Goal: Task Accomplishment & Management: Manage account settings

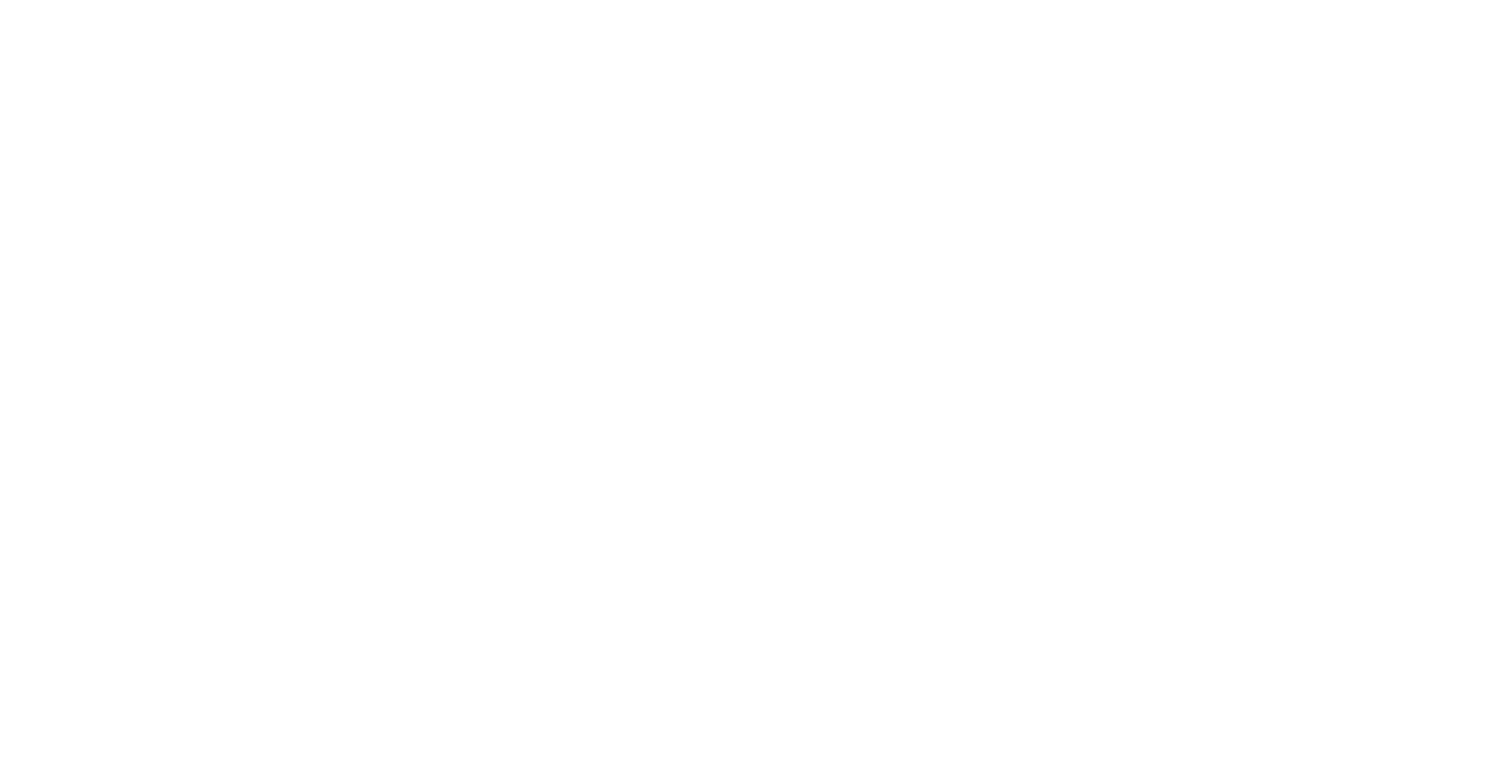
click at [1484, 18] on span at bounding box center [1490, 23] width 20 height 20
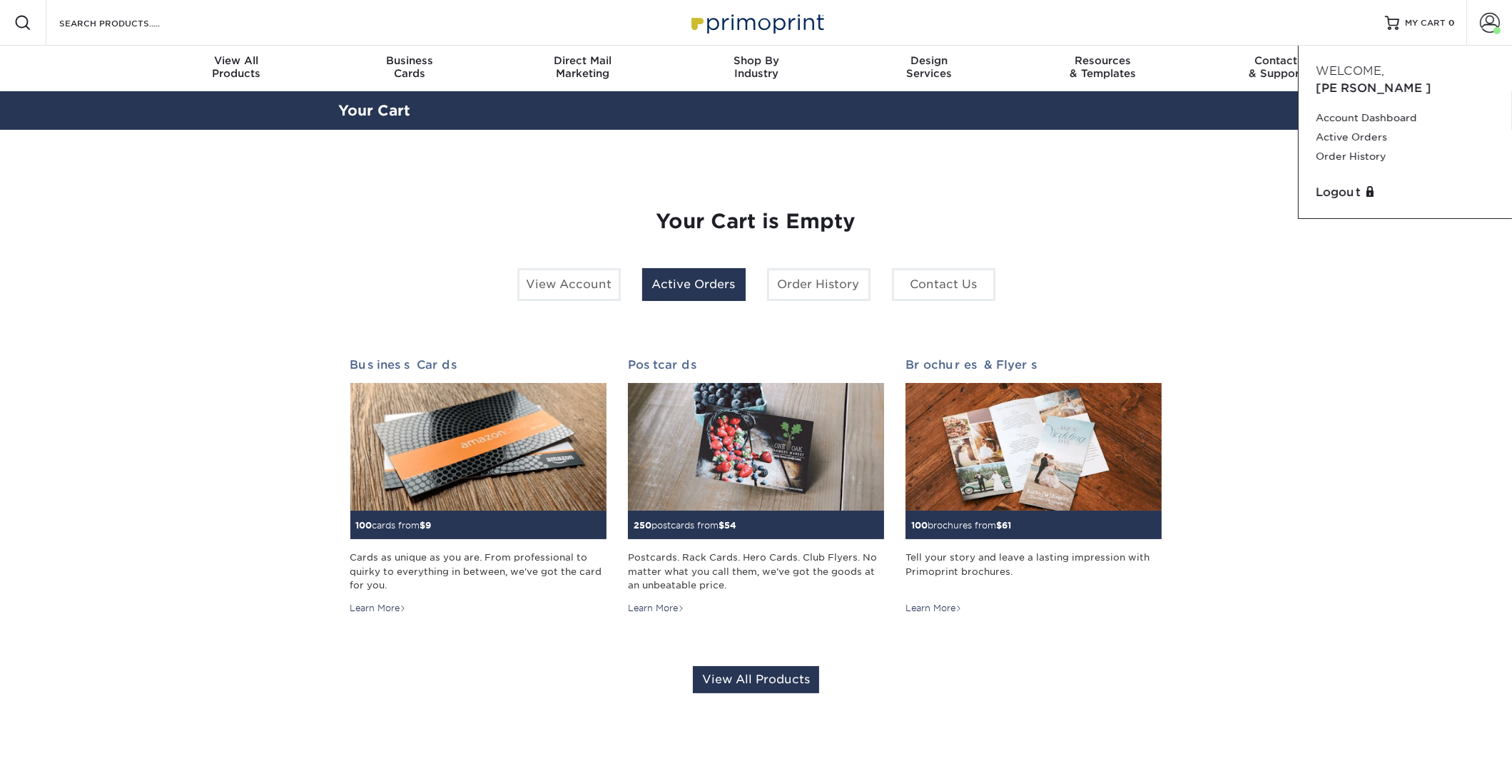
click at [686, 288] on link "Active Orders" at bounding box center [693, 284] width 103 height 33
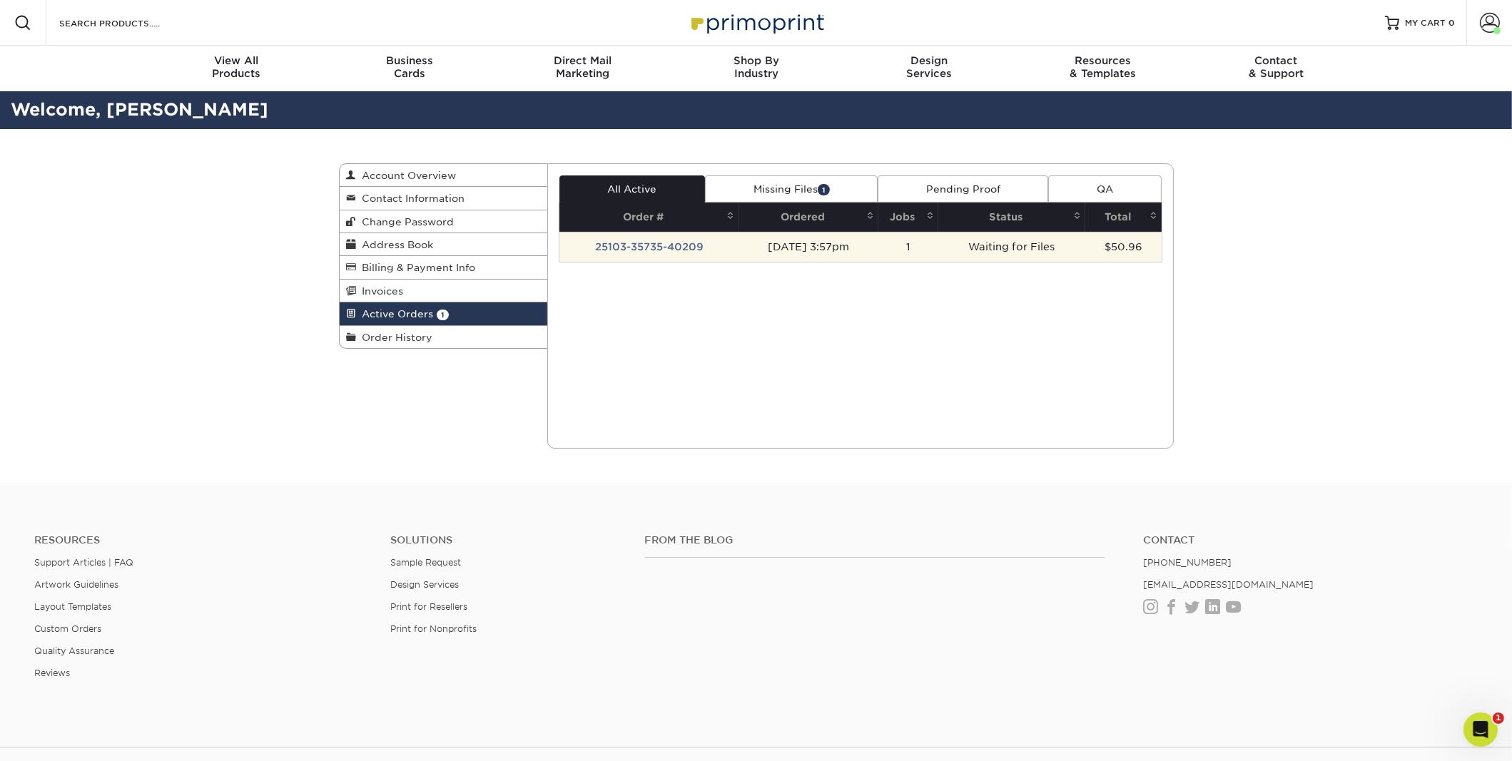
click at [993, 244] on td "Waiting for Files" at bounding box center [1011, 247] width 147 height 30
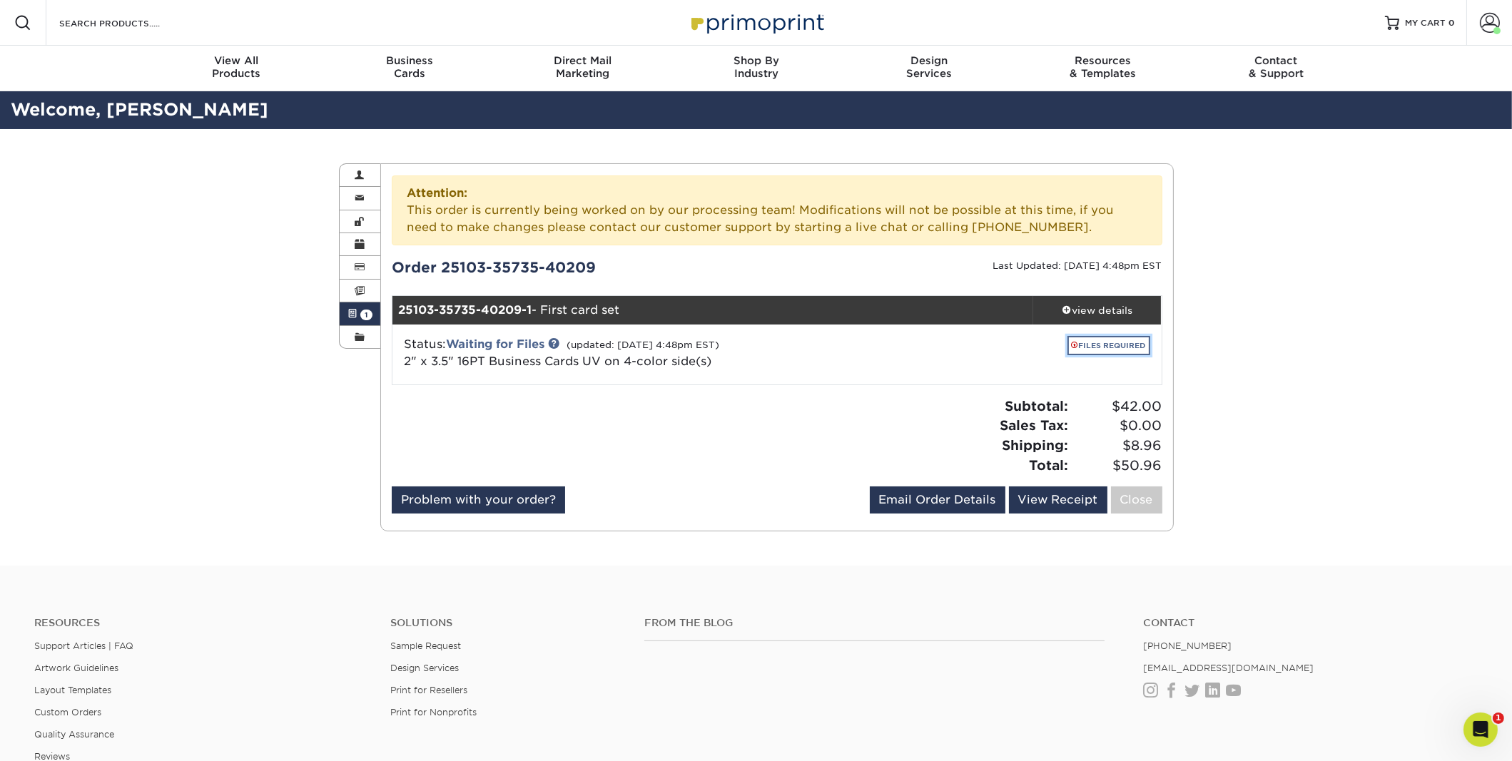
click at [1111, 345] on link "FILES REQUIRED" at bounding box center [1109, 345] width 83 height 19
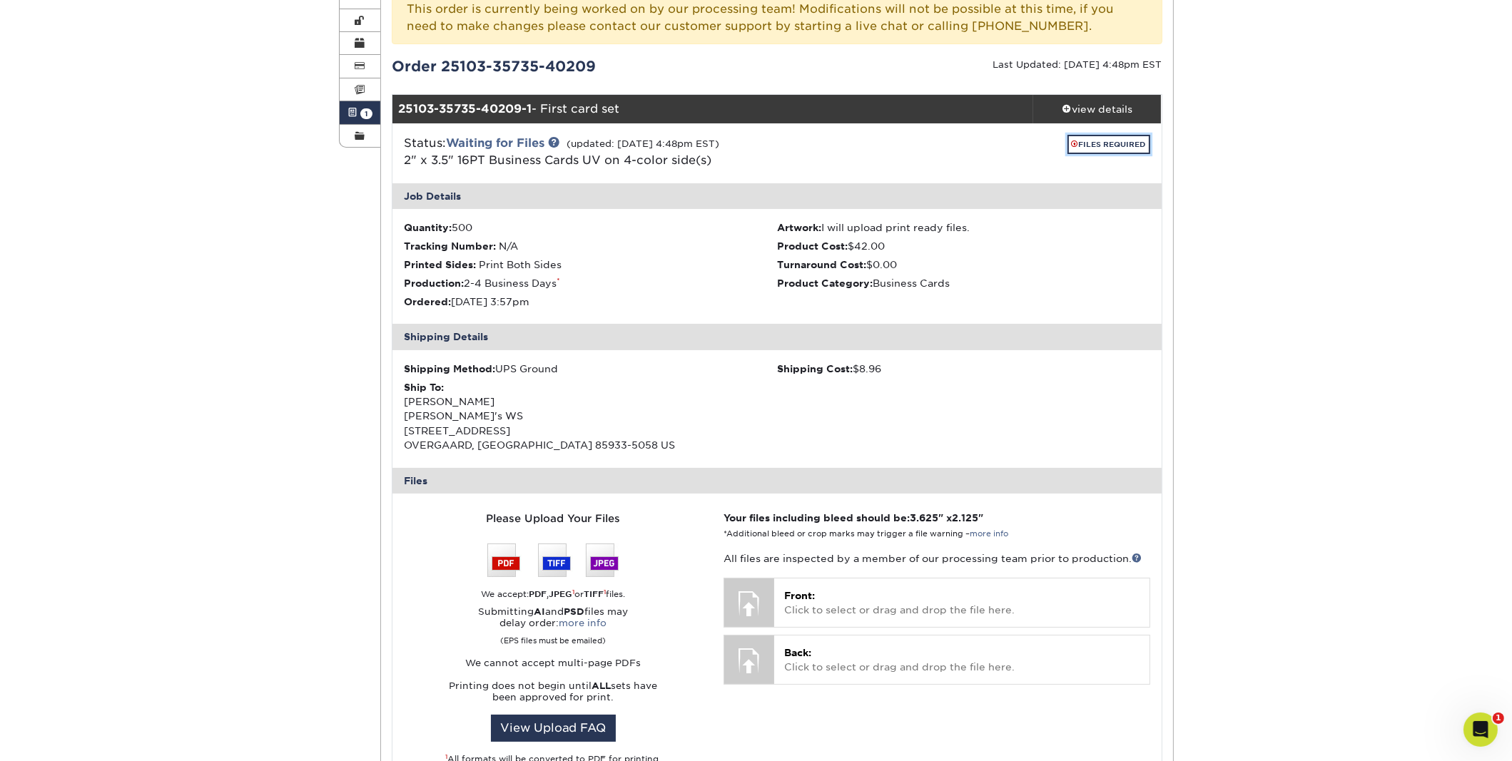
scroll to position [214, 0]
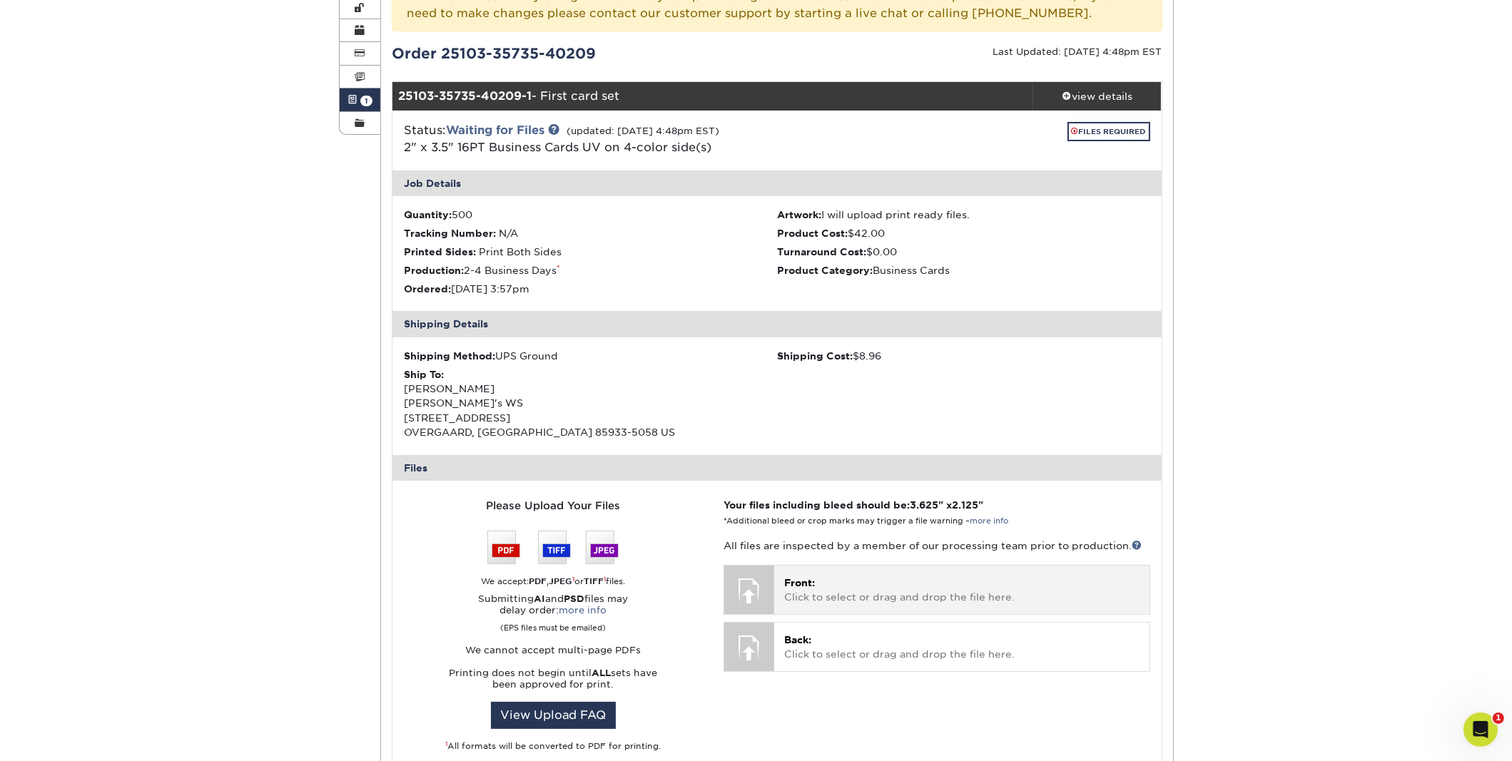
click at [983, 595] on p "Front: Click to select or drag and drop the file here." at bounding box center [961, 590] width 355 height 29
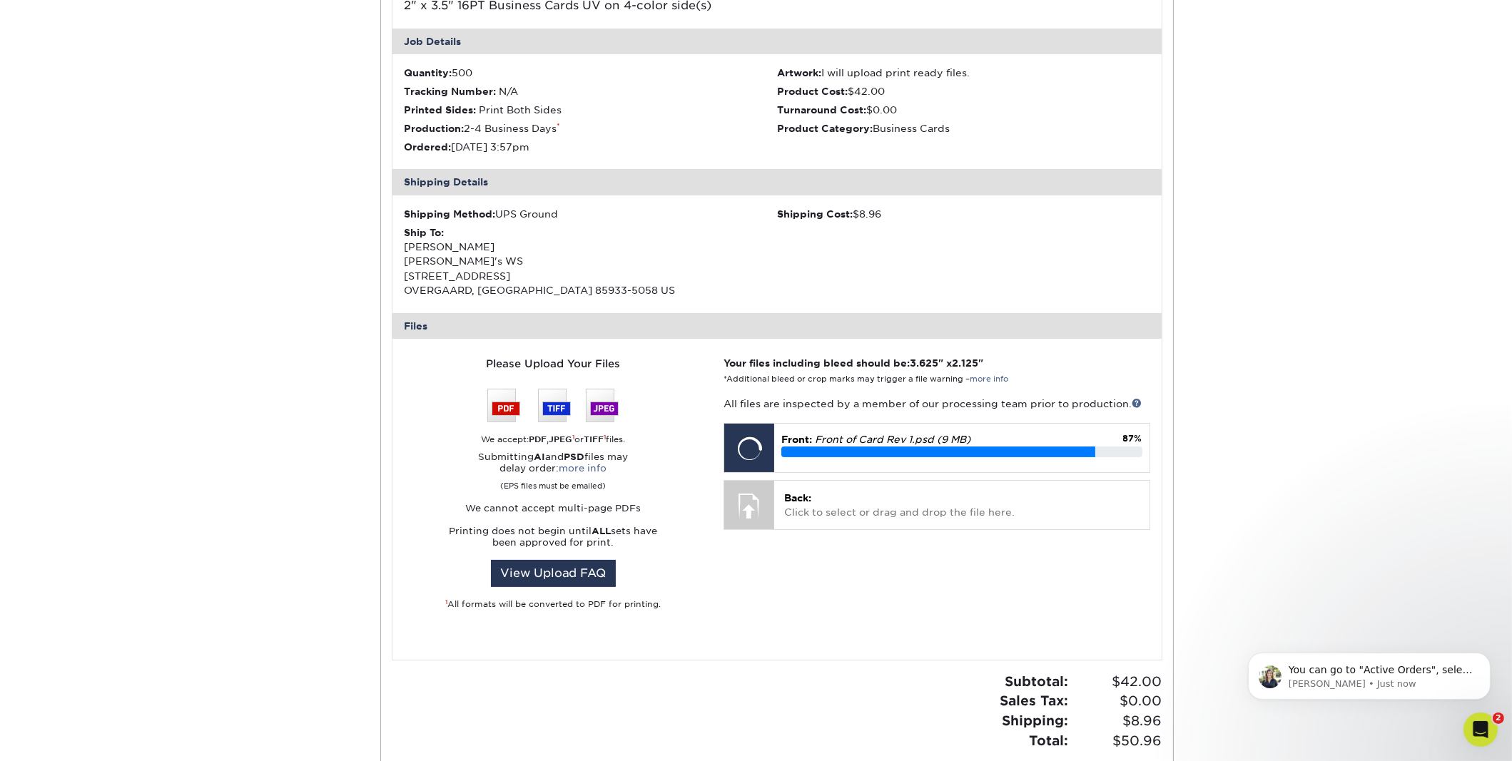
scroll to position [0, 0]
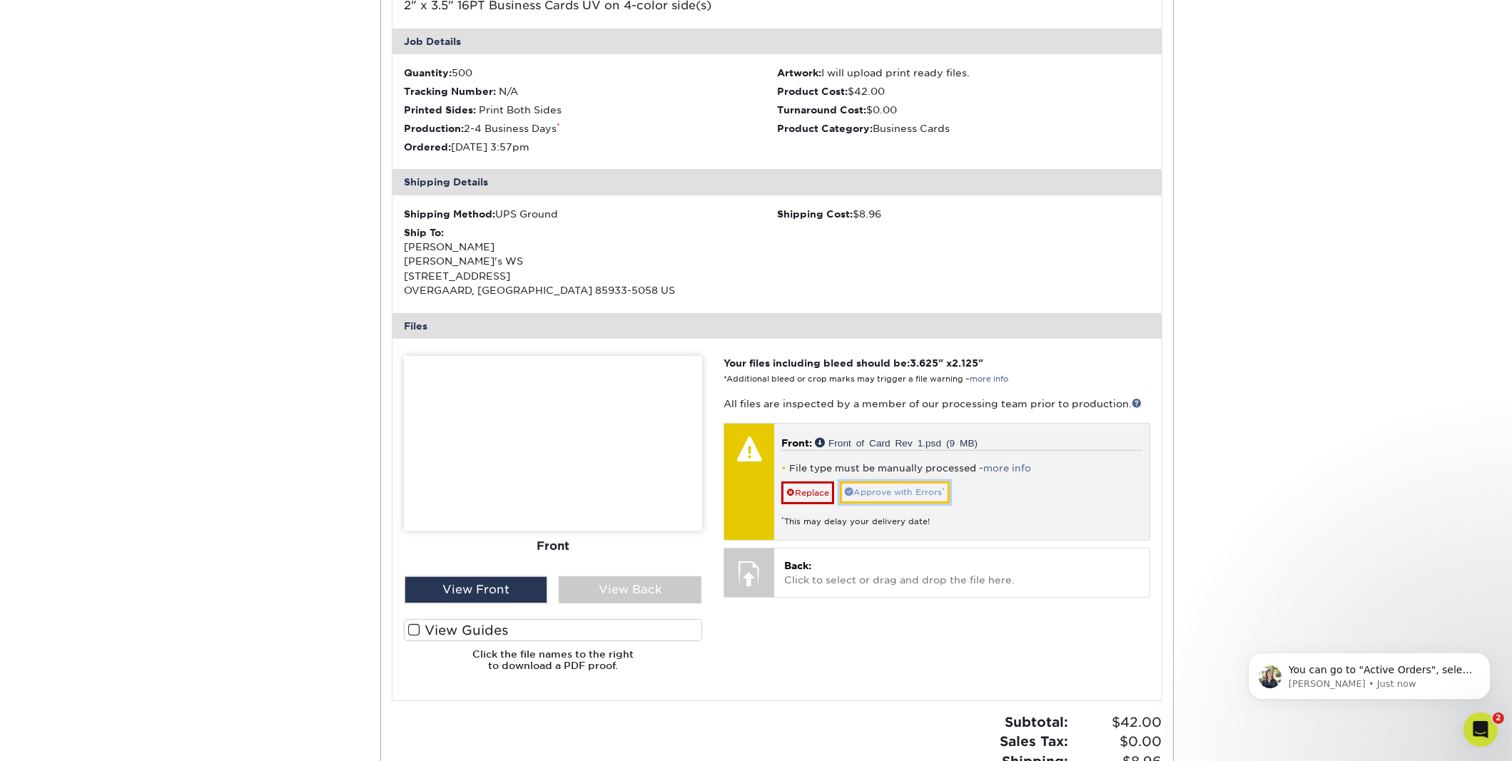
click at [899, 487] on link "Approve with Errors *" at bounding box center [895, 493] width 110 height 22
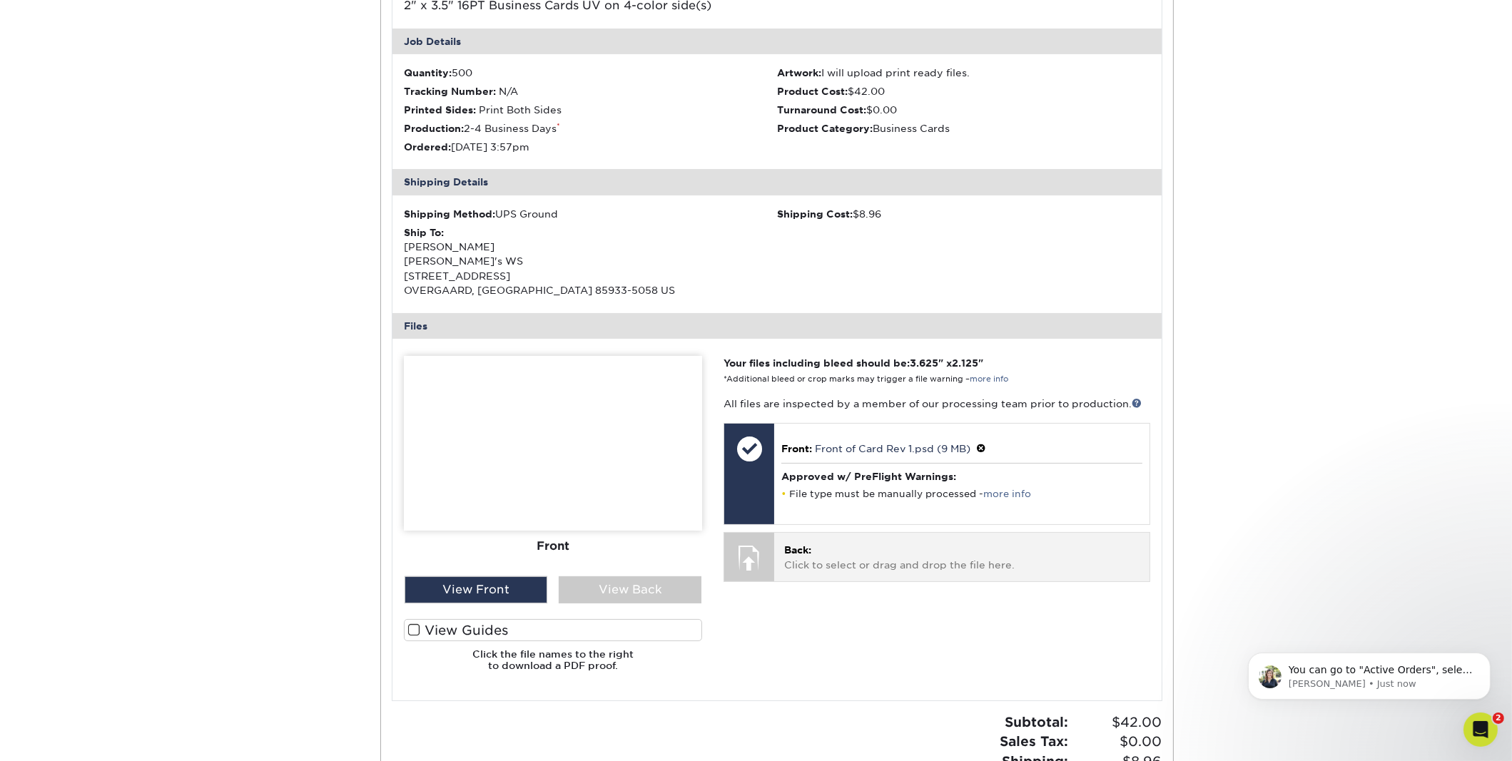
click at [918, 564] on p "Back: Click to select or drag and drop the file here." at bounding box center [961, 557] width 355 height 29
click at [1382, 676] on p "You can go to "Active Orders", select the order number to upload your corrected…" at bounding box center [1380, 670] width 184 height 14
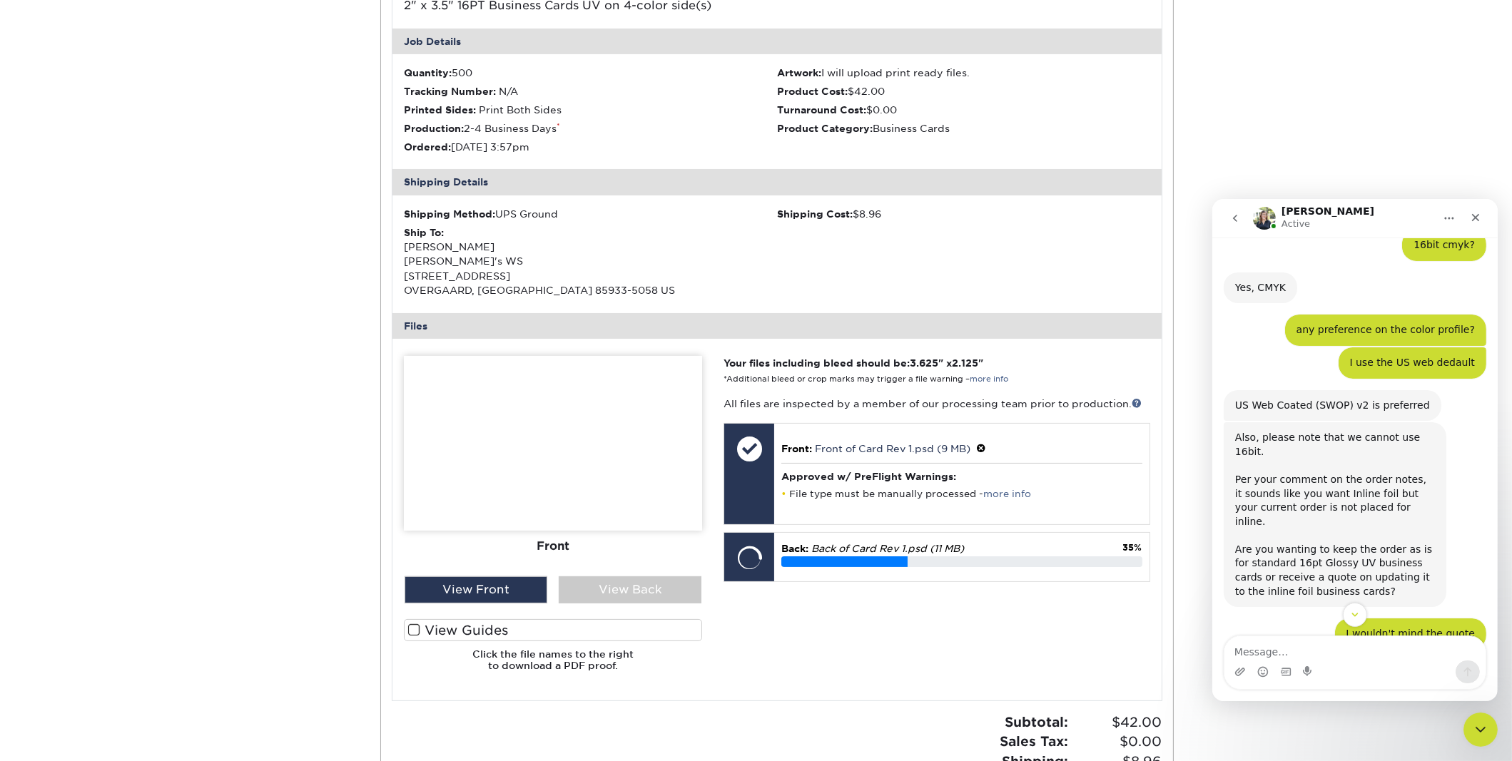
scroll to position [1849, 0]
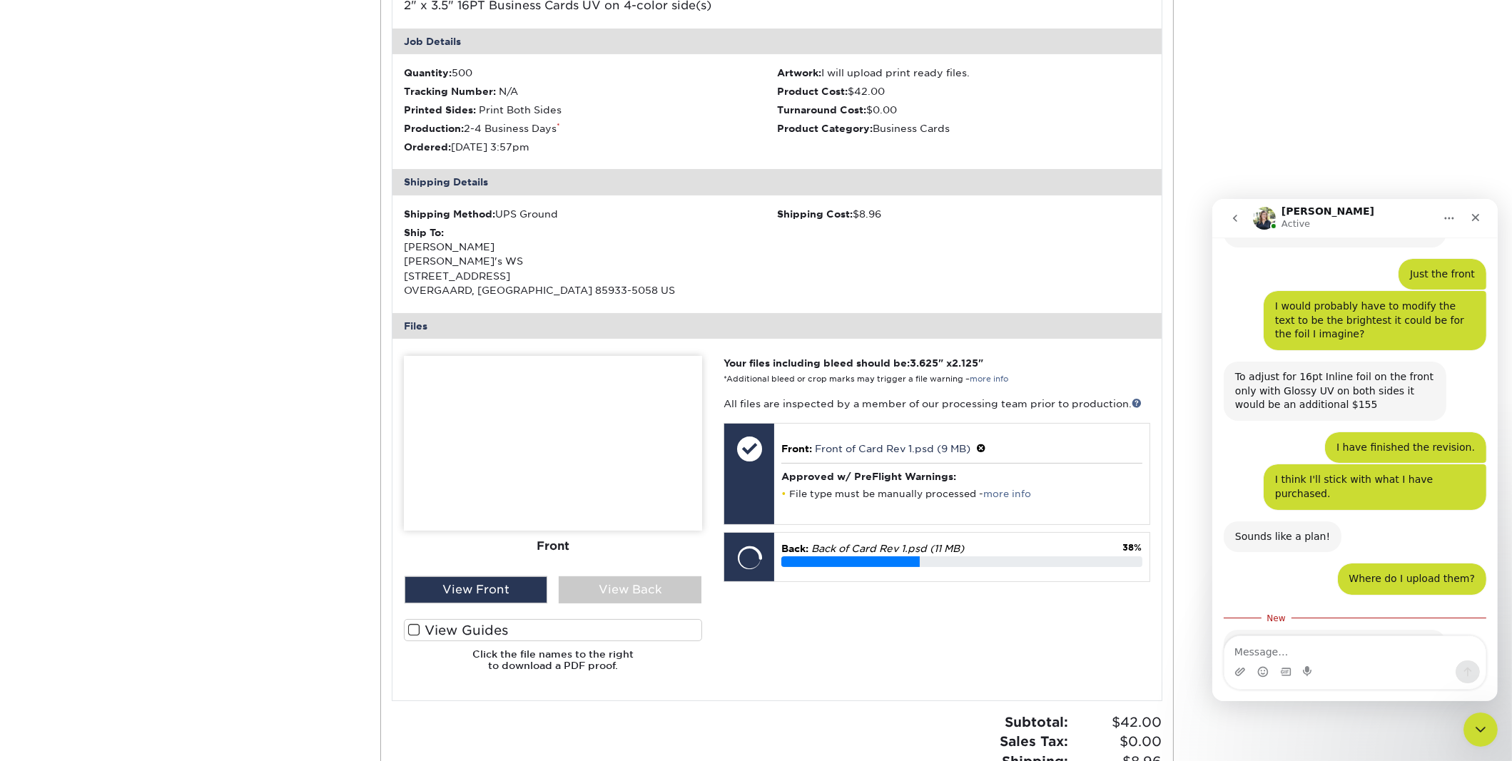
click at [1322, 654] on textarea "Message…" at bounding box center [1354, 648] width 261 height 24
type textarea "I see."
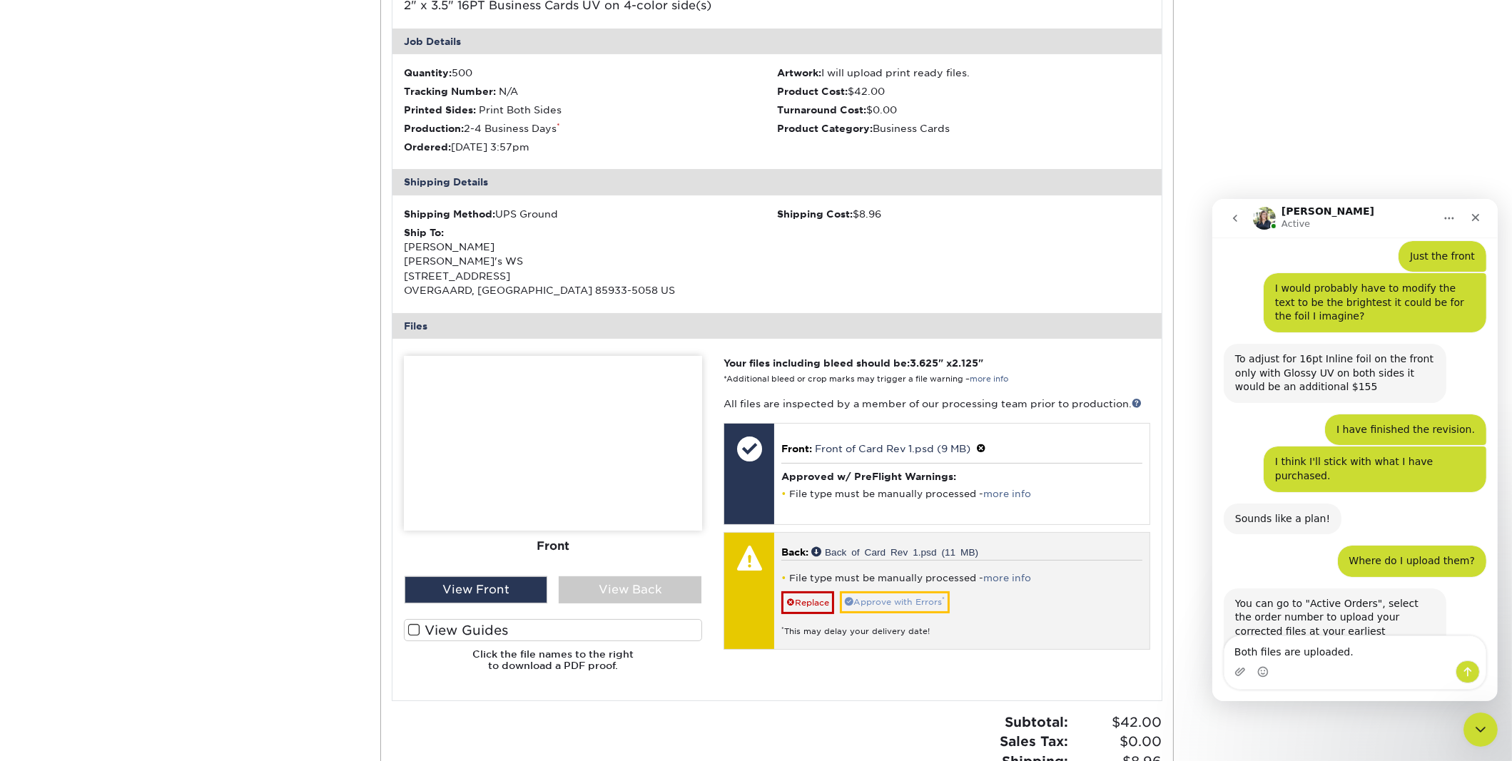
type textarea "Both files are uploaded."
click at [906, 600] on link "Approve with Errors *" at bounding box center [895, 603] width 110 height 22
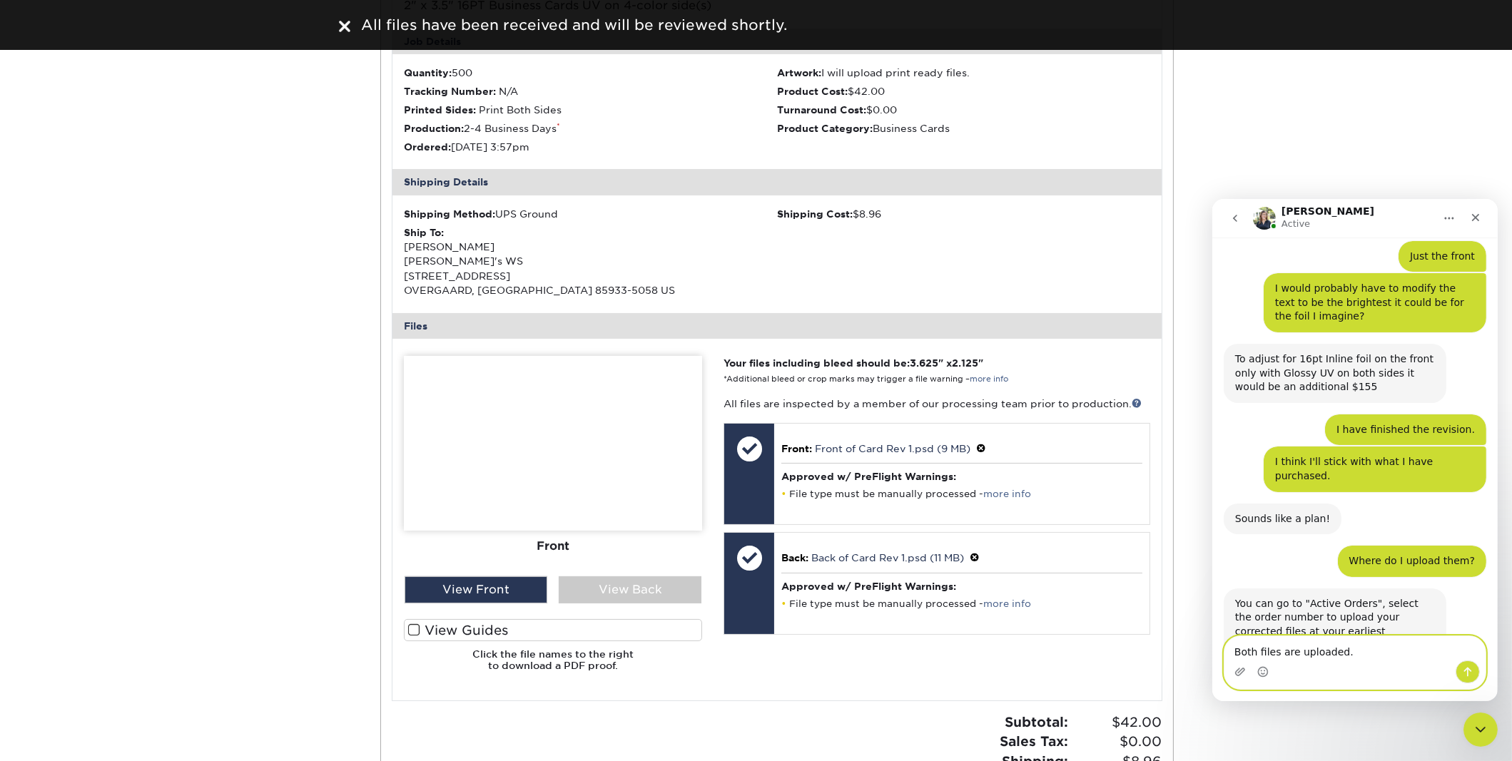
click at [1347, 658] on textarea "Both files are uploaded." at bounding box center [1354, 648] width 261 height 24
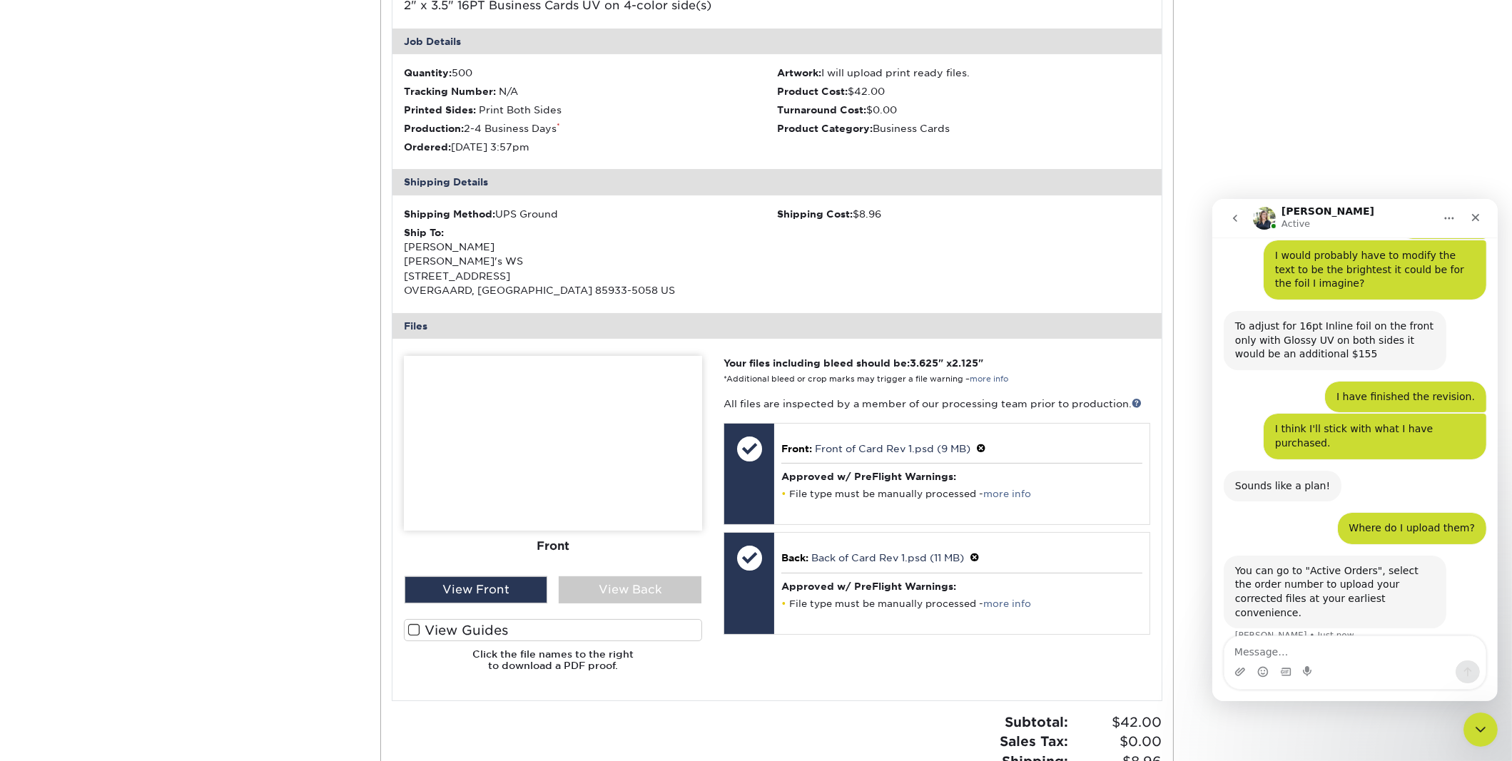
click at [956, 662] on div "Your files including bleed should be: 3.625 " x 2.125 " *Additional bleed or cr…" at bounding box center [936, 519] width 447 height 327
click at [1335, 649] on textarea "Message…" at bounding box center [1354, 648] width 261 height 24
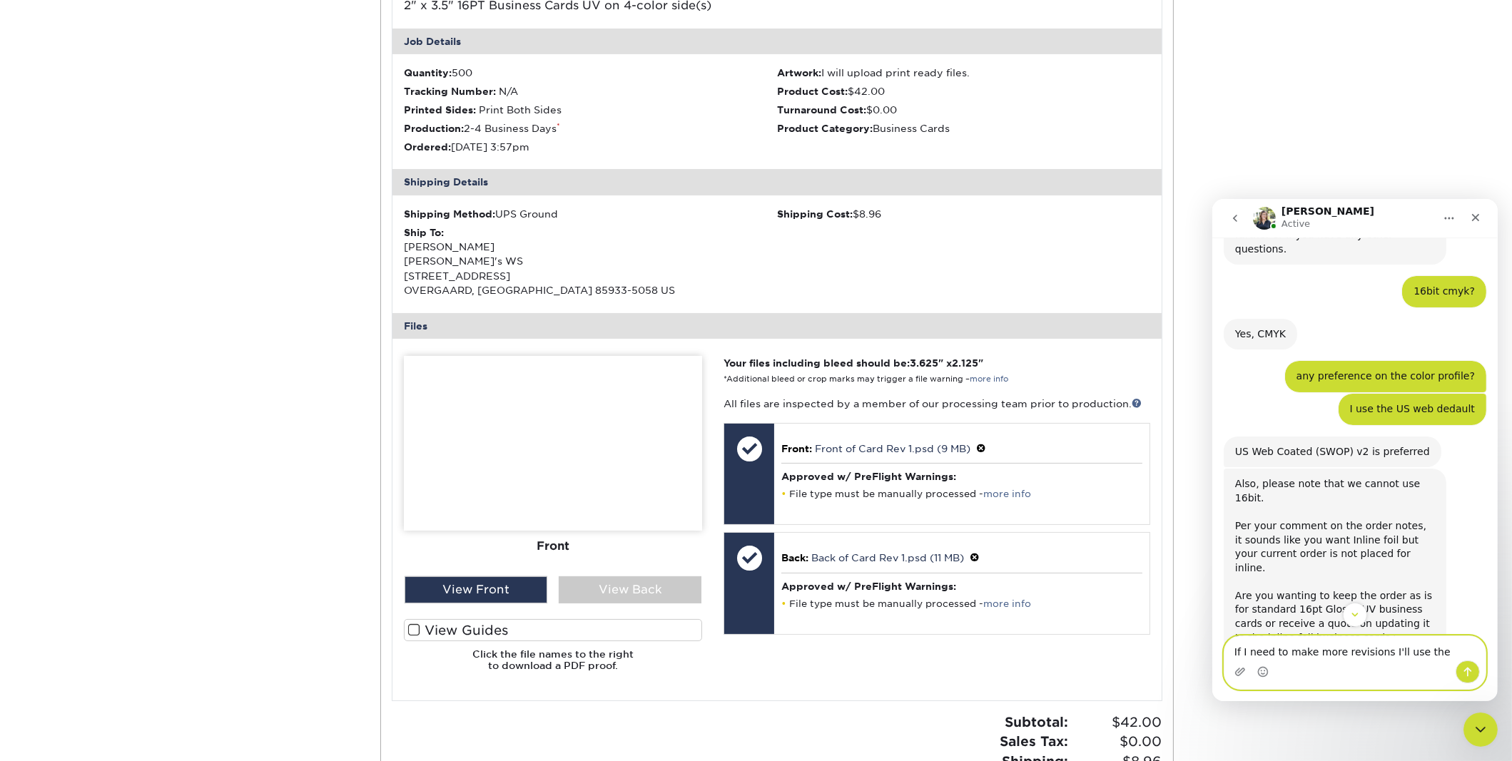
scroll to position [1329, 0]
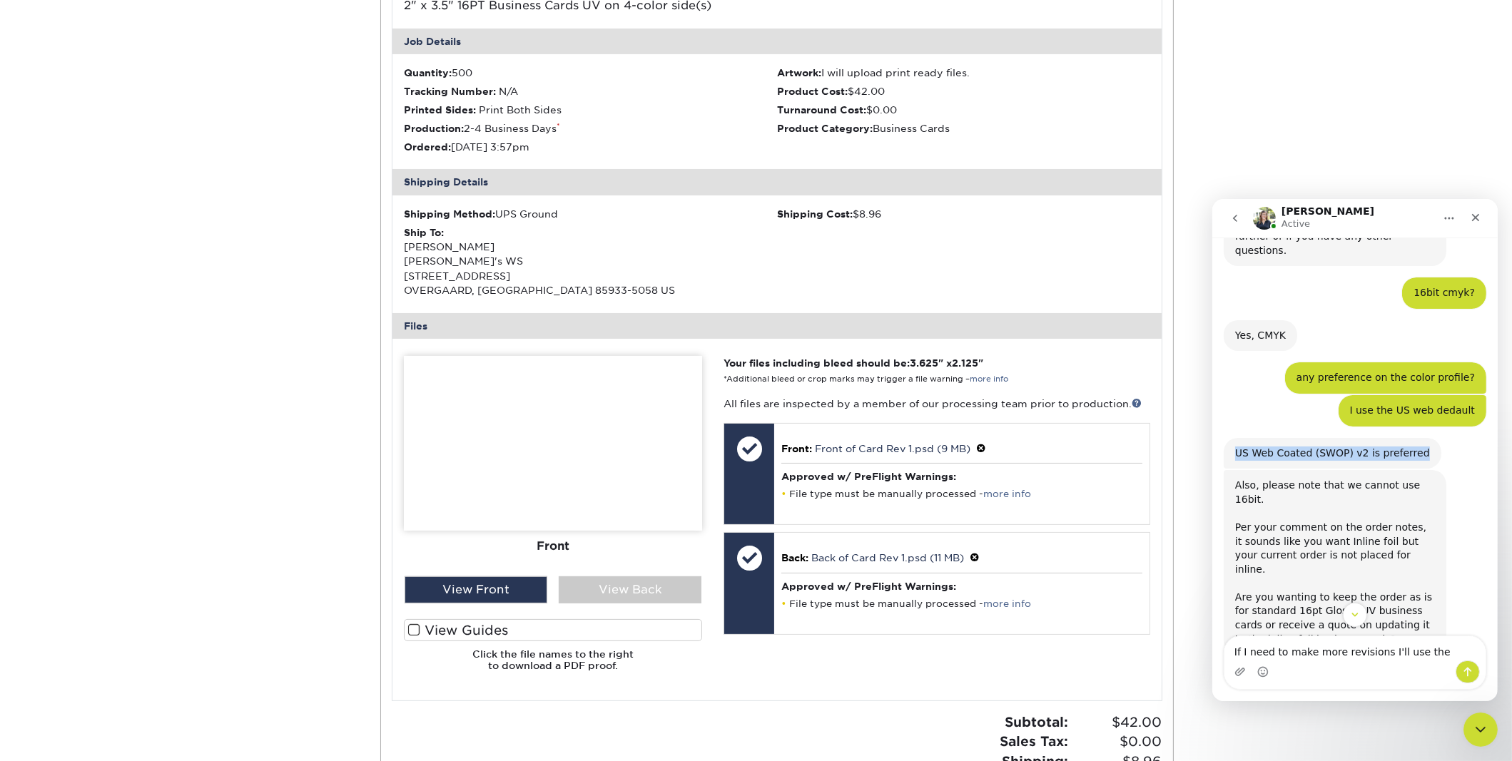
drag, startPoint x: 1404, startPoint y: 423, endPoint x: 1235, endPoint y: 424, distance: 169.1
click at [1235, 446] on div "US Web Coated (SWOP) v2 is preferred" at bounding box center [1332, 453] width 195 height 14
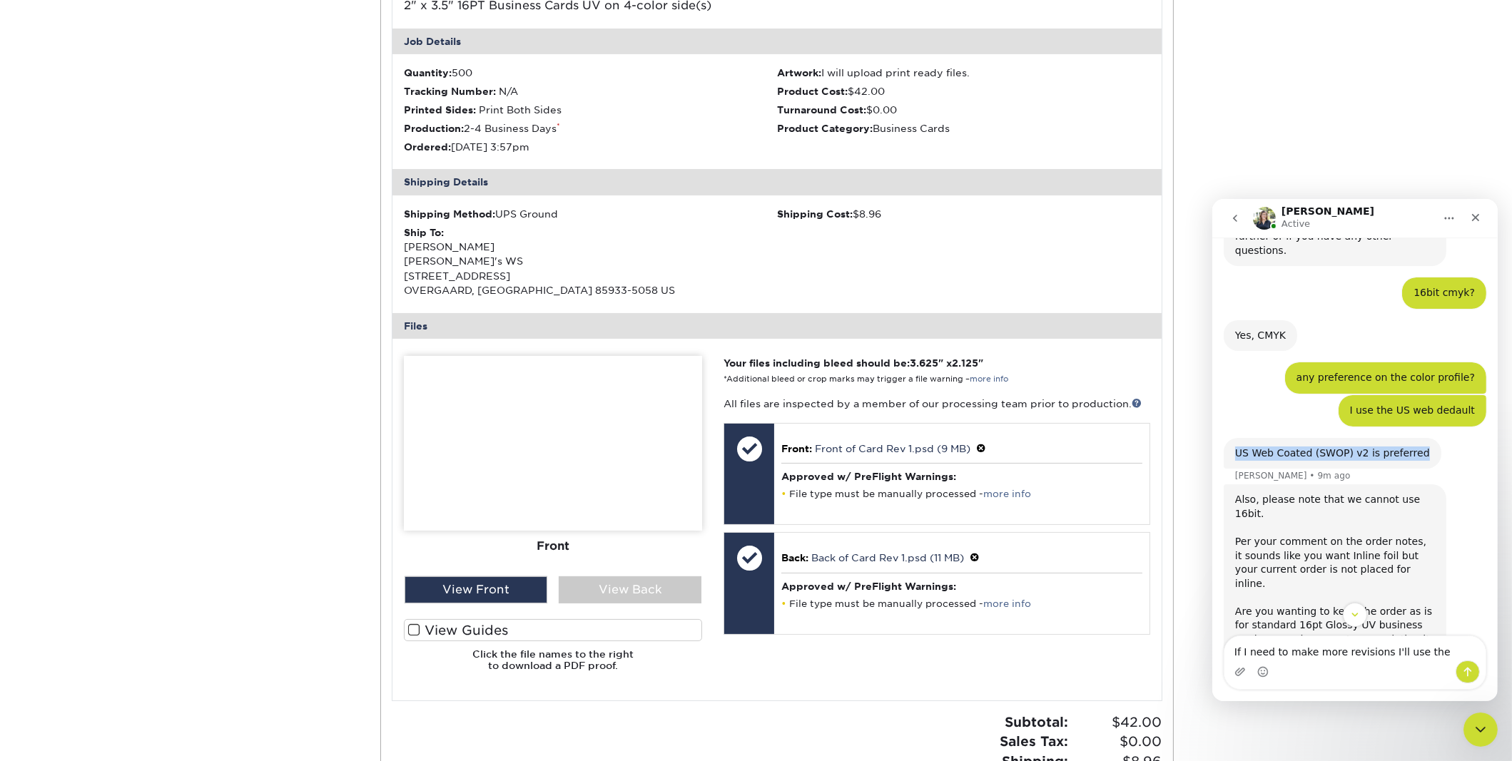
click at [1235, 446] on div "US Web Coated (SWOP) v2 is preferred" at bounding box center [1332, 453] width 195 height 14
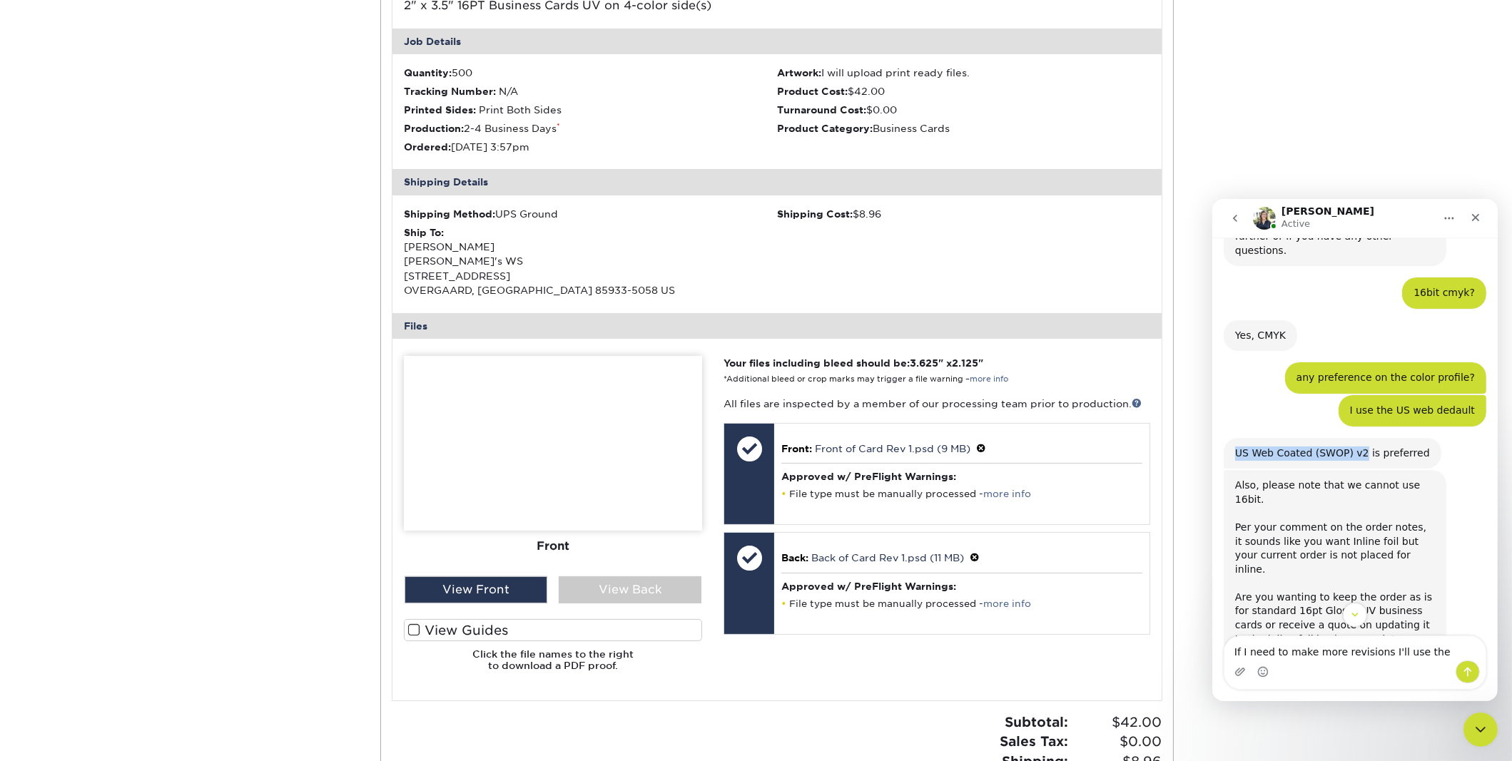
drag, startPoint x: 1236, startPoint y: 423, endPoint x: 1353, endPoint y: 425, distance: 117.1
click at [1353, 446] on div "US Web Coated (SWOP) v2 is preferred" at bounding box center [1332, 453] width 195 height 14
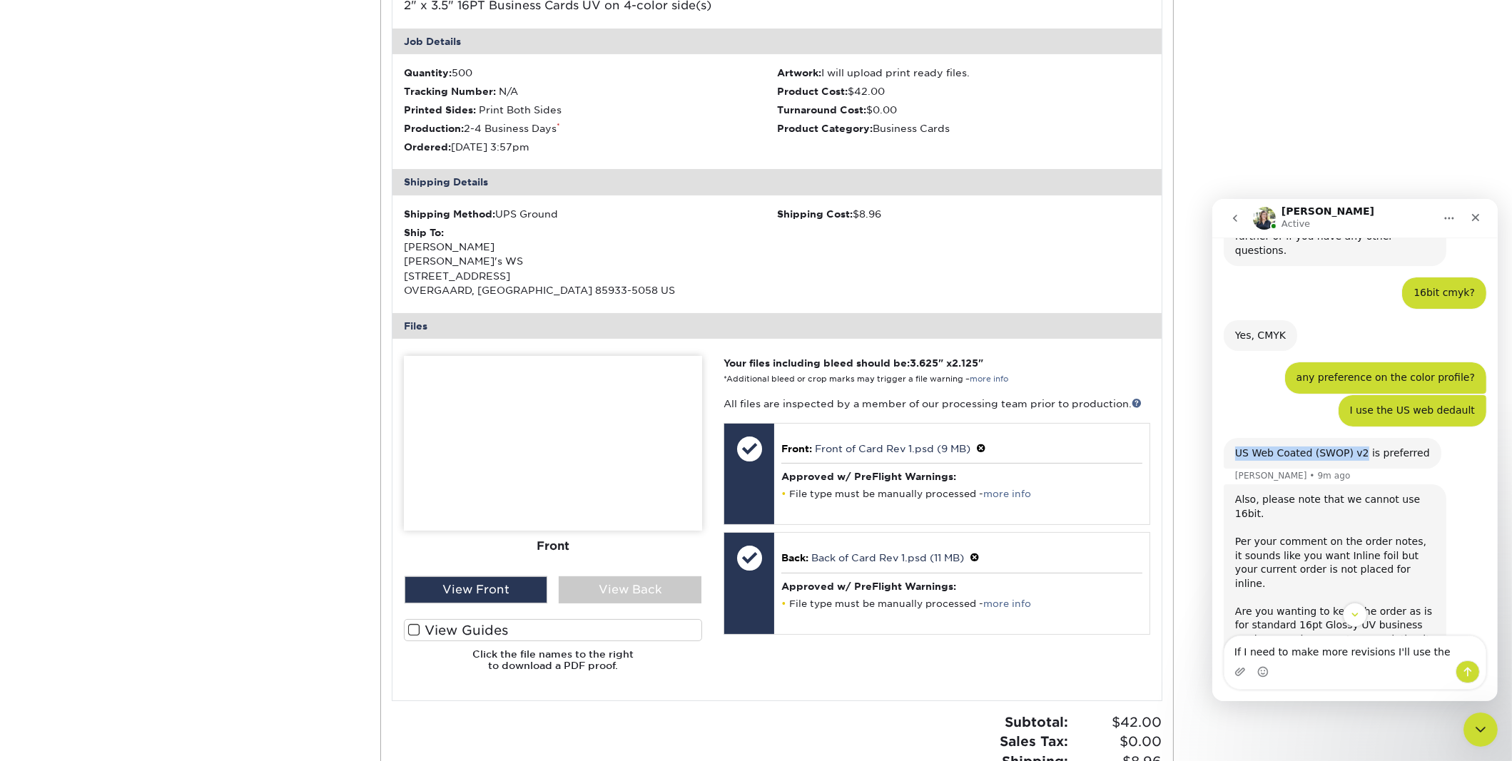
copy div "US Web Coated (SWOP) v2"
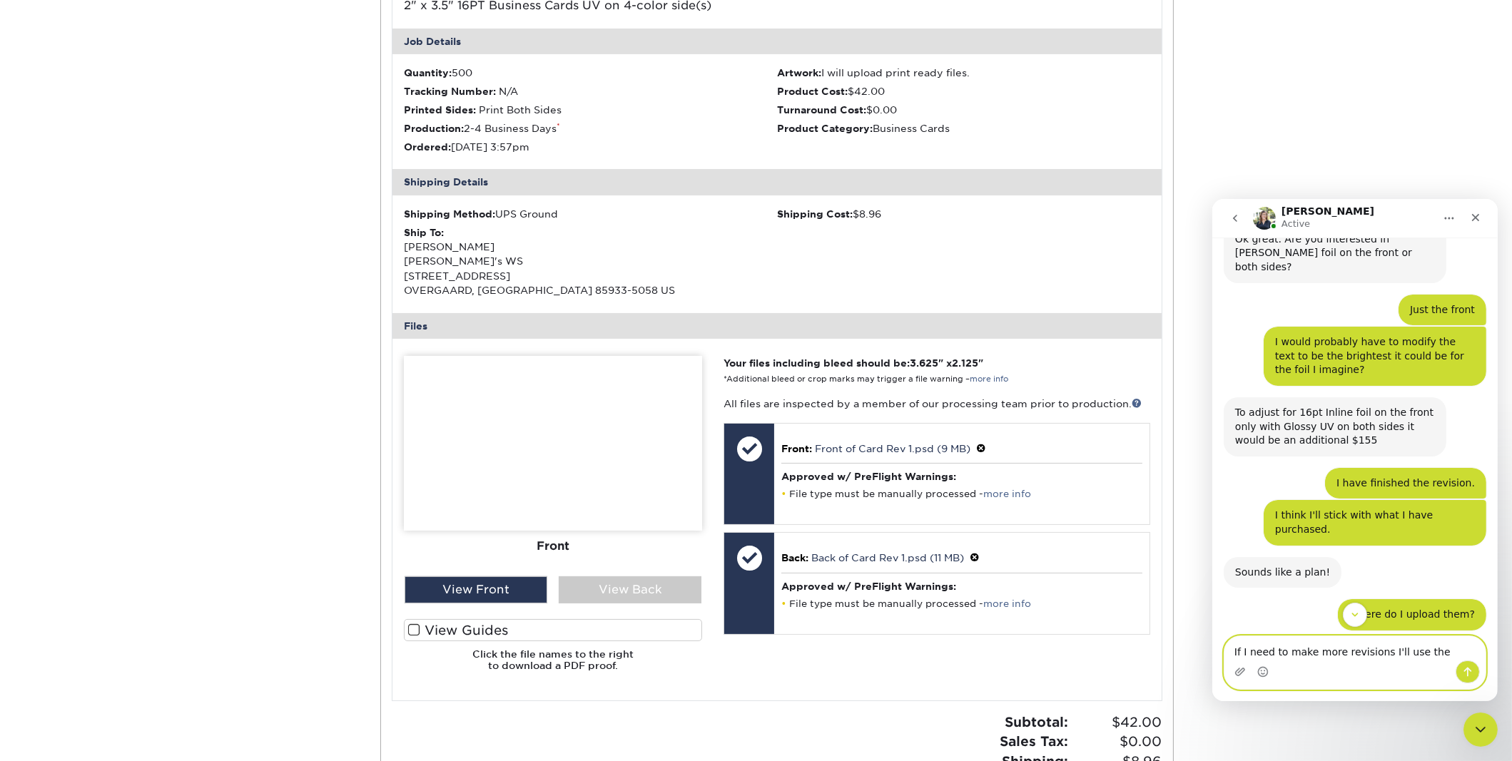
click at [1437, 655] on textarea "If I need to make more revisions I'll use the" at bounding box center [1354, 648] width 261 height 24
paste textarea "US Web Coated (SWOP) v2"
type textarea "If I need to make more revisions I'll use the US Web Coated (SWOP) v2"
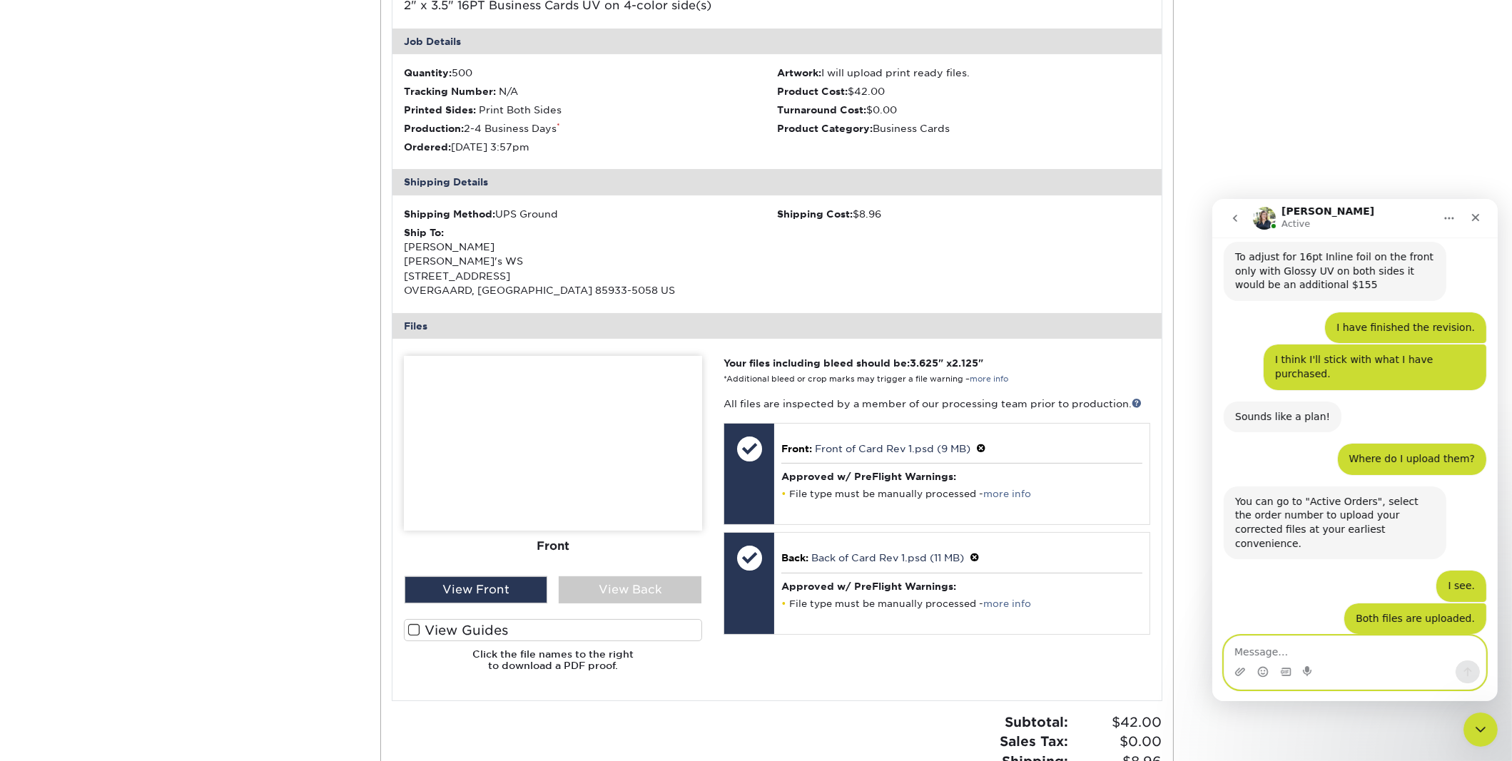
scroll to position [2041, 0]
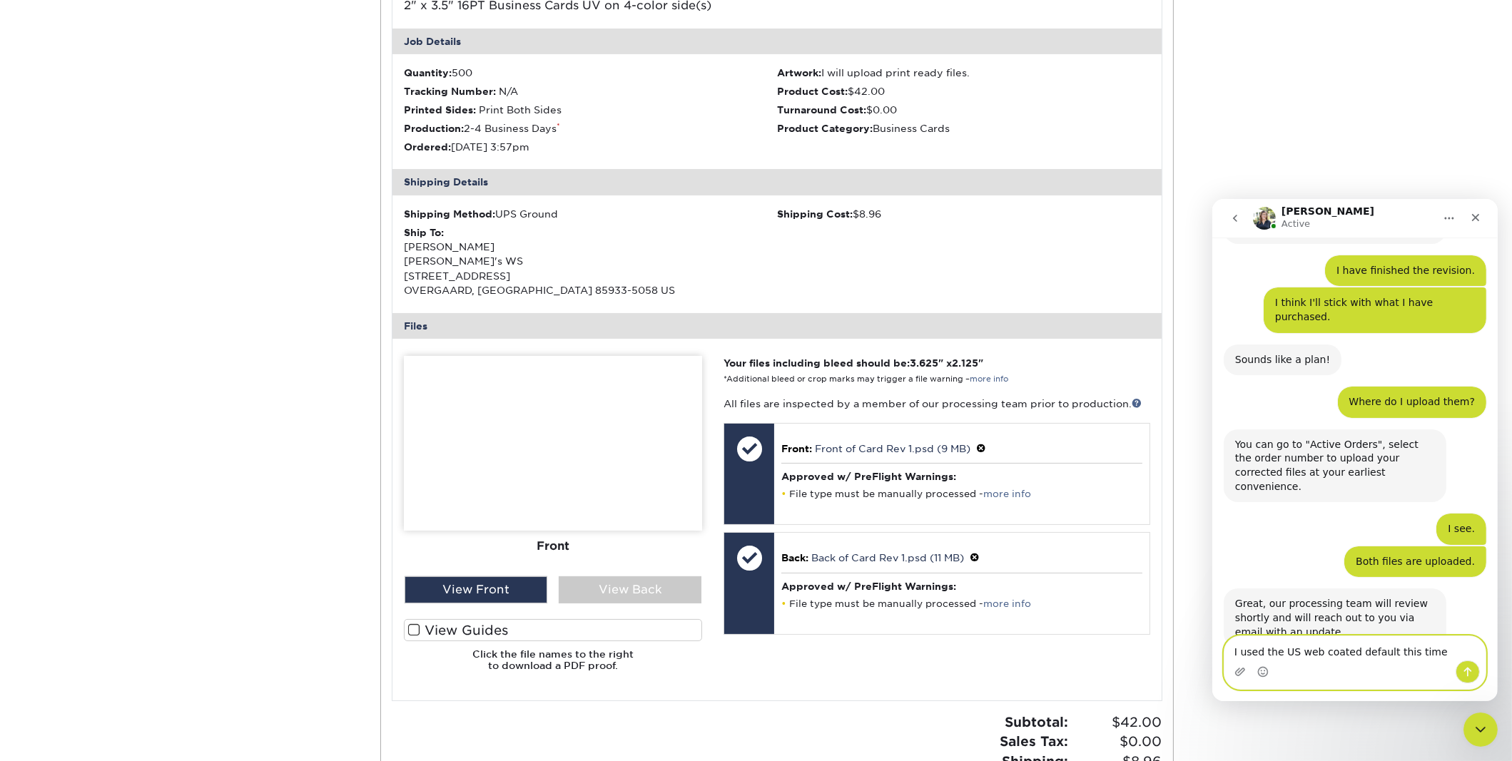
type textarea "I used the US web coated default this time."
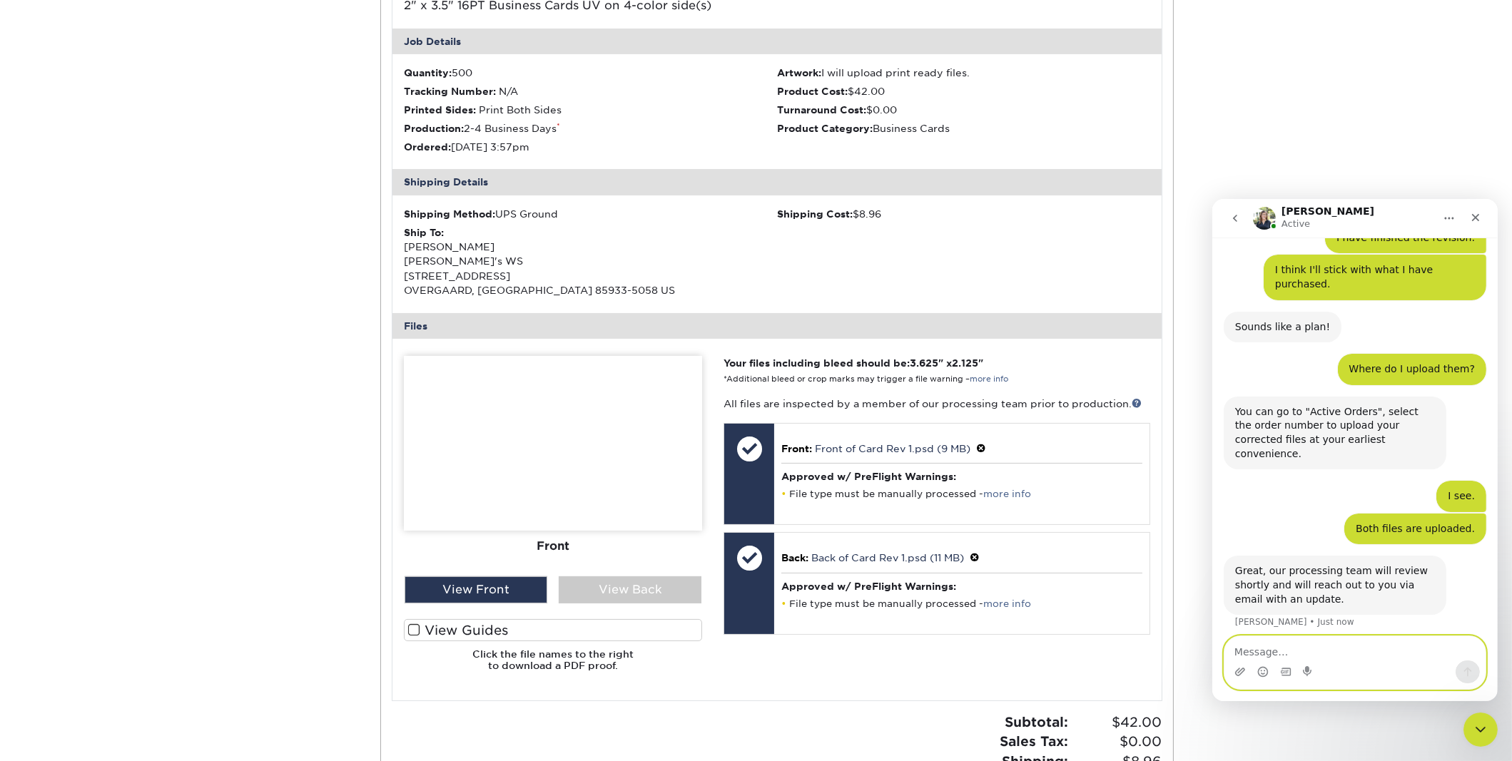
click at [1405, 657] on textarea "Message…" at bounding box center [1354, 648] width 261 height 24
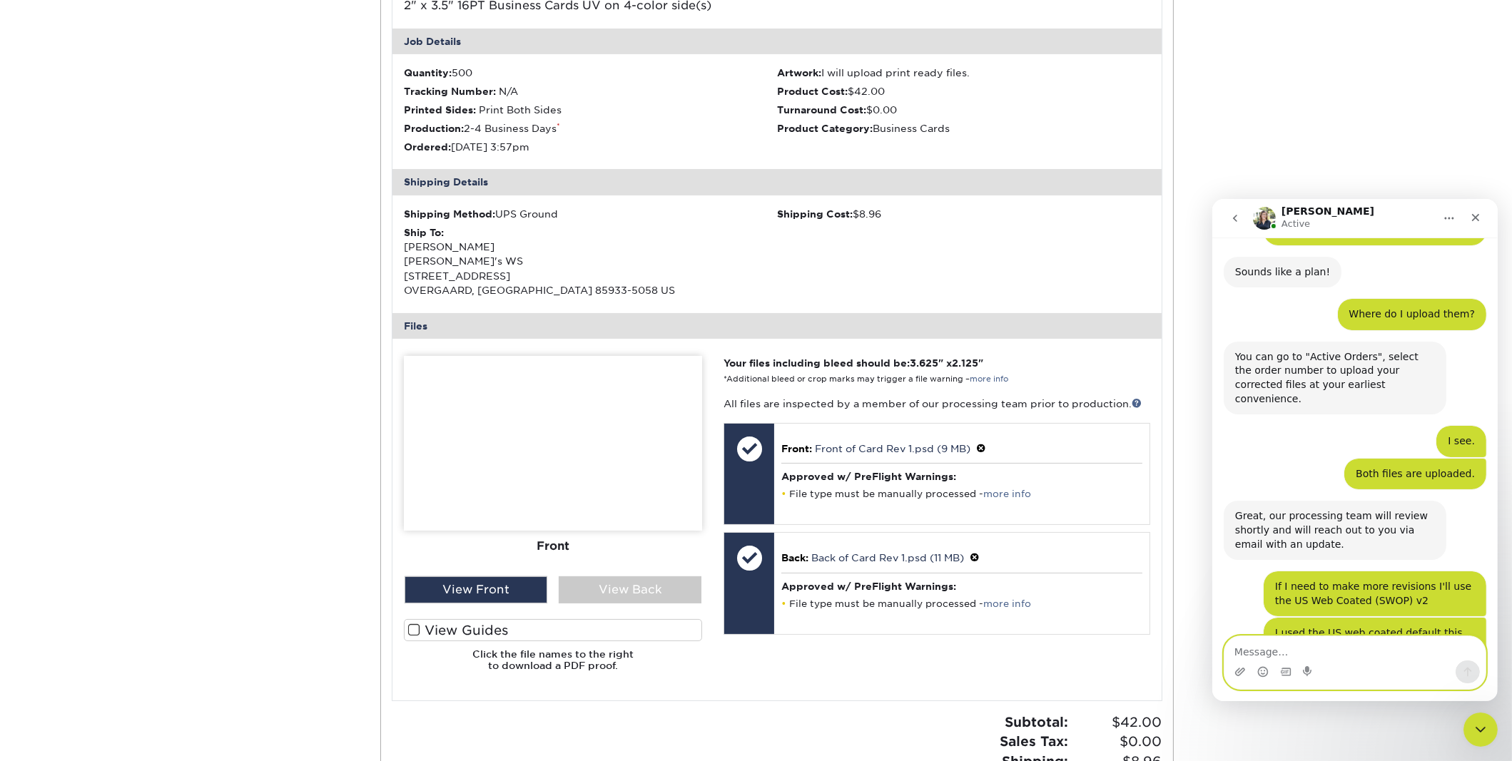
scroll to position [2159, 0]
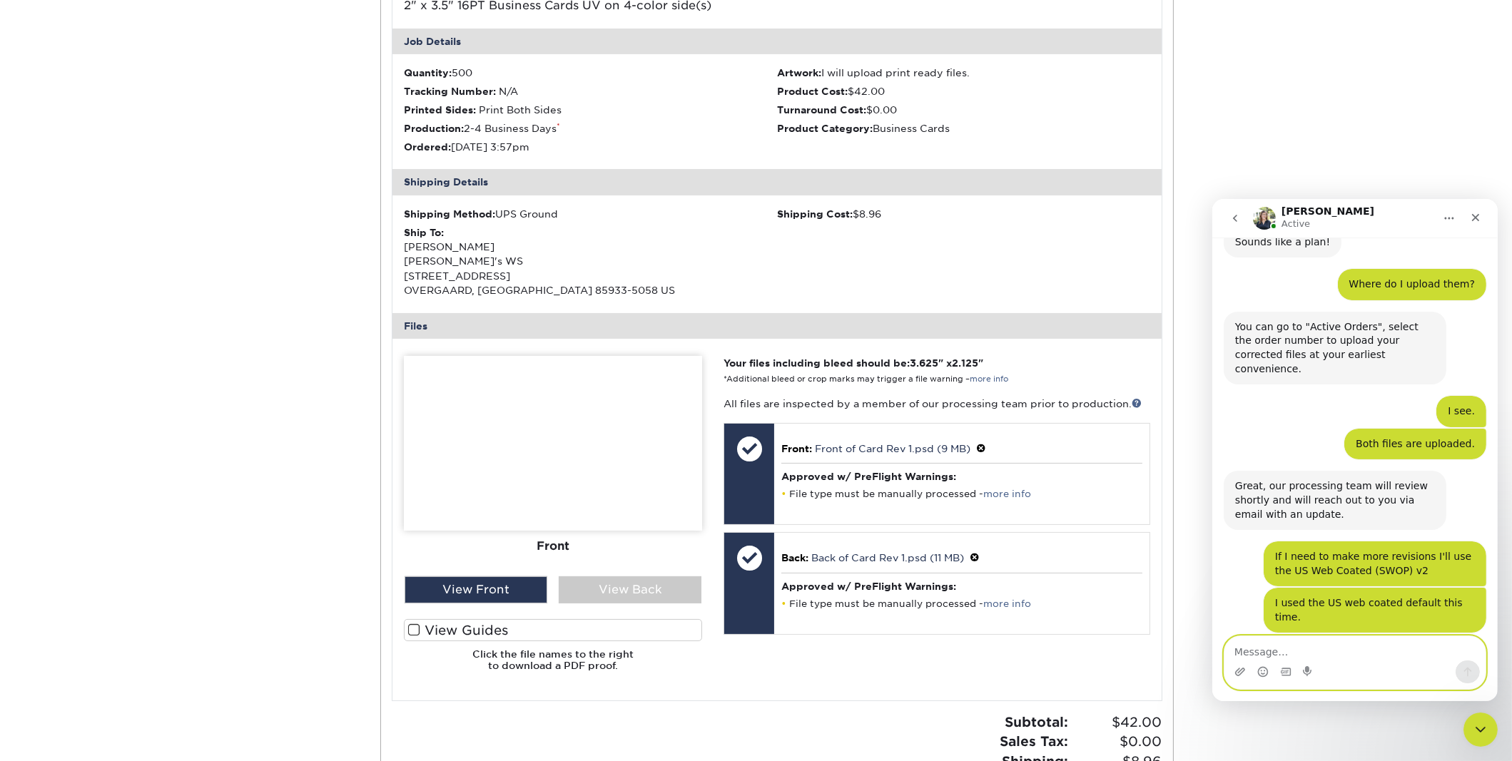
type textarea "n"
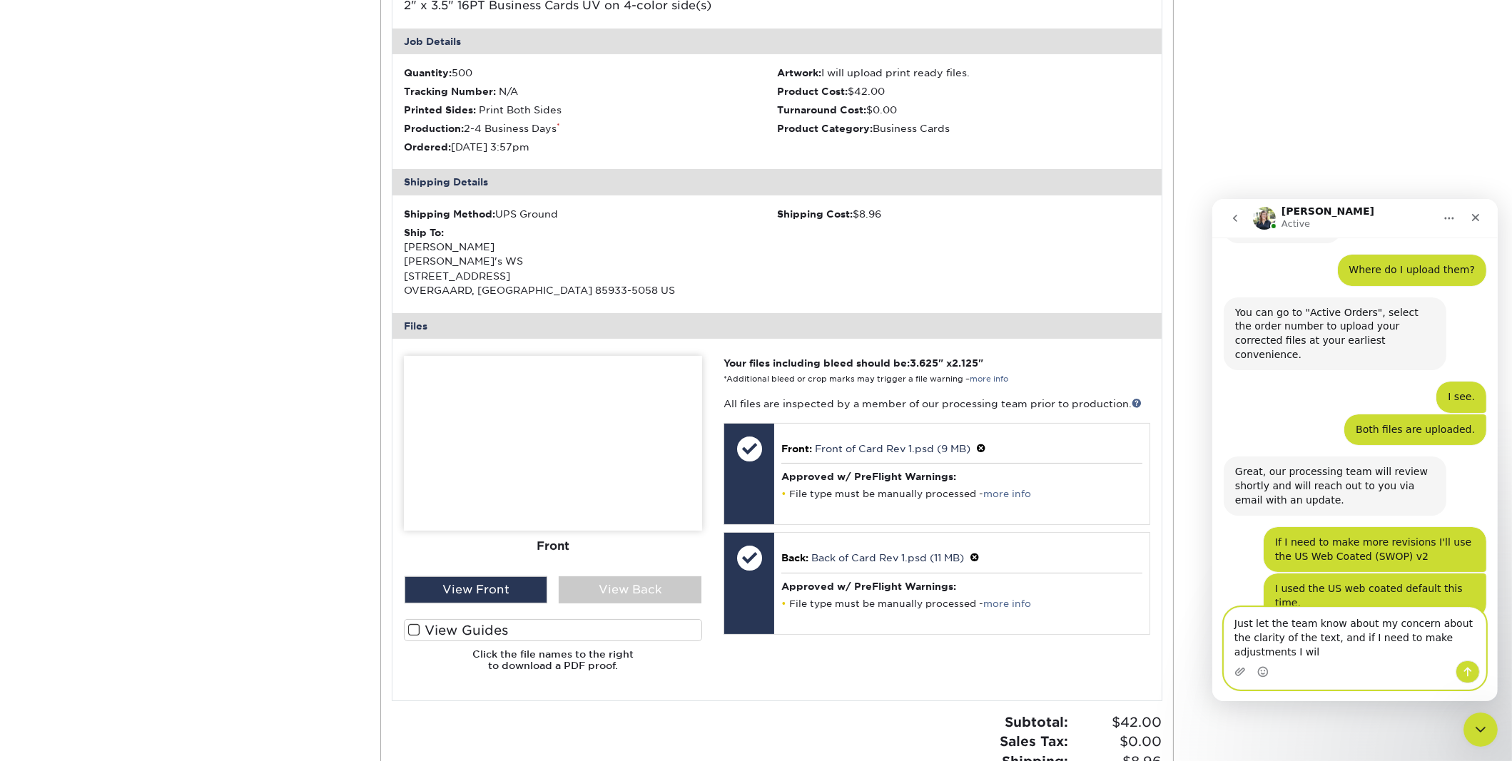
scroll to position [2187, 0]
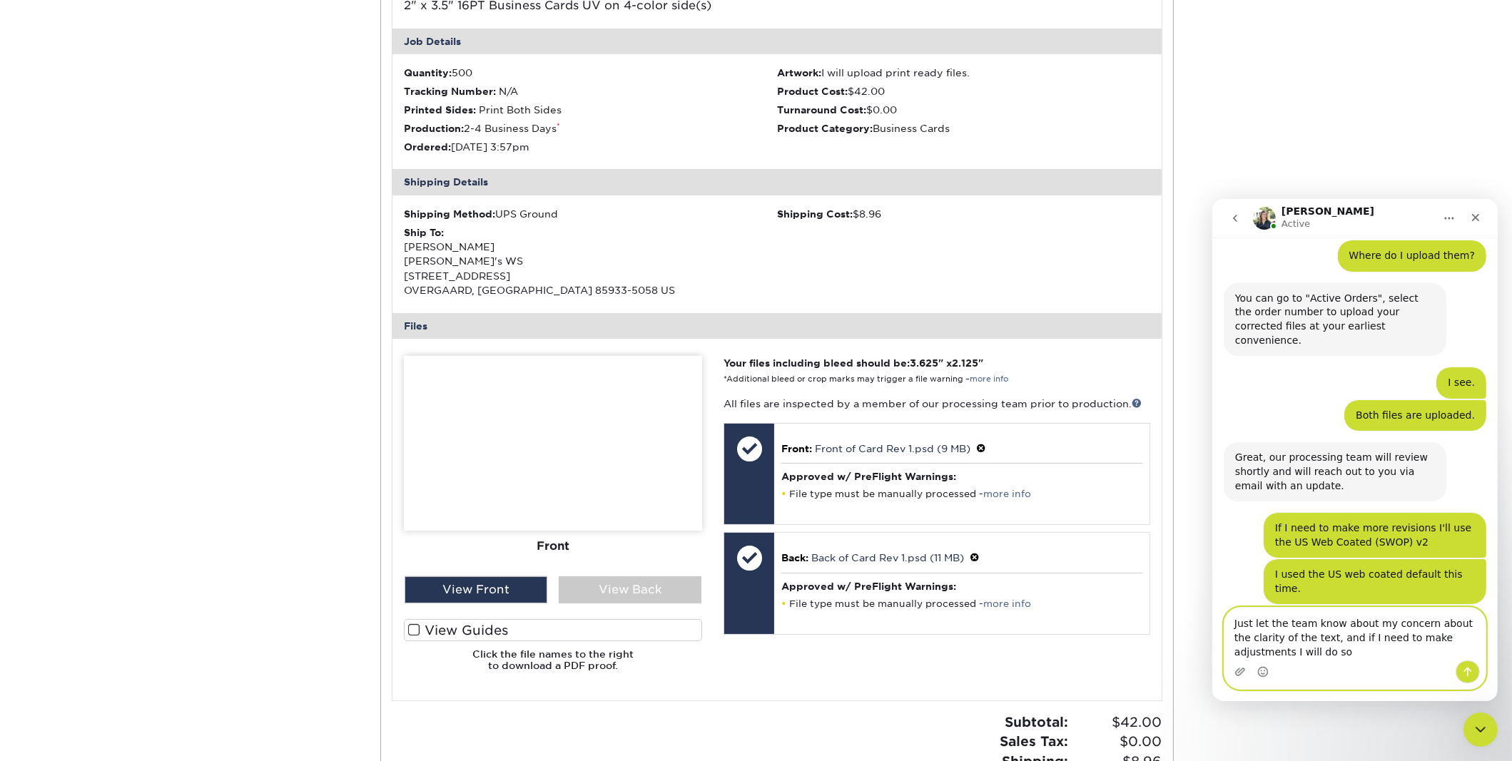
type textarea "Just let the team know about my concern about the clarity of the text, and if I…"
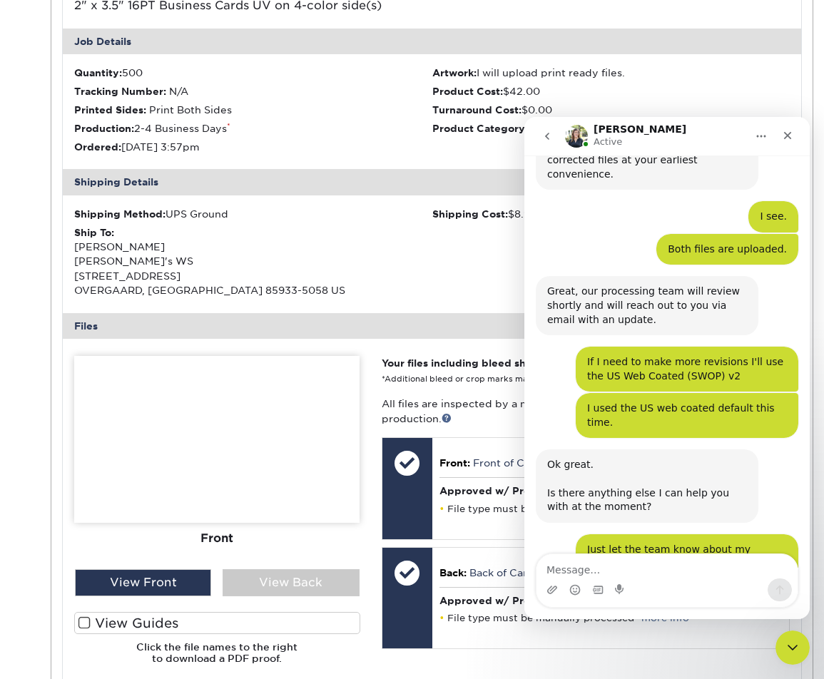
scroll to position [2271, 0]
click at [664, 577] on textarea "Message…" at bounding box center [667, 566] width 261 height 24
type textarea "Thanks"
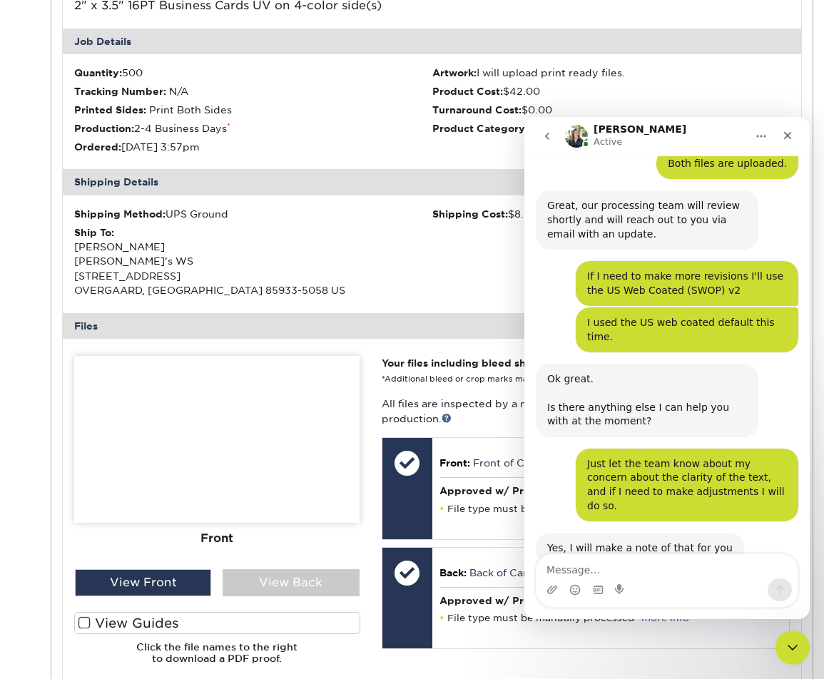
scroll to position [2356, 0]
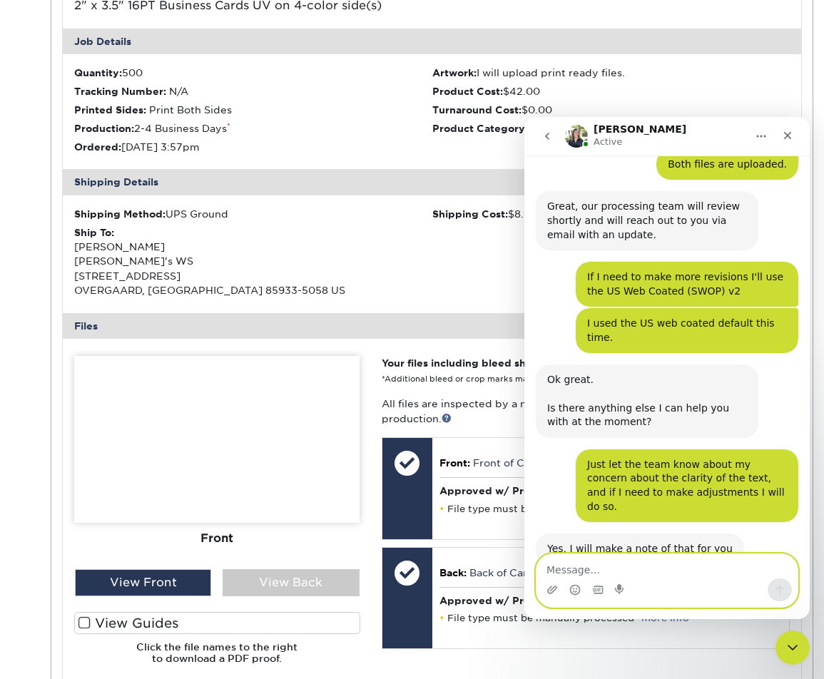
click at [590, 577] on textarea "Message…" at bounding box center [667, 566] width 261 height 24
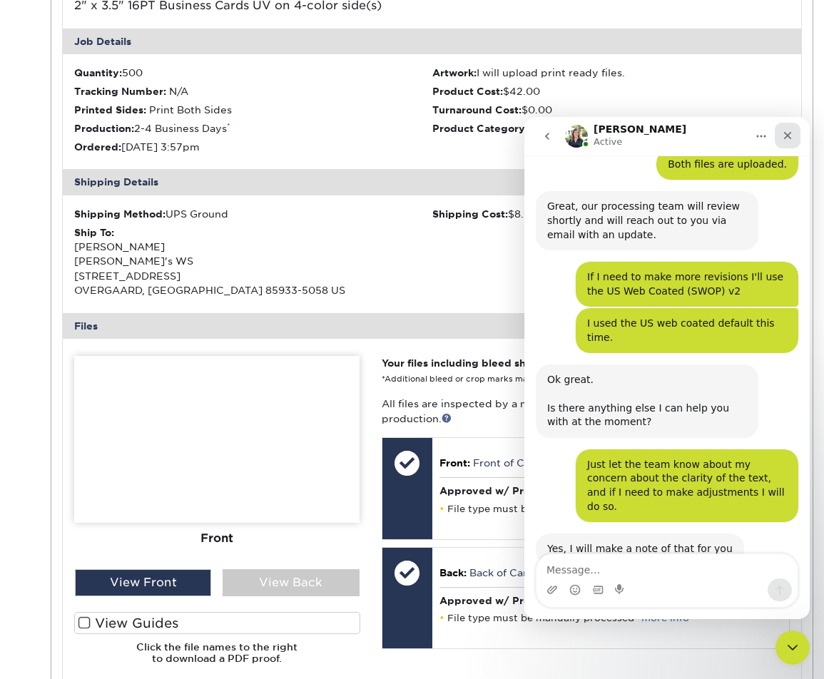
click at [788, 138] on icon "Close" at bounding box center [787, 135] width 11 height 11
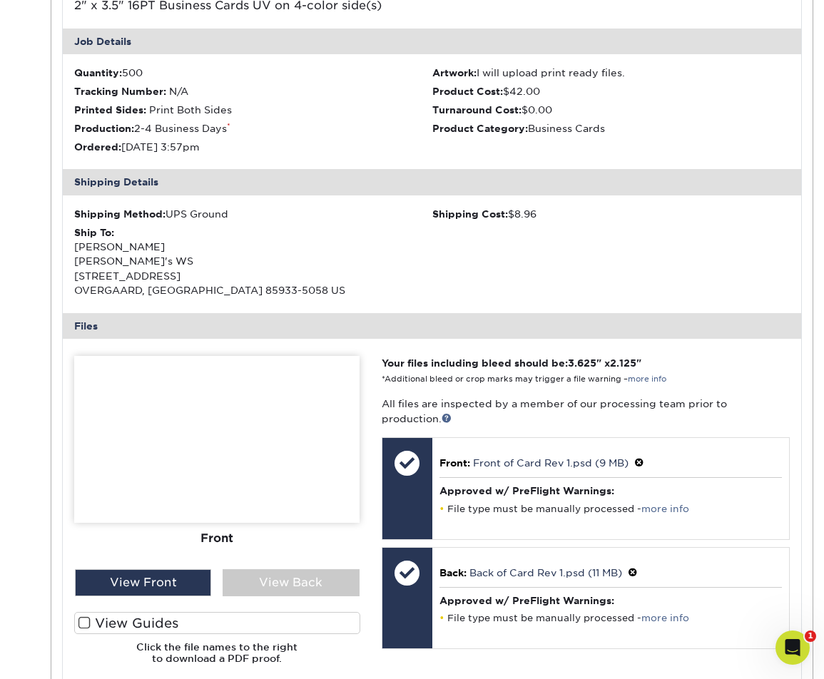
scroll to position [2342, 0]
click at [791, 659] on div "Open Intercom Messenger" at bounding box center [790, 645] width 47 height 47
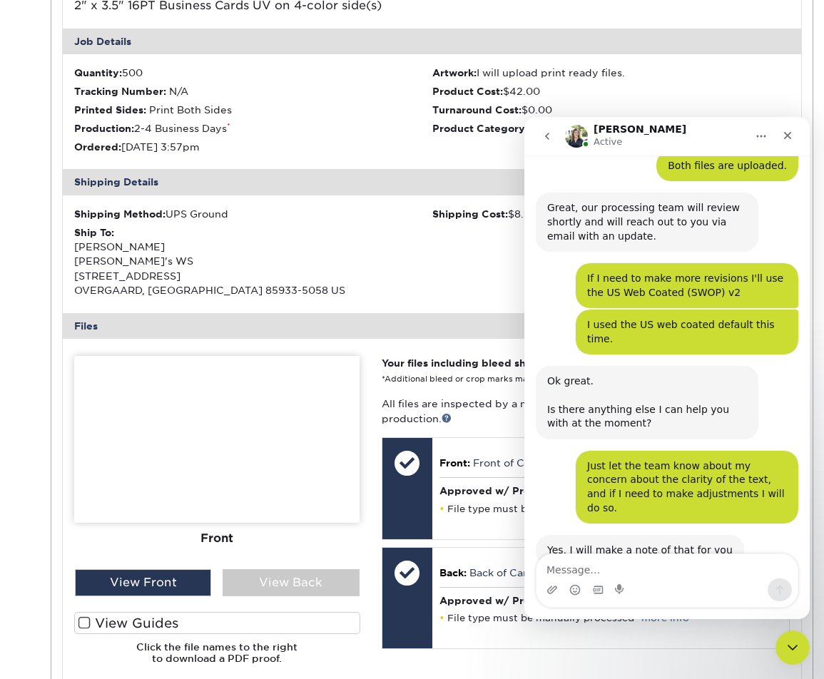
click at [662, 574] on textarea "Message…" at bounding box center [667, 566] width 261 height 24
click at [784, 135] on icon "Close" at bounding box center [787, 135] width 11 height 11
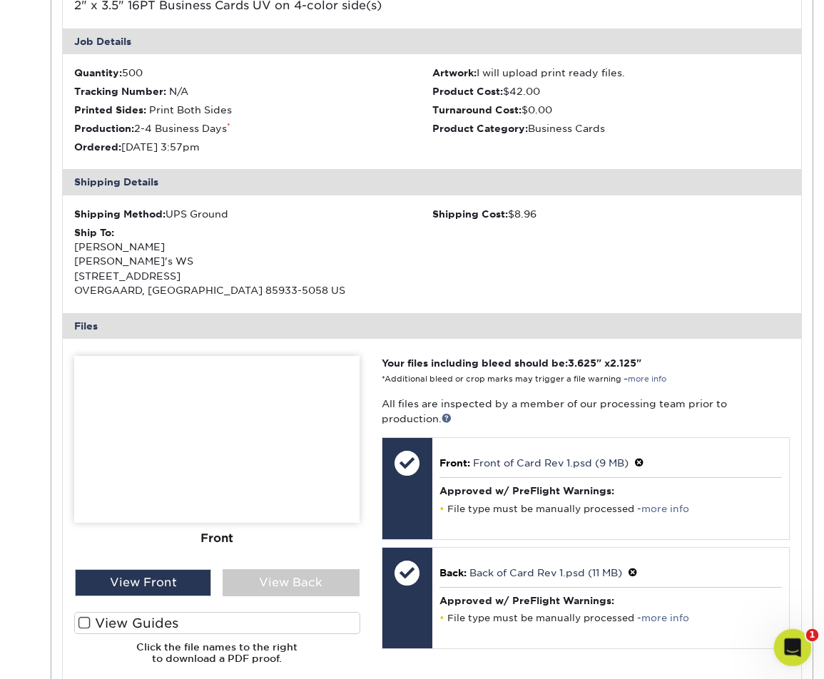
click at [790, 639] on icon "Open Intercom Messenger" at bounding box center [791, 646] width 24 height 24
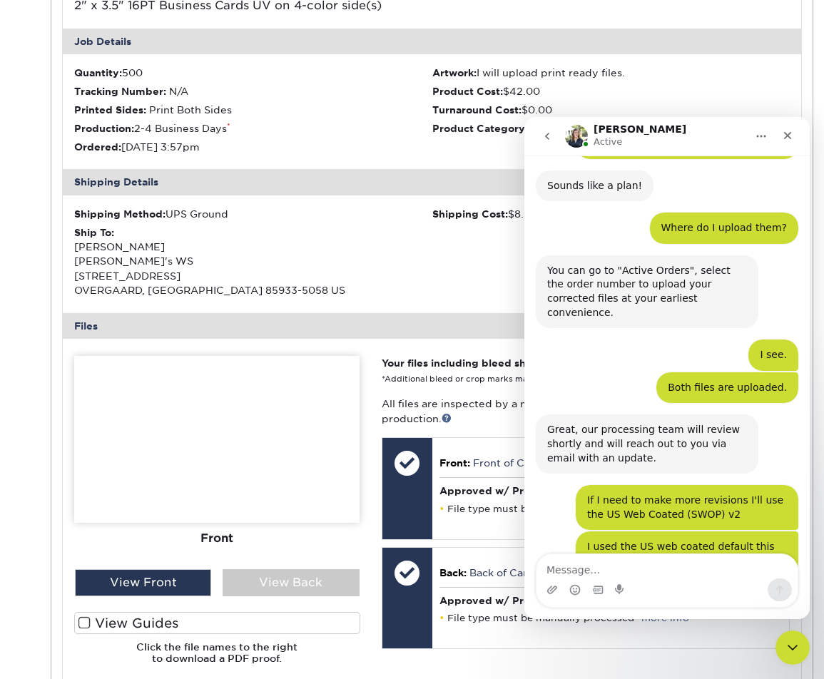
scroll to position [2397, 0]
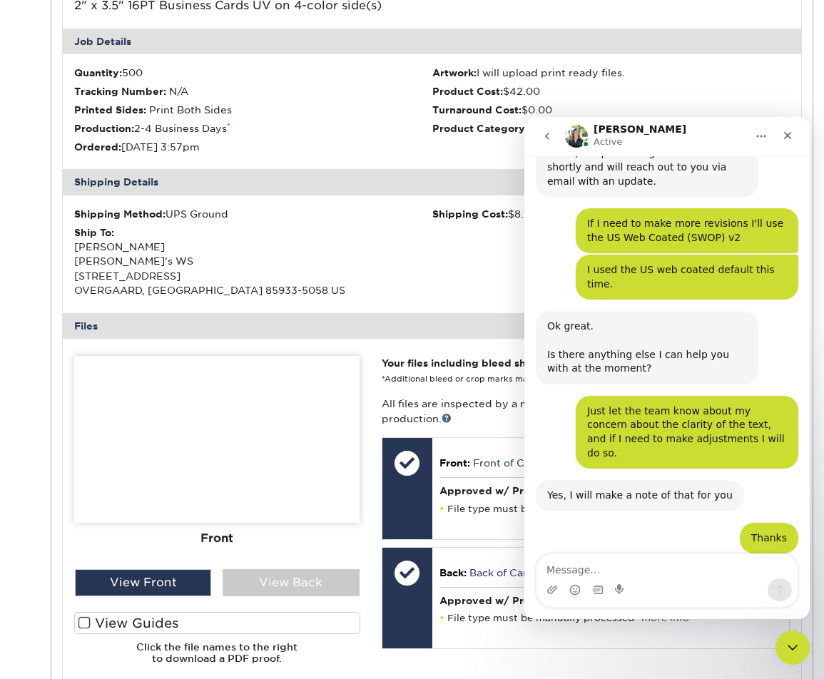
click at [637, 579] on div "Intercom messenger" at bounding box center [667, 590] width 261 height 23
click at [649, 567] on textarea "Message…" at bounding box center [667, 566] width 261 height 24
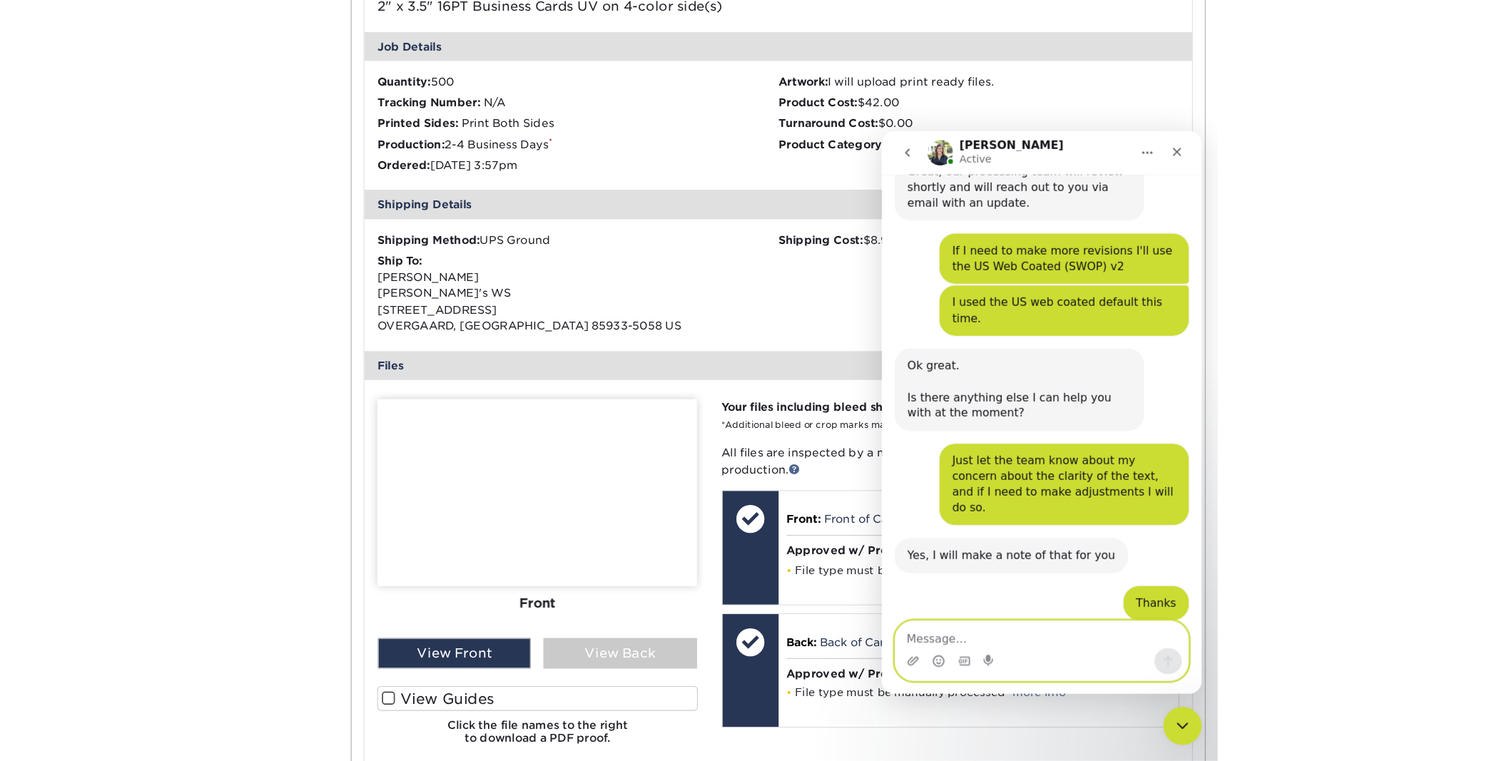
scroll to position [2403, 0]
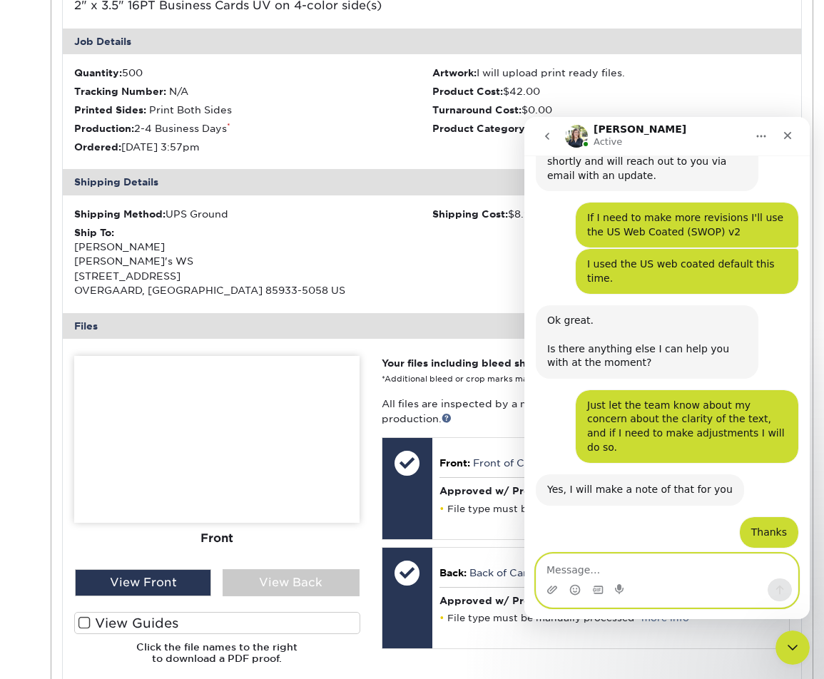
click at [660, 574] on textarea "Message…" at bounding box center [667, 566] width 261 height 24
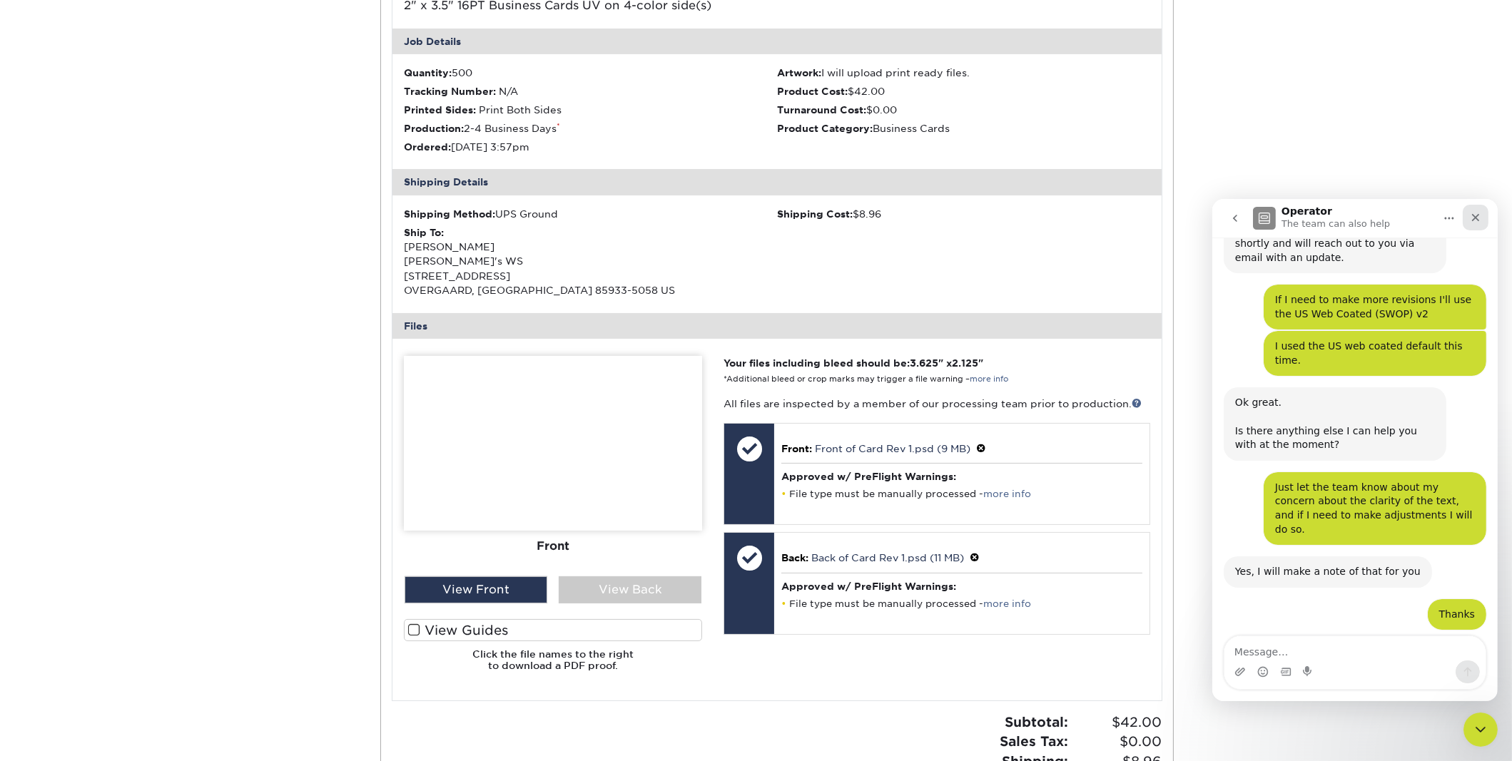
click at [1474, 218] on icon "Close" at bounding box center [1474, 216] width 11 height 11
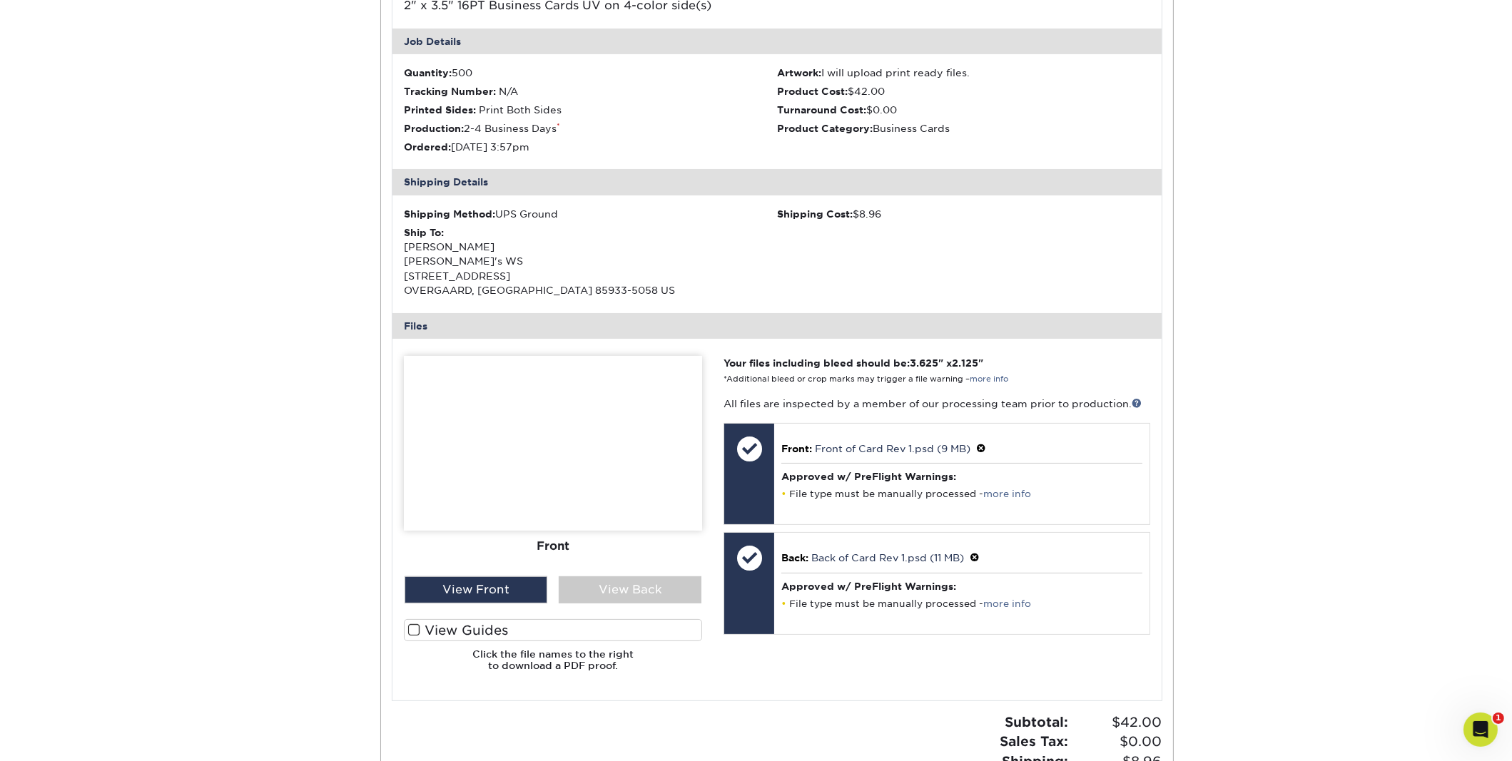
click at [1384, 171] on div "Active Orders Account Overview Contact Information Change Password Address Book…" at bounding box center [756, 327] width 1512 height 1109
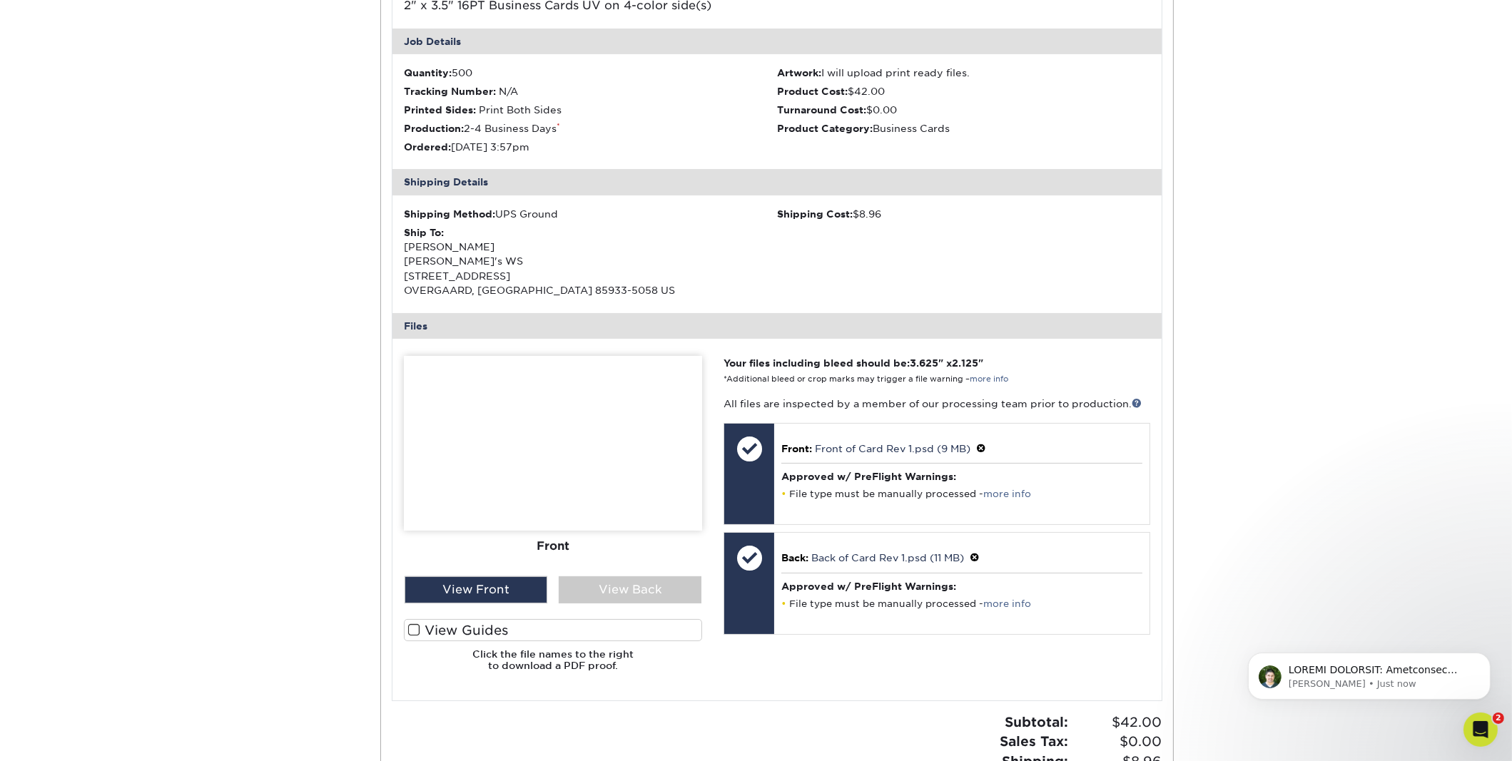
scroll to position [0, 0]
click at [1440, 674] on p "message notification from Matthew, Just now. ACTION REQUIRED: Primoprint Order …" at bounding box center [1380, 670] width 184 height 14
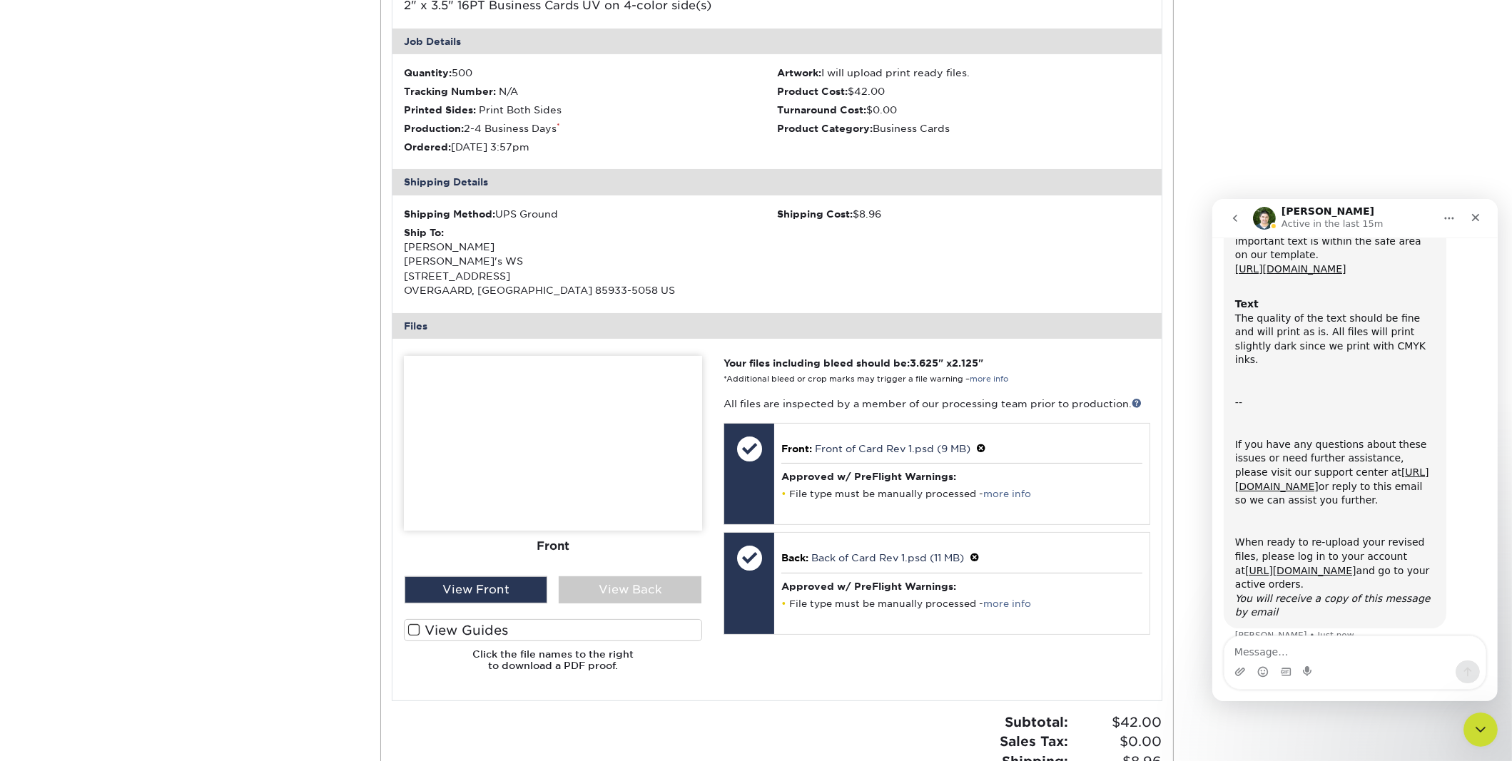
scroll to position [343, 0]
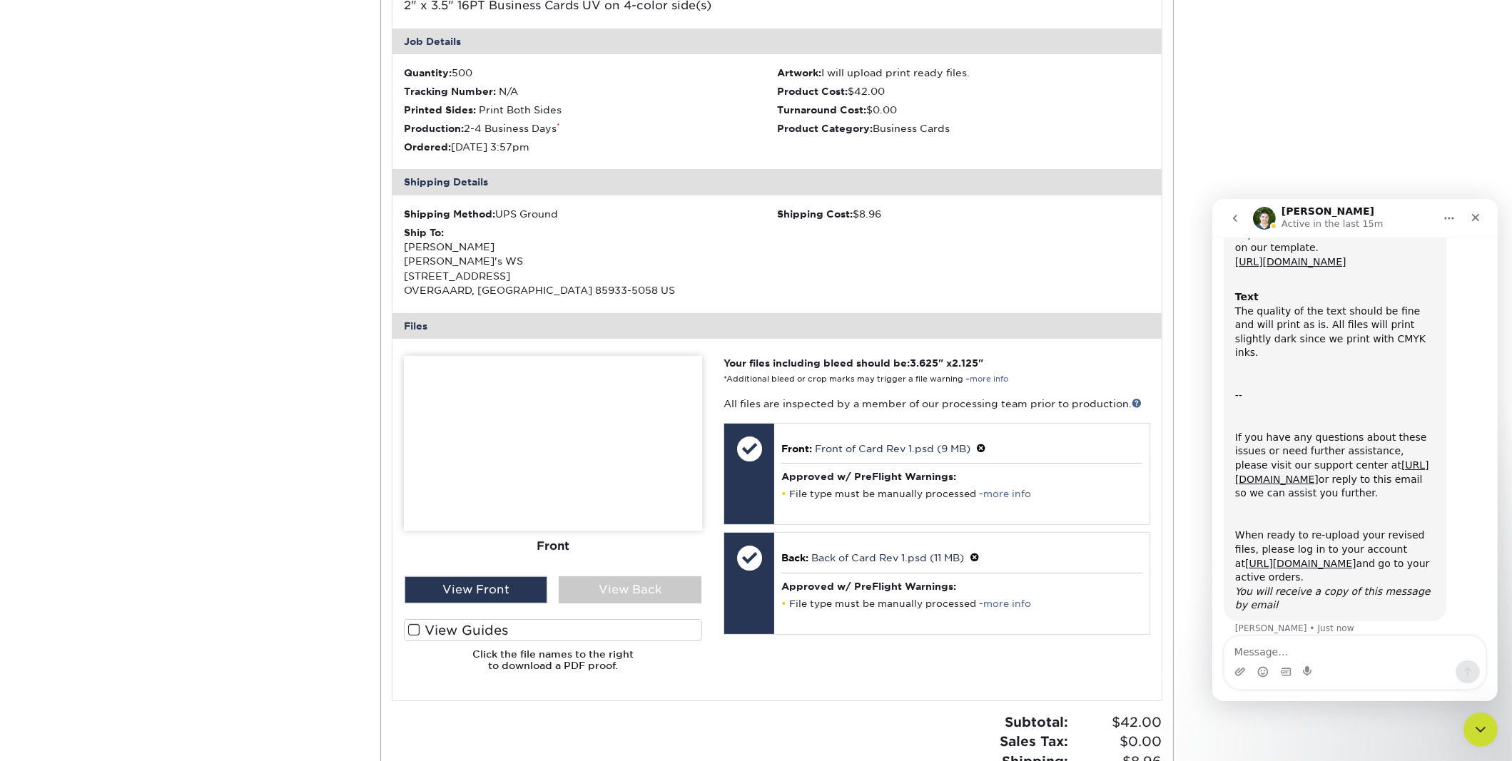
click at [1389, 664] on div "Intercom messenger" at bounding box center [1354, 671] width 261 height 23
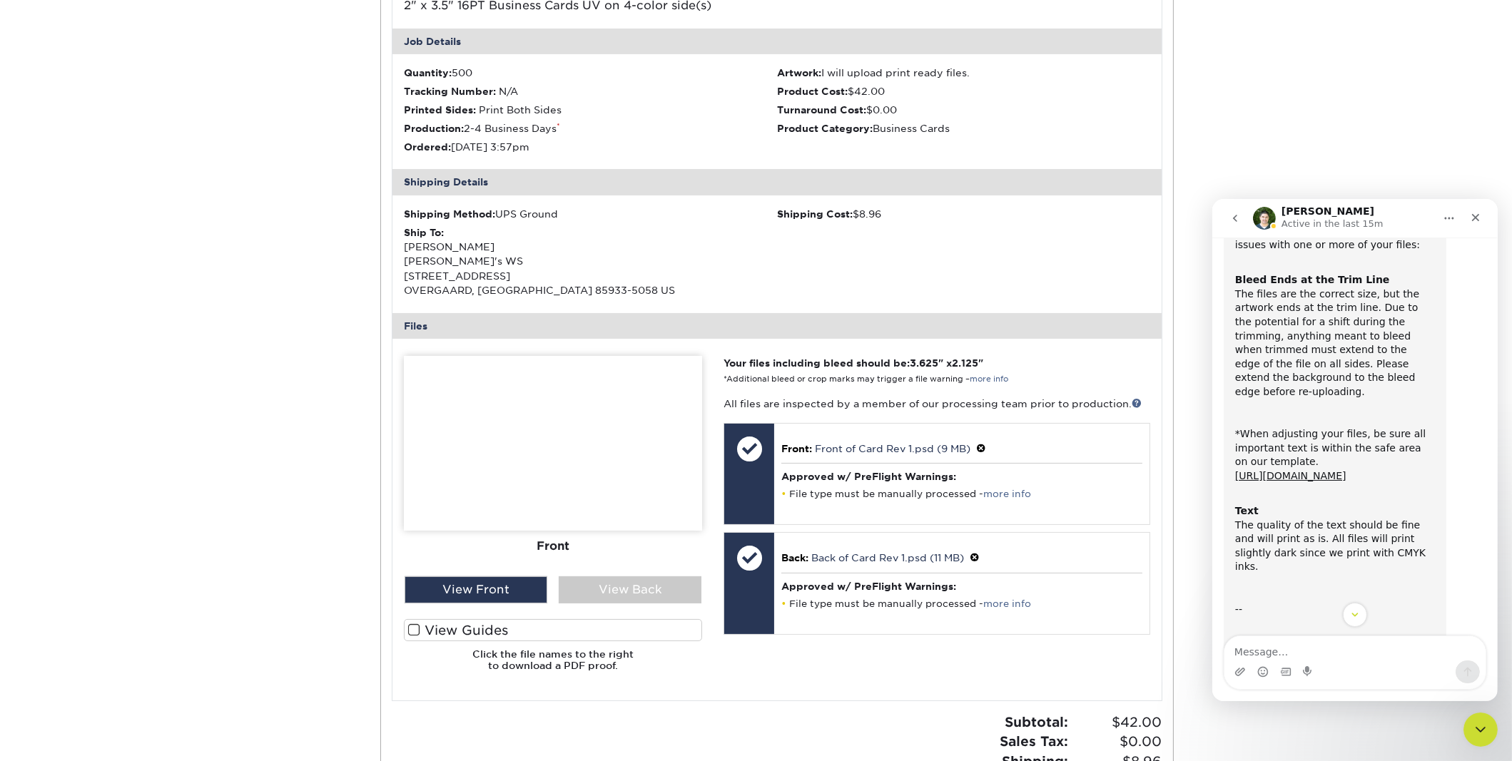
scroll to position [0, 0]
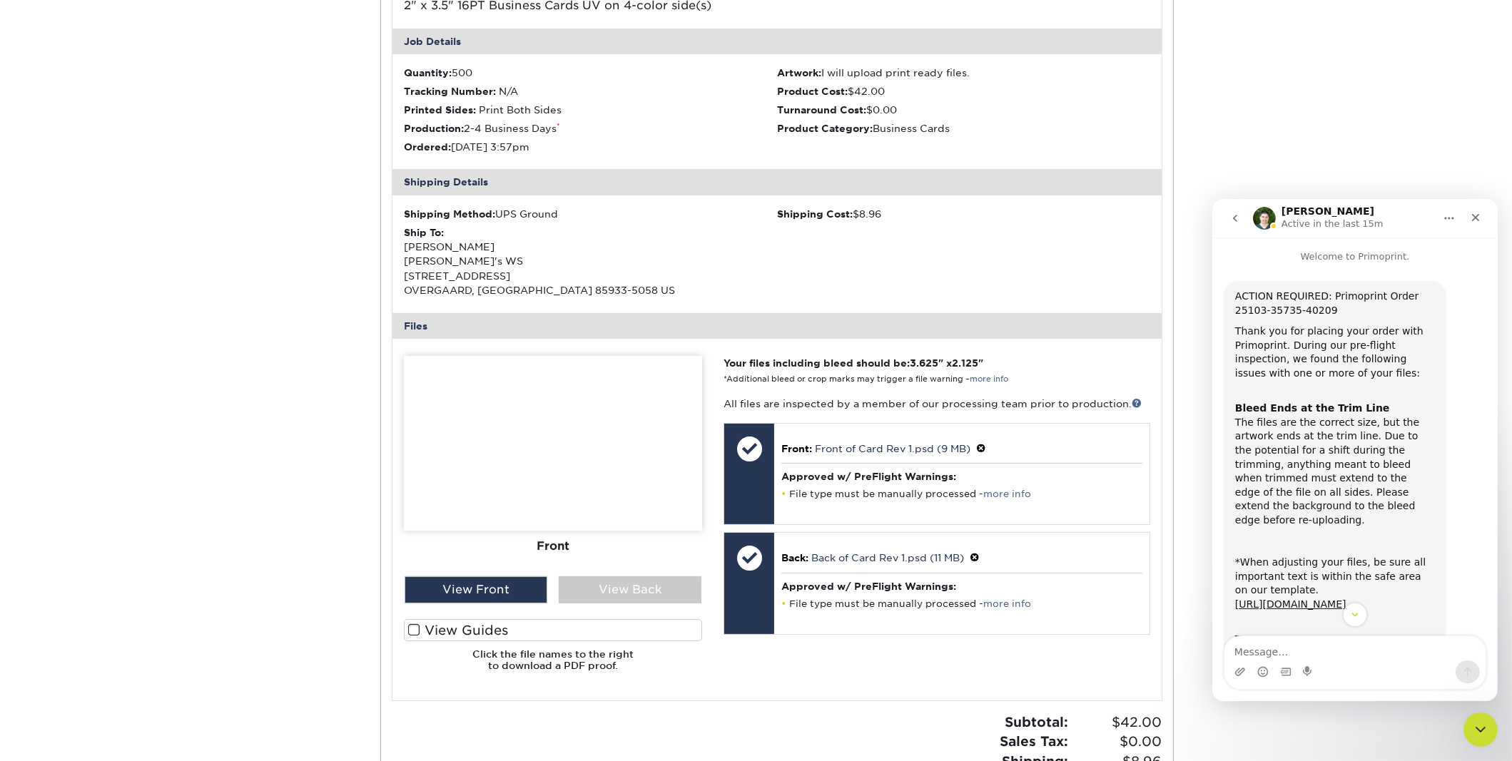
click at [1354, 437] on div "Bleed Ends at the Trim Line The files are the correct size, but the artwork end…" at bounding box center [1335, 457] width 200 height 140
click at [1359, 648] on textarea "Message…" at bounding box center [1354, 648] width 261 height 24
type textarea "Is it because the background is clear?"
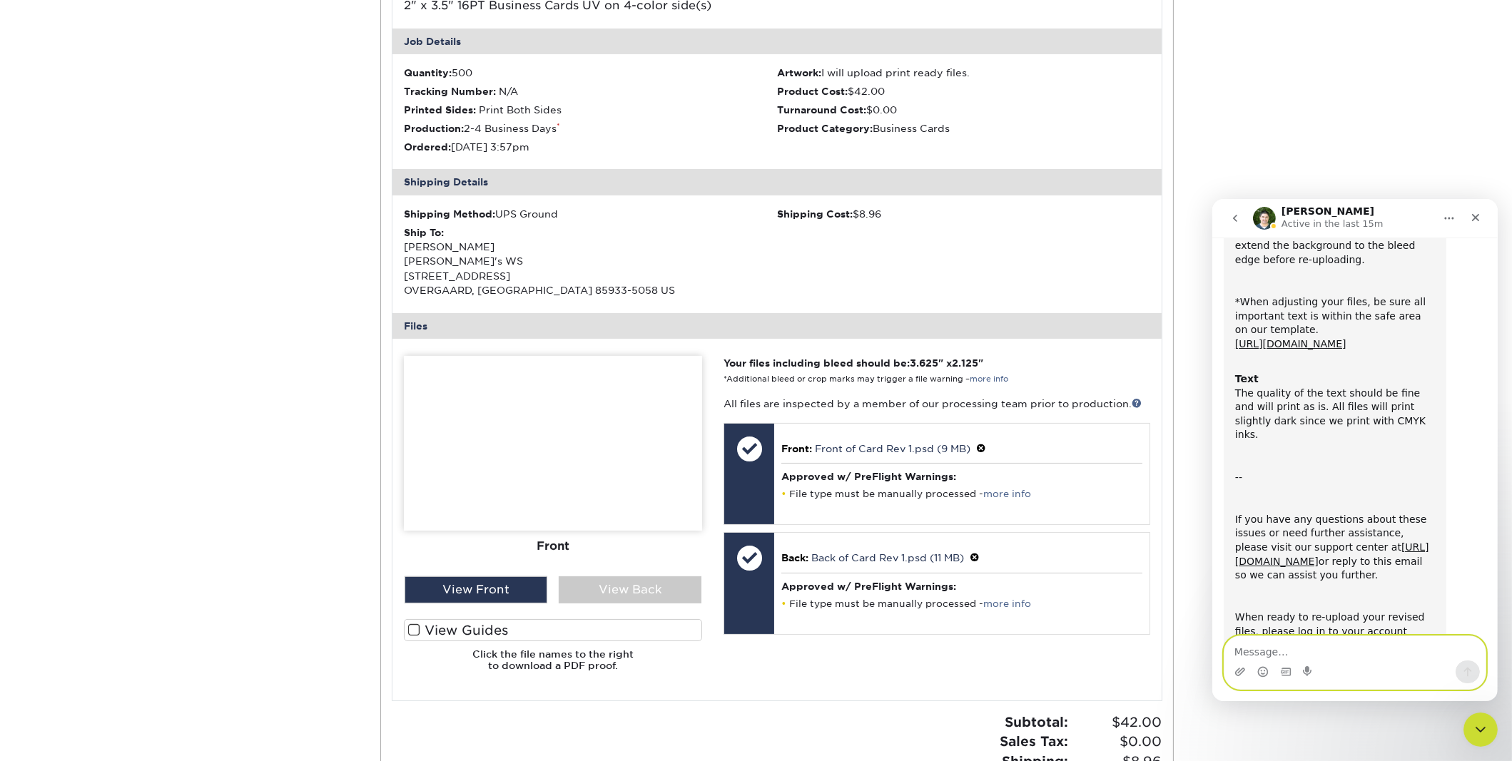
scroll to position [385, 0]
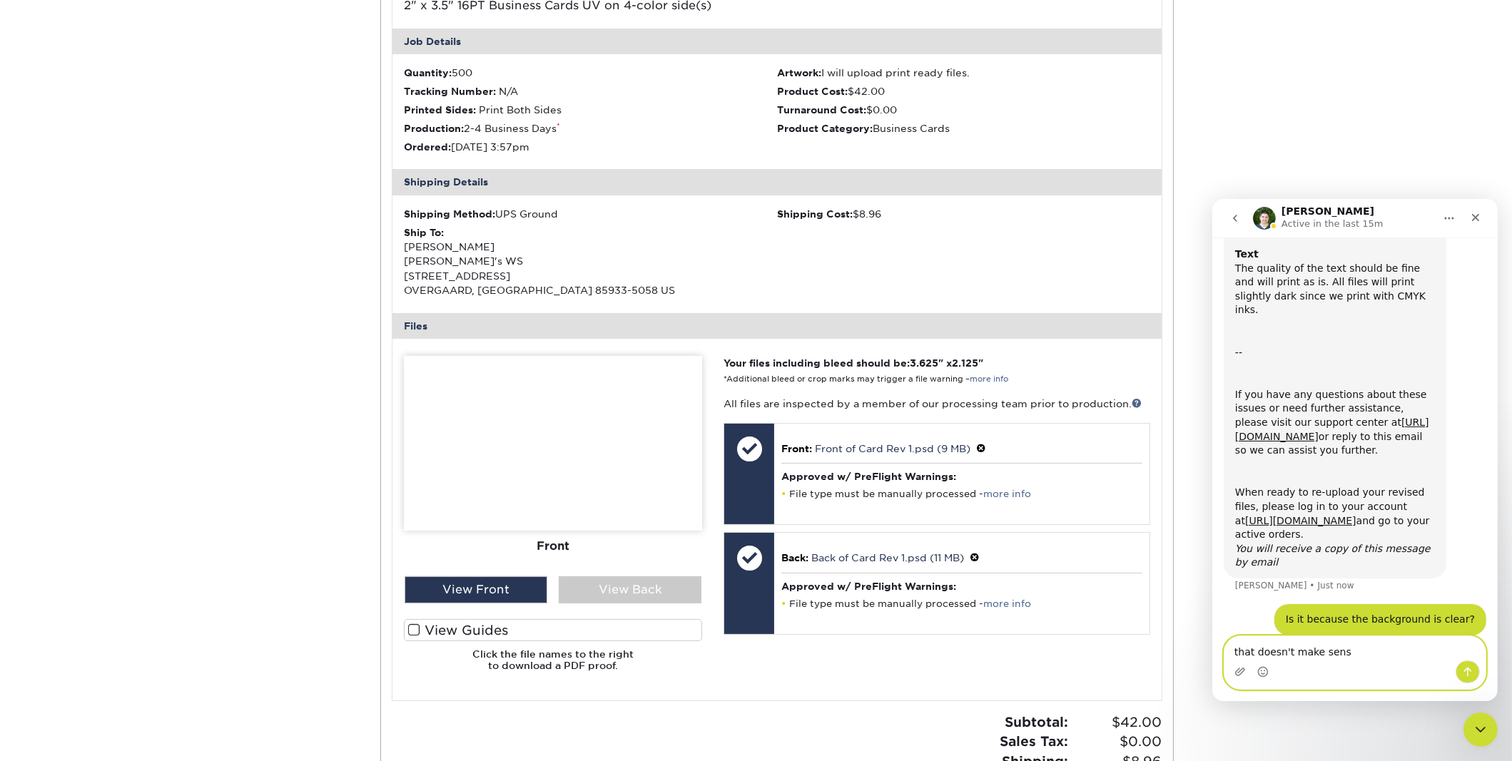
type textarea "that doesn't make sense"
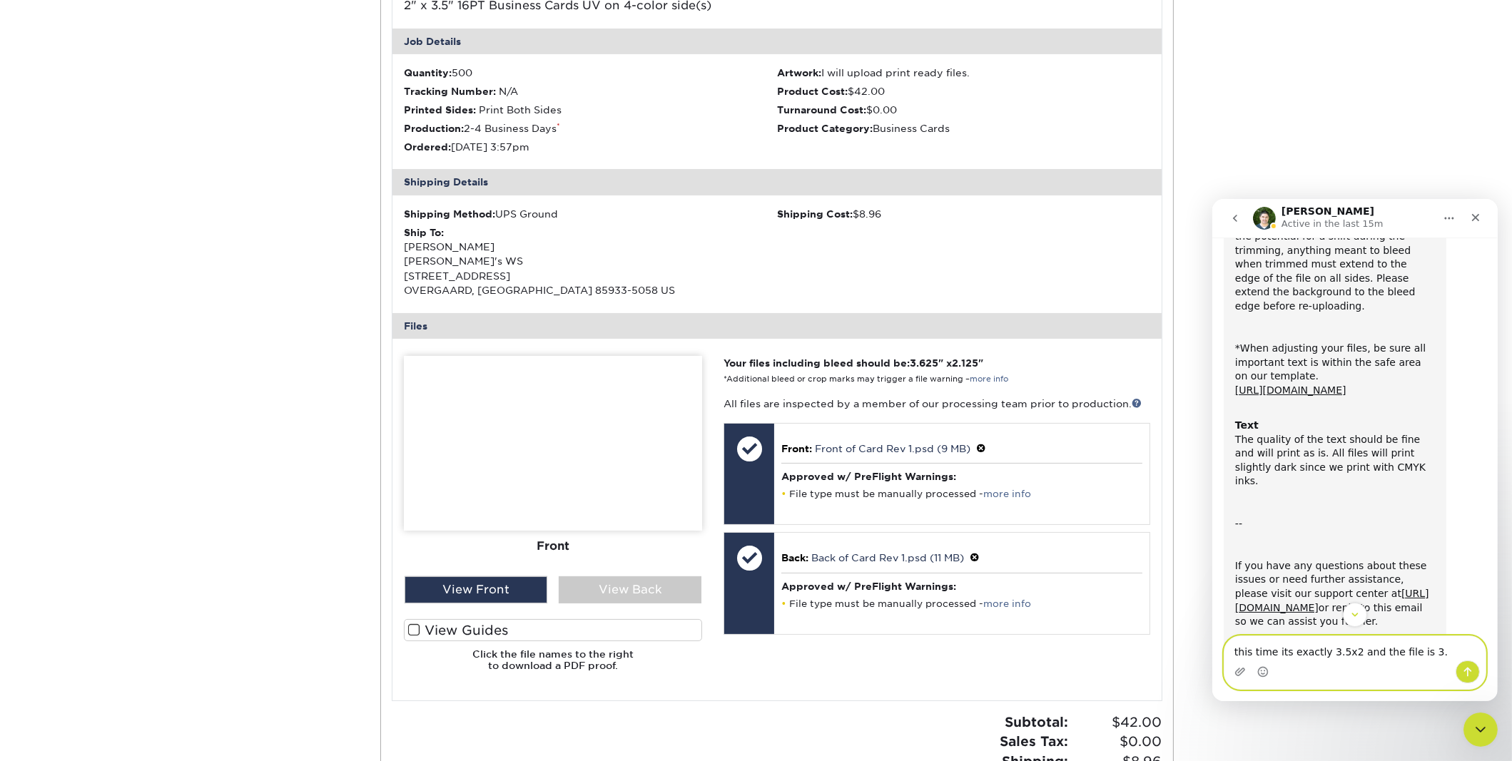
scroll to position [642, 0]
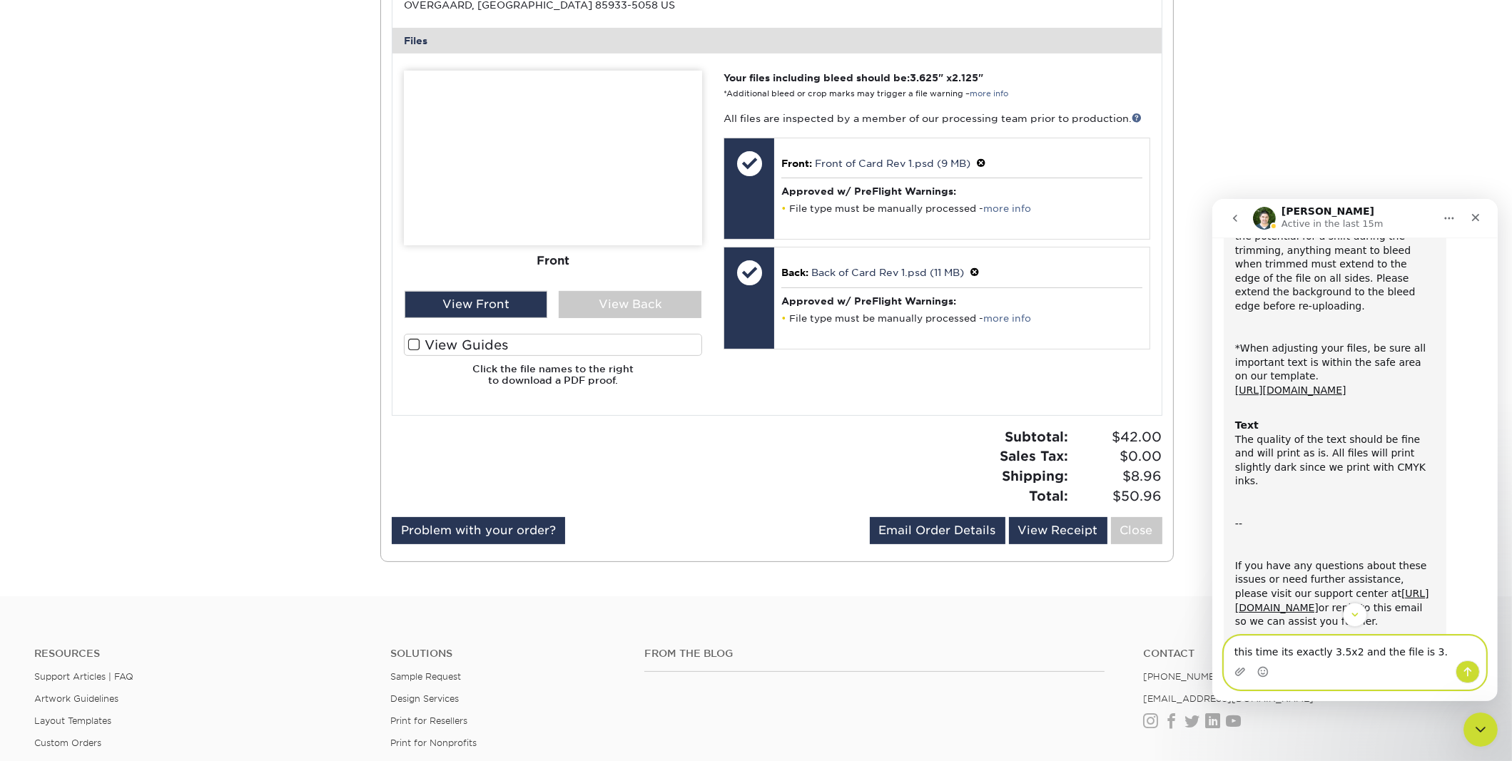
click at [1417, 657] on textarea "this time its exactly 3.5x2 and the file is 3." at bounding box center [1354, 648] width 261 height 24
click at [1417, 654] on textarea "this time its exactly 3.5x2 and the file is 3." at bounding box center [1354, 648] width 261 height 24
drag, startPoint x: 1417, startPoint y: 654, endPoint x: 1205, endPoint y: 647, distance: 211.3
click at [1212, 647] on html "Matthew Active in the last 15m Welcome to Primoprint. ACTION REQUIRED: Primopri…" at bounding box center [1354, 449] width 285 height 502
type textarea "I will have to redo the entire project but that's fine."
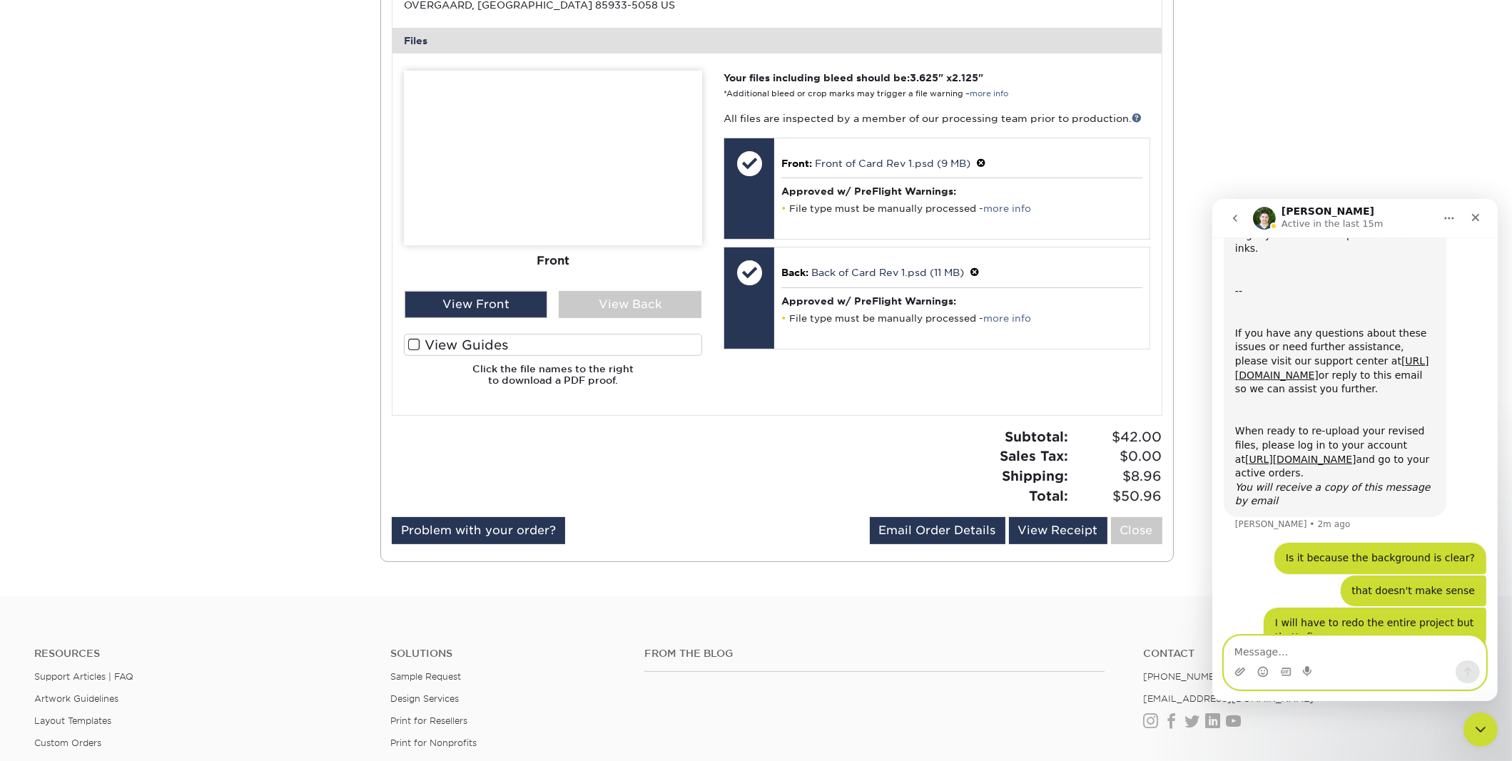
scroll to position [520, 0]
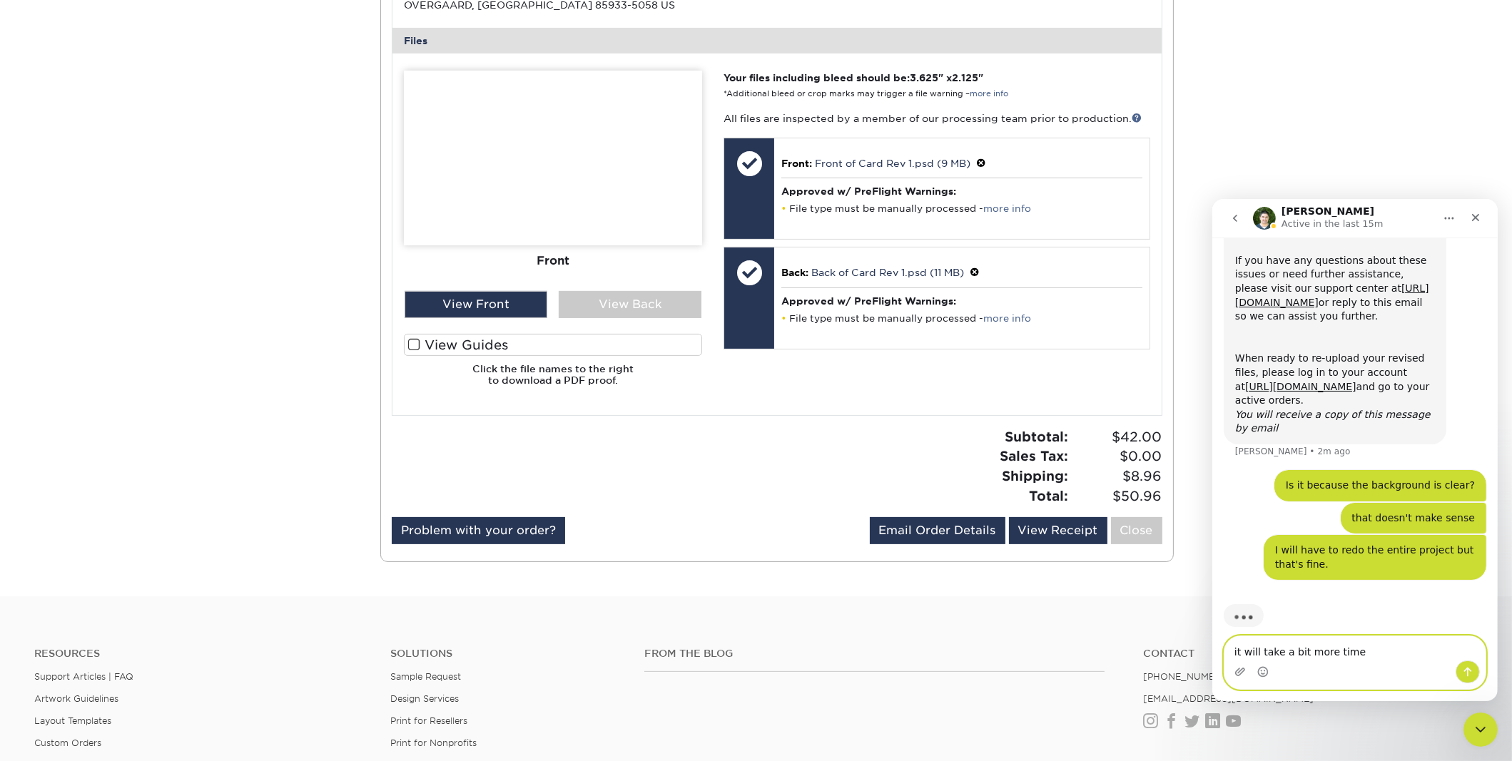
type textarea "it will take a bit more time."
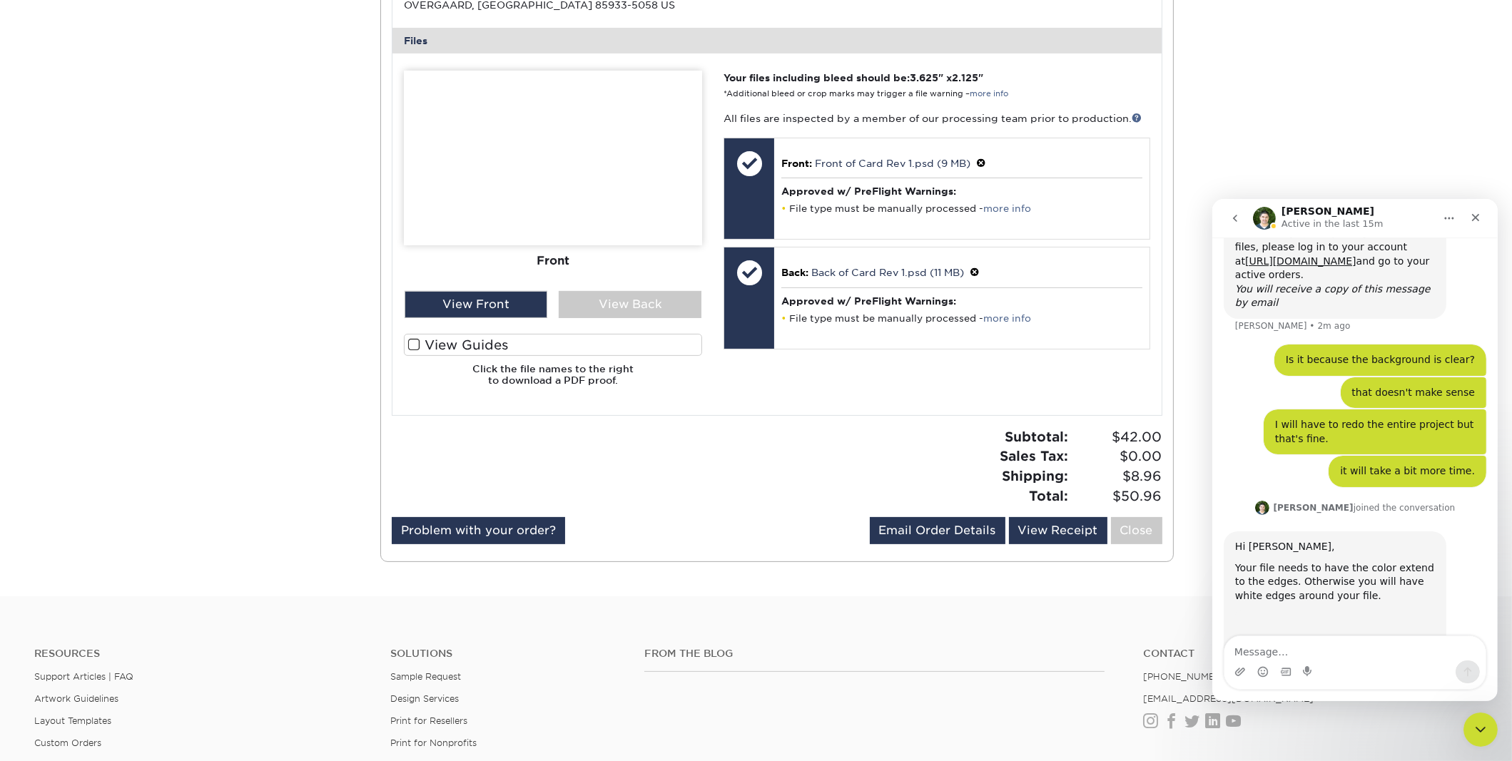
scroll to position [772, 0]
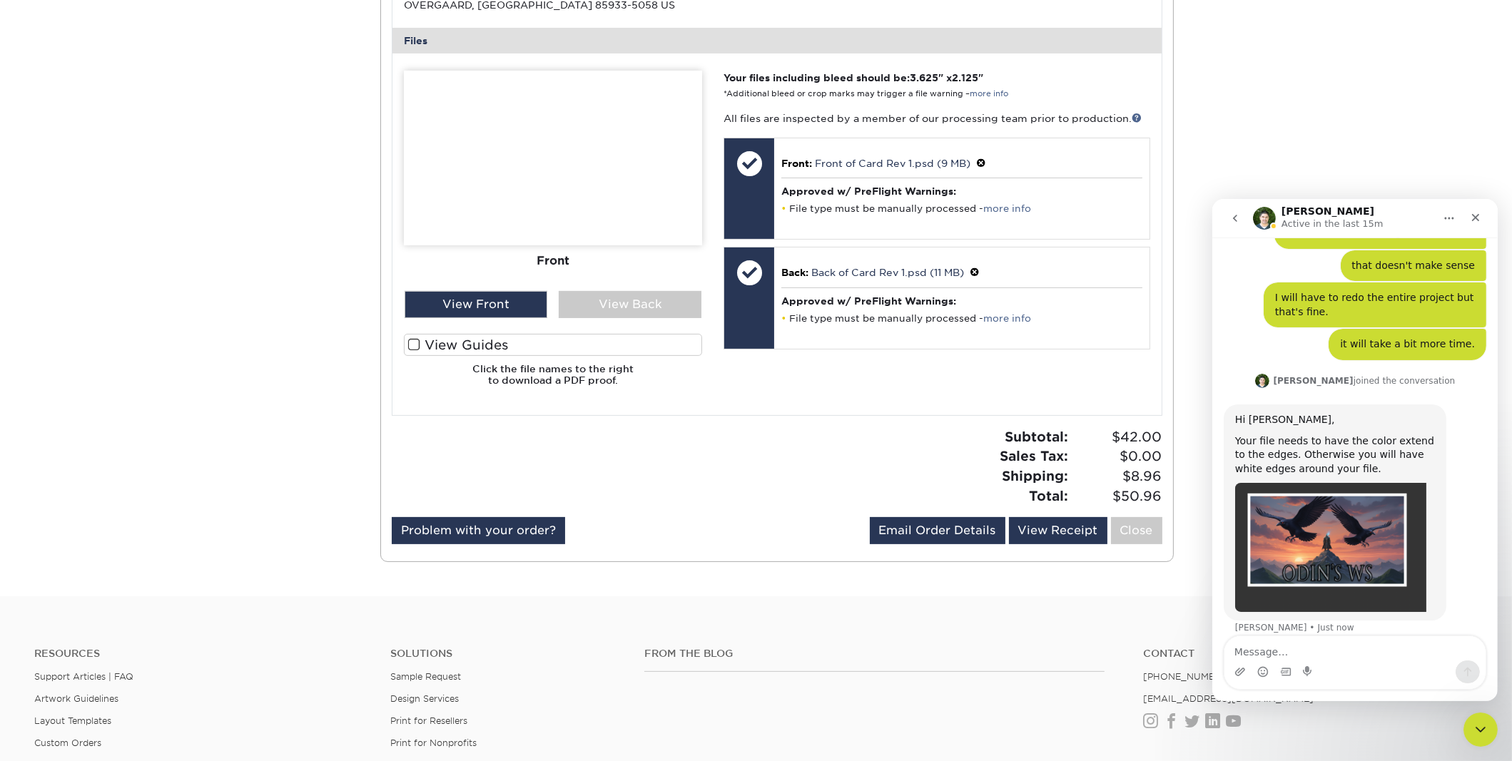
click at [1329, 668] on div "Intercom messenger" at bounding box center [1354, 671] width 261 height 23
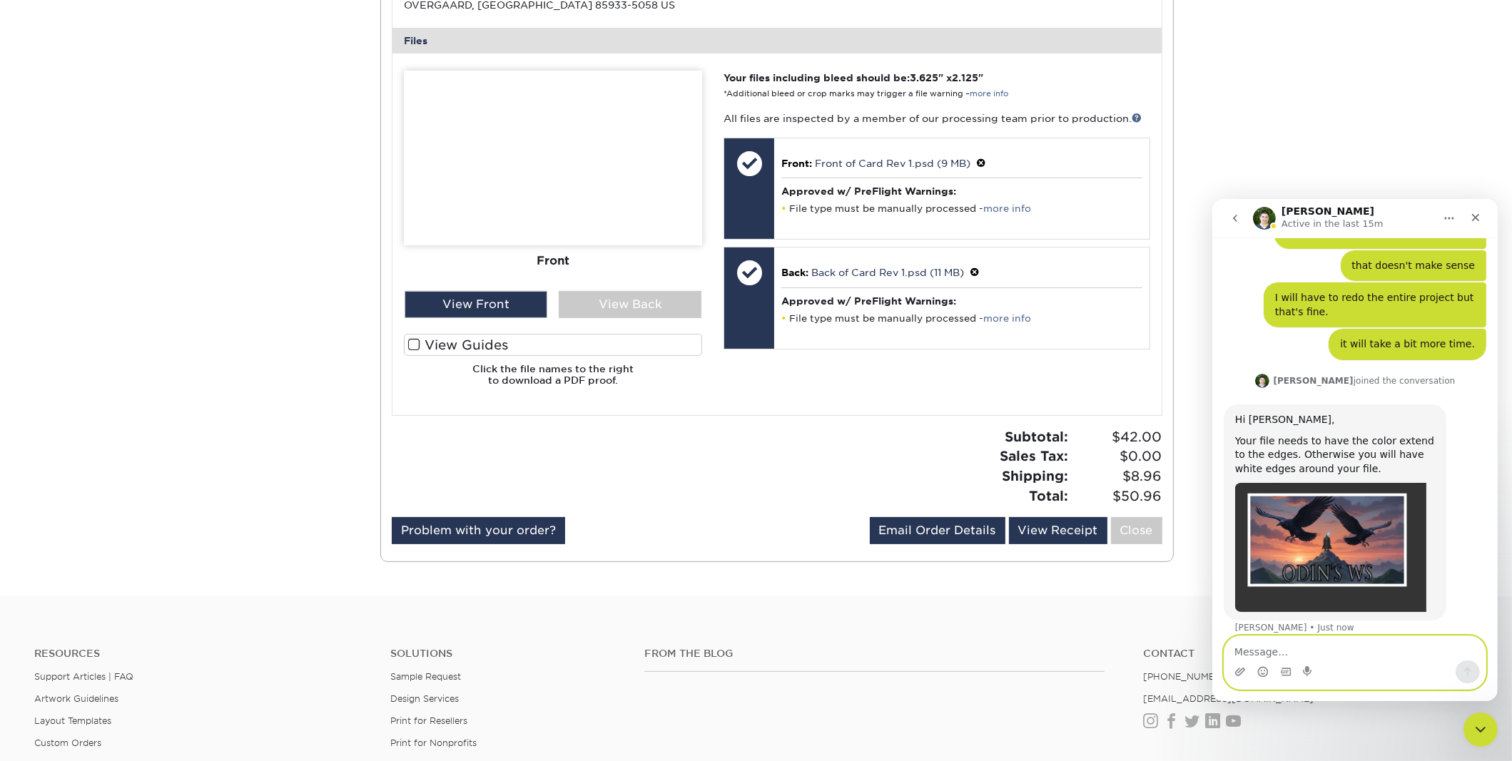
click at [1327, 659] on textarea "Message…" at bounding box center [1354, 648] width 261 height 24
type textarea "no problem I'll redo it"
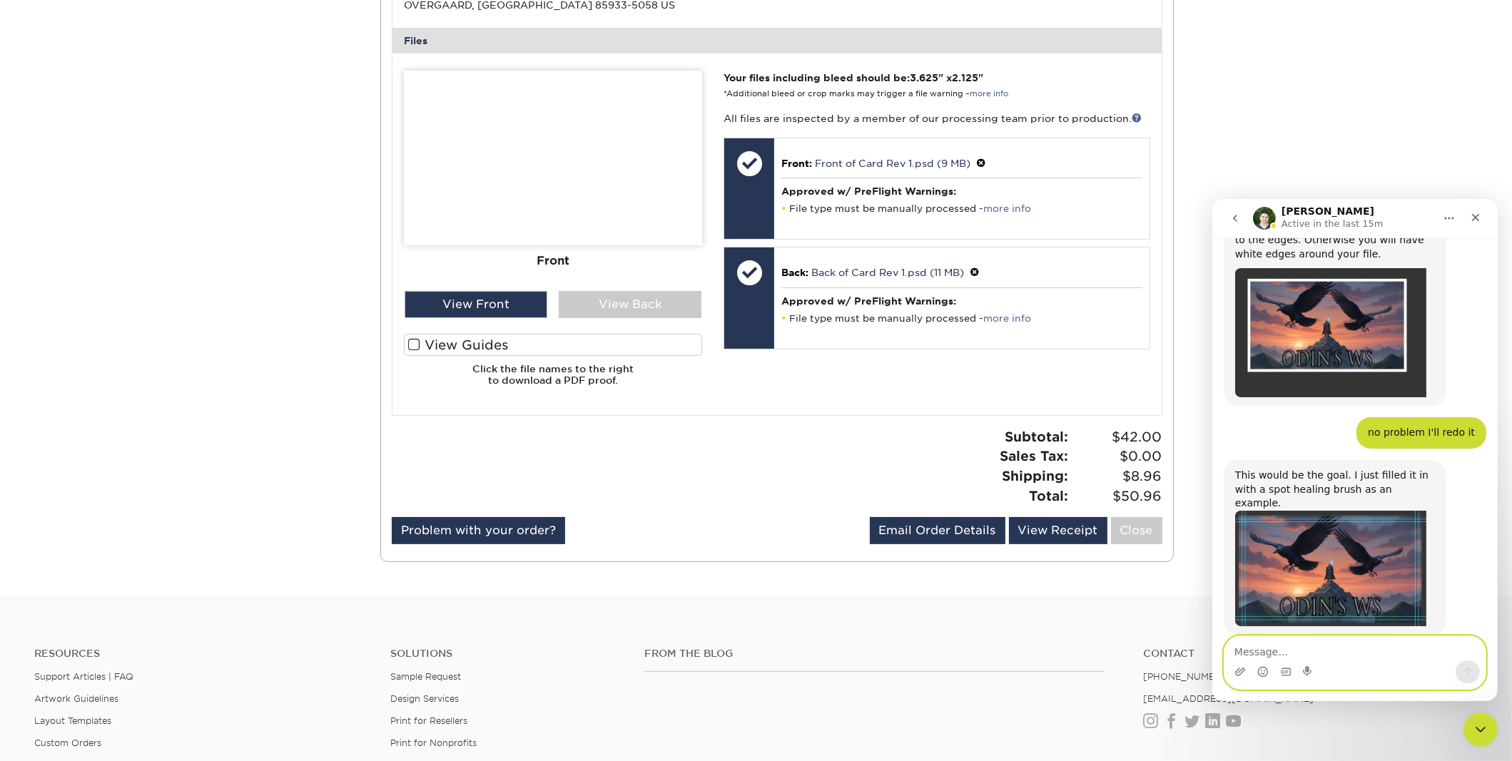
scroll to position [1042, 0]
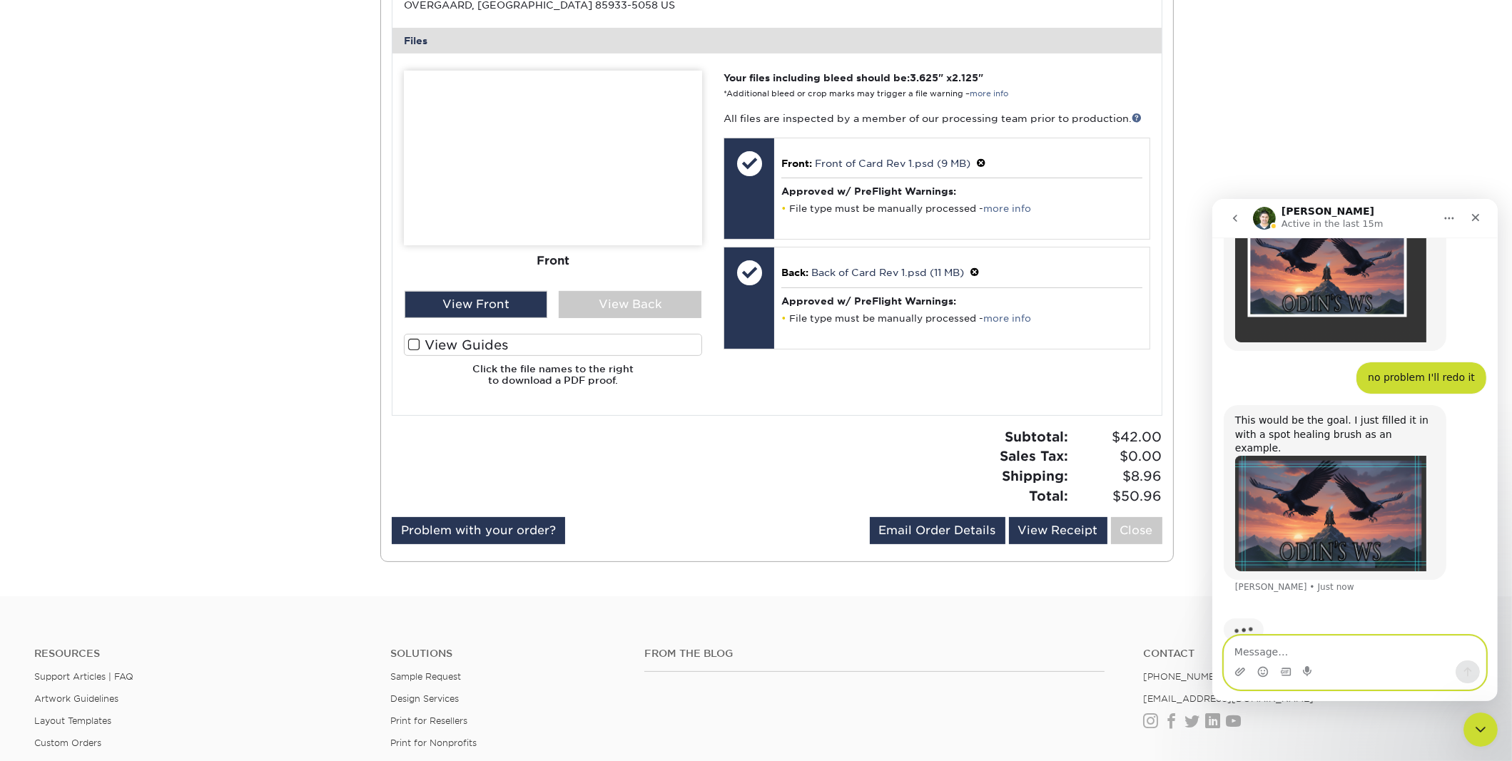
click at [1348, 651] on textarea "Message…" at bounding box center [1354, 648] width 261 height 24
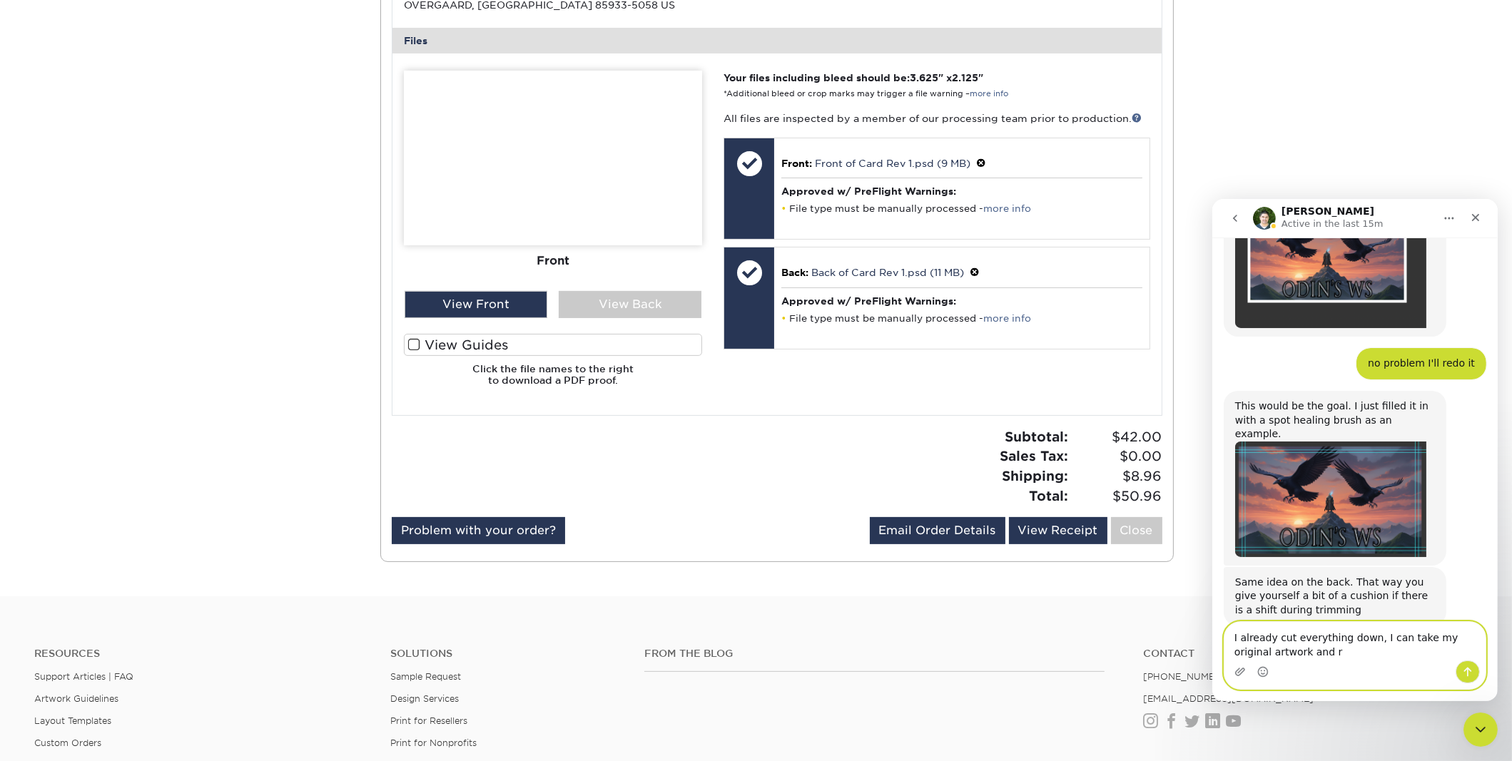
scroll to position [1062, 0]
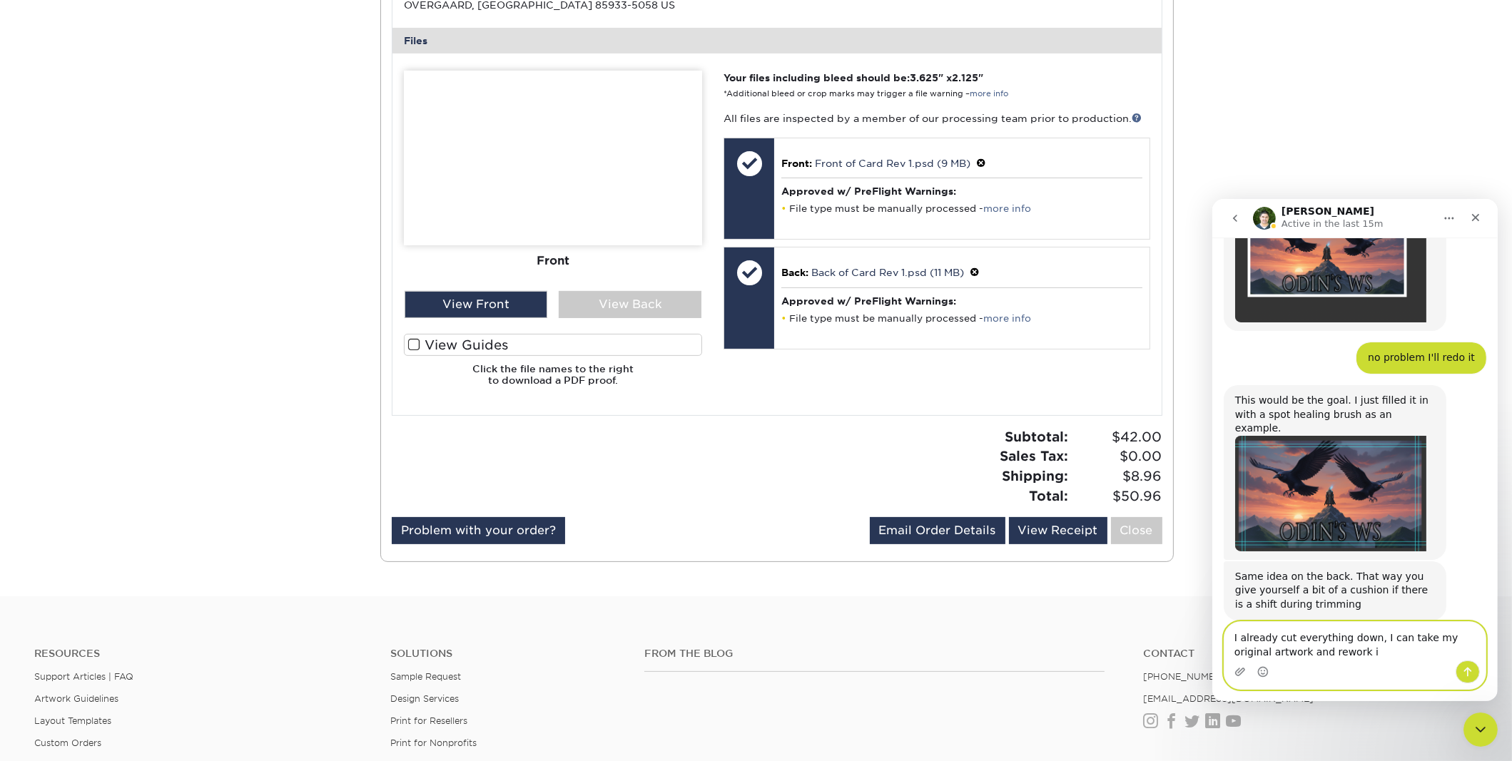
type textarea "I already cut everything down, I can take my original artwork and rework it"
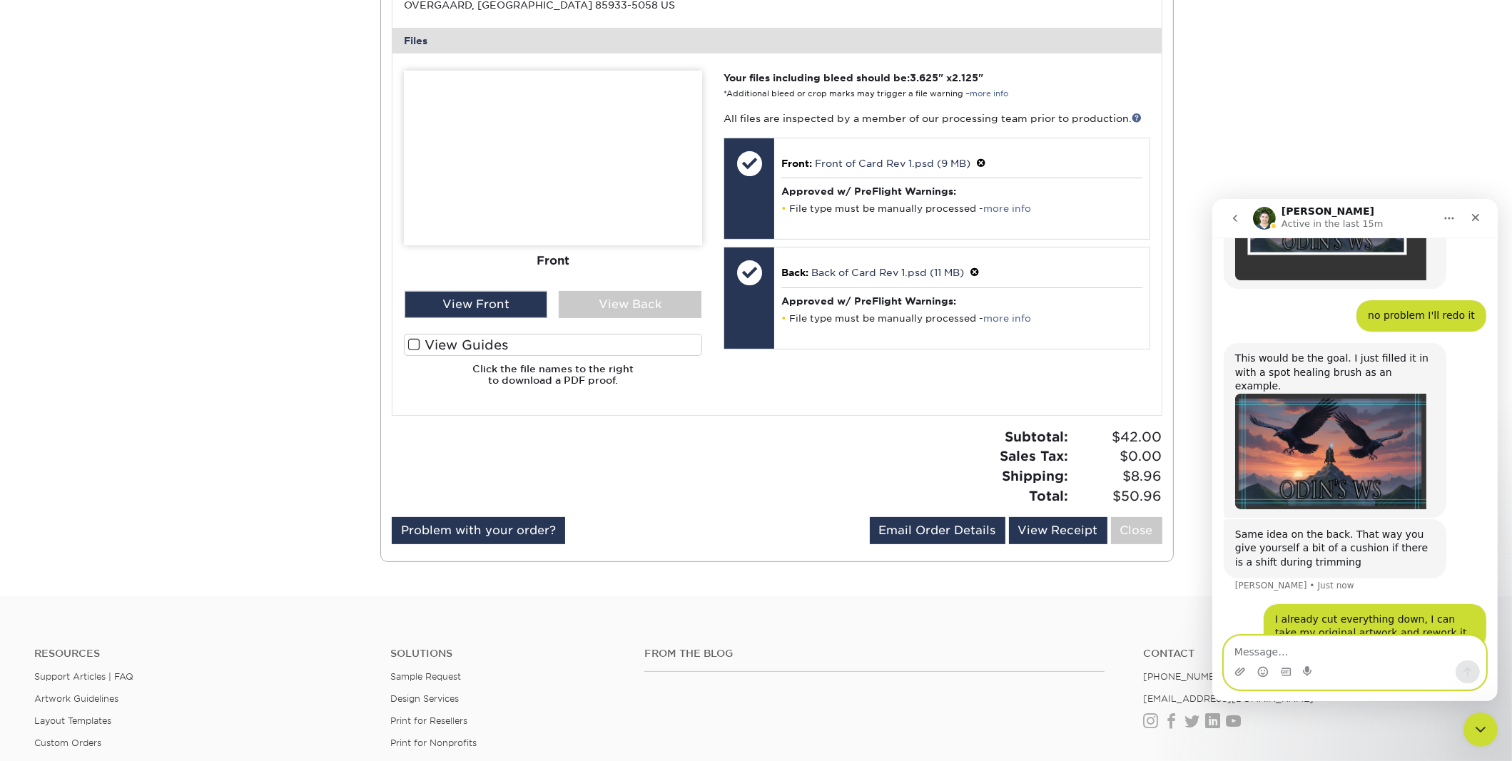
scroll to position [1103, 0]
type textarea "no problem"
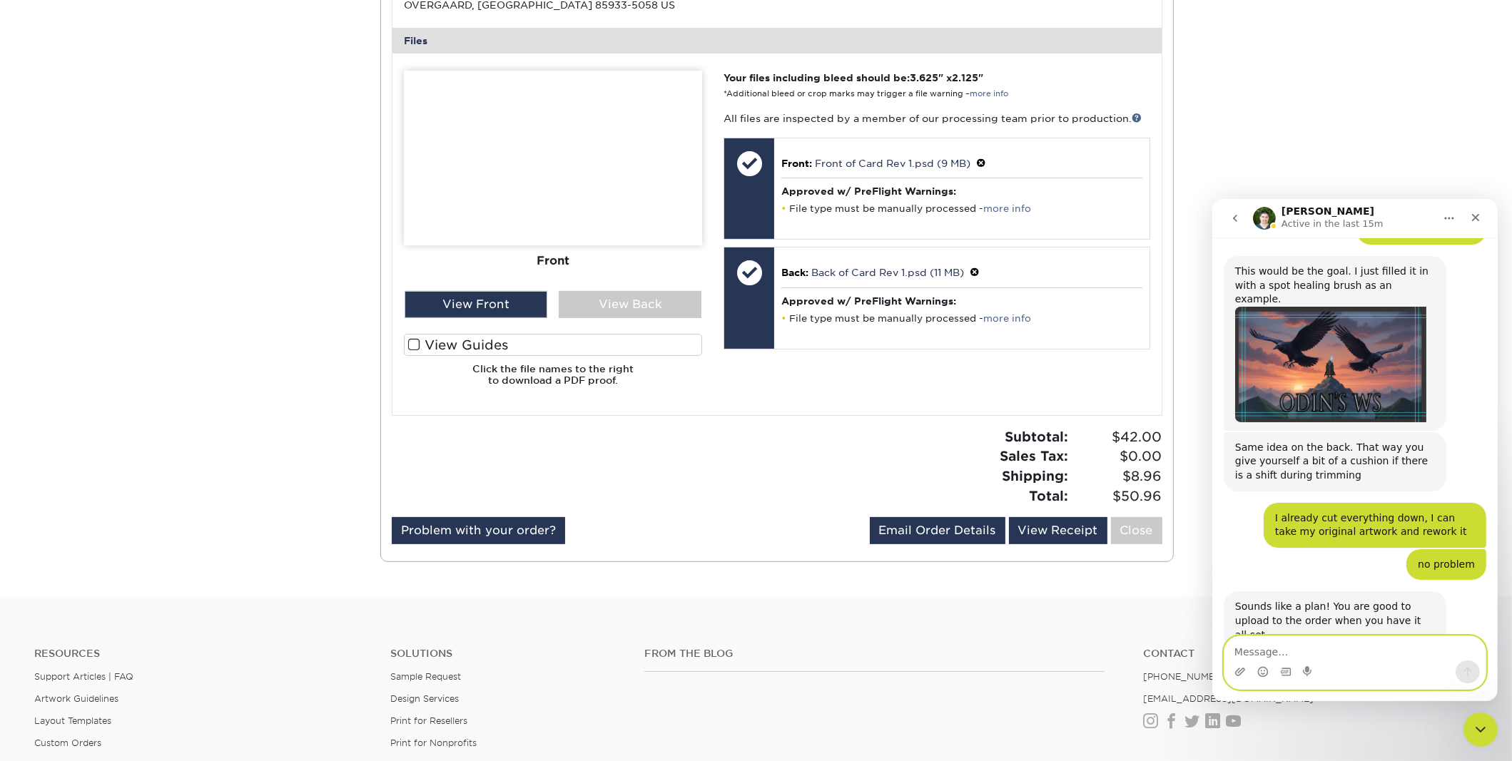
scroll to position [1192, 0]
click at [1350, 651] on textarea "Message…" at bounding box center [1354, 648] width 261 height 24
click at [1352, 651] on textarea "Message…" at bounding box center [1354, 648] width 261 height 24
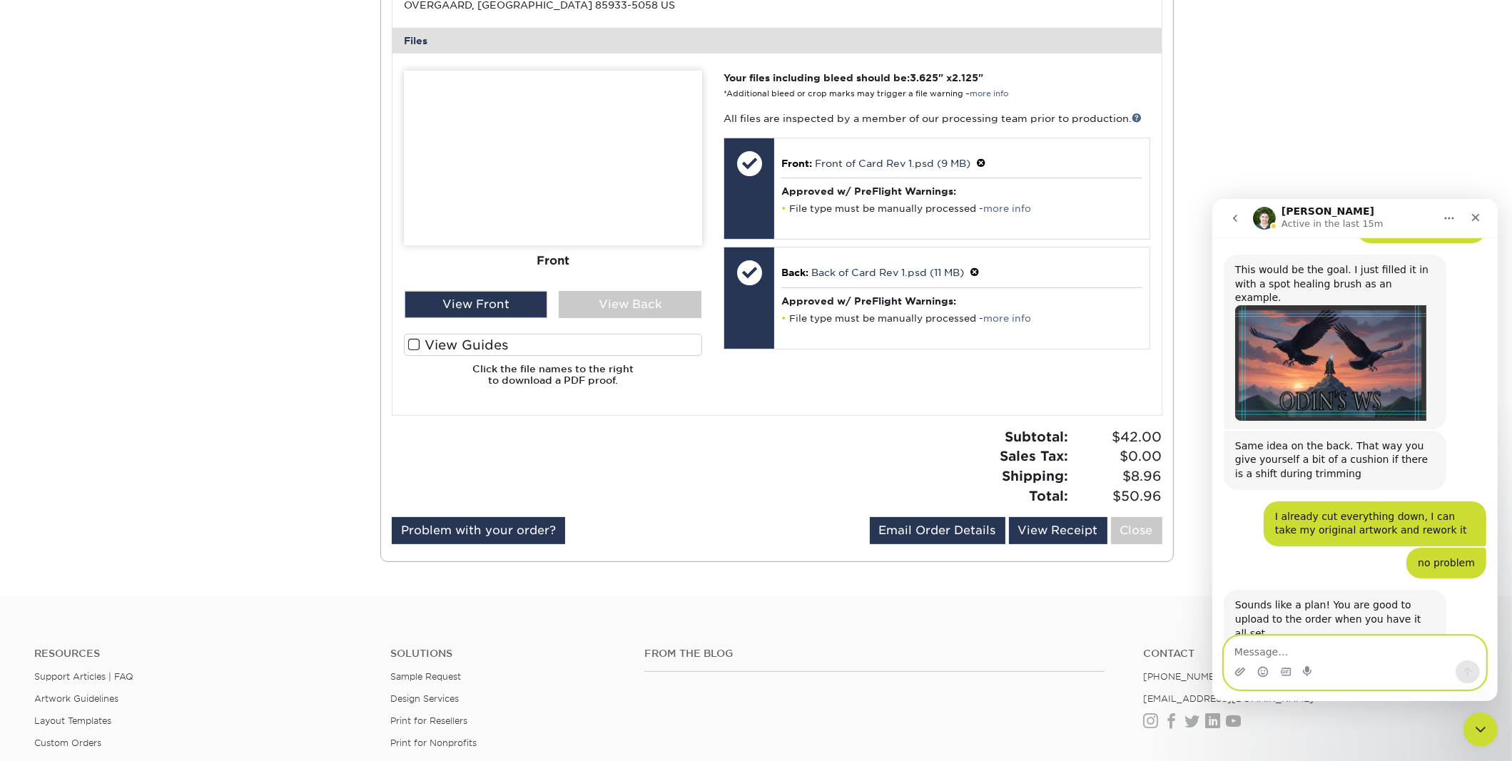
click at [1352, 651] on textarea "Message…" at bounding box center [1354, 648] width 261 height 24
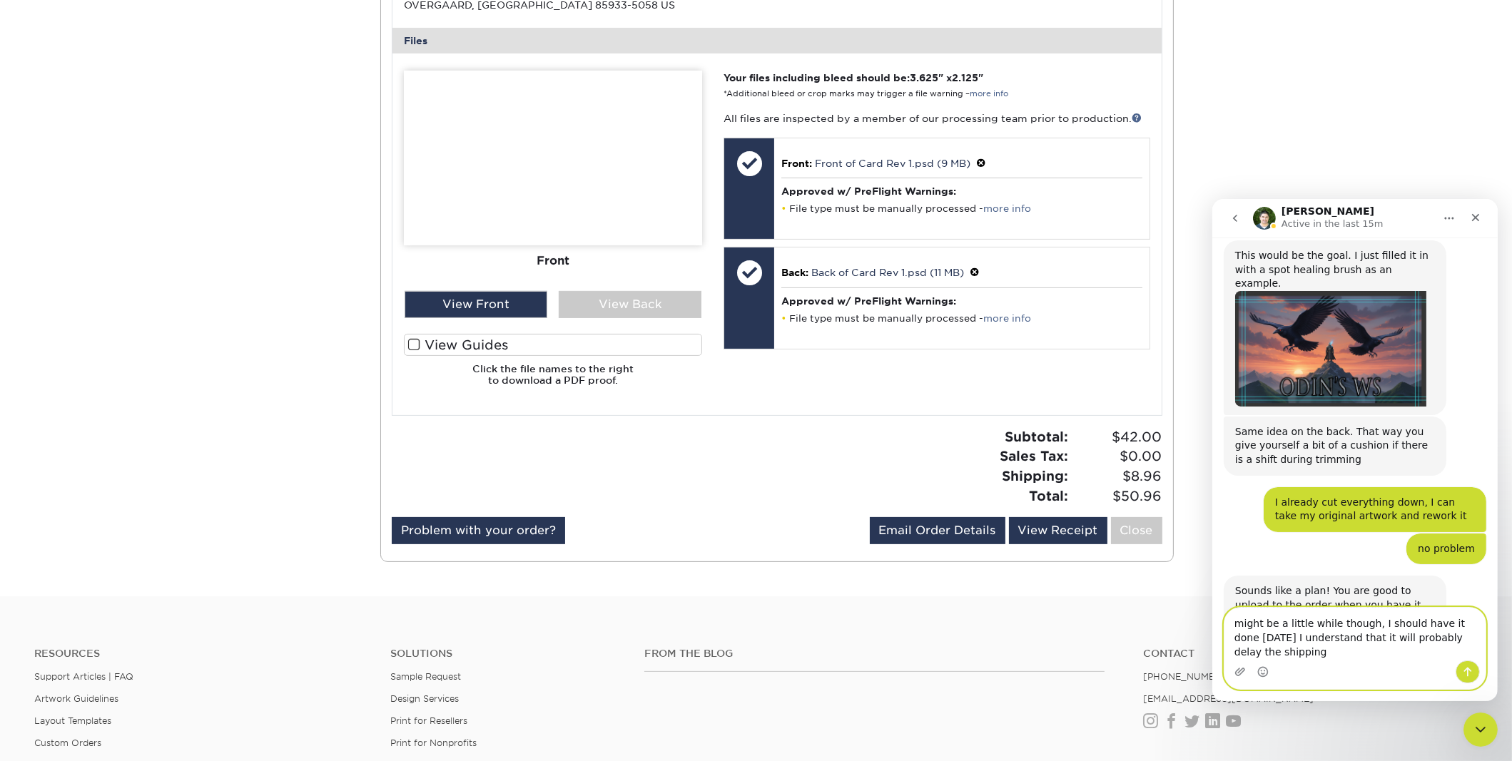
scroll to position [1277, 0]
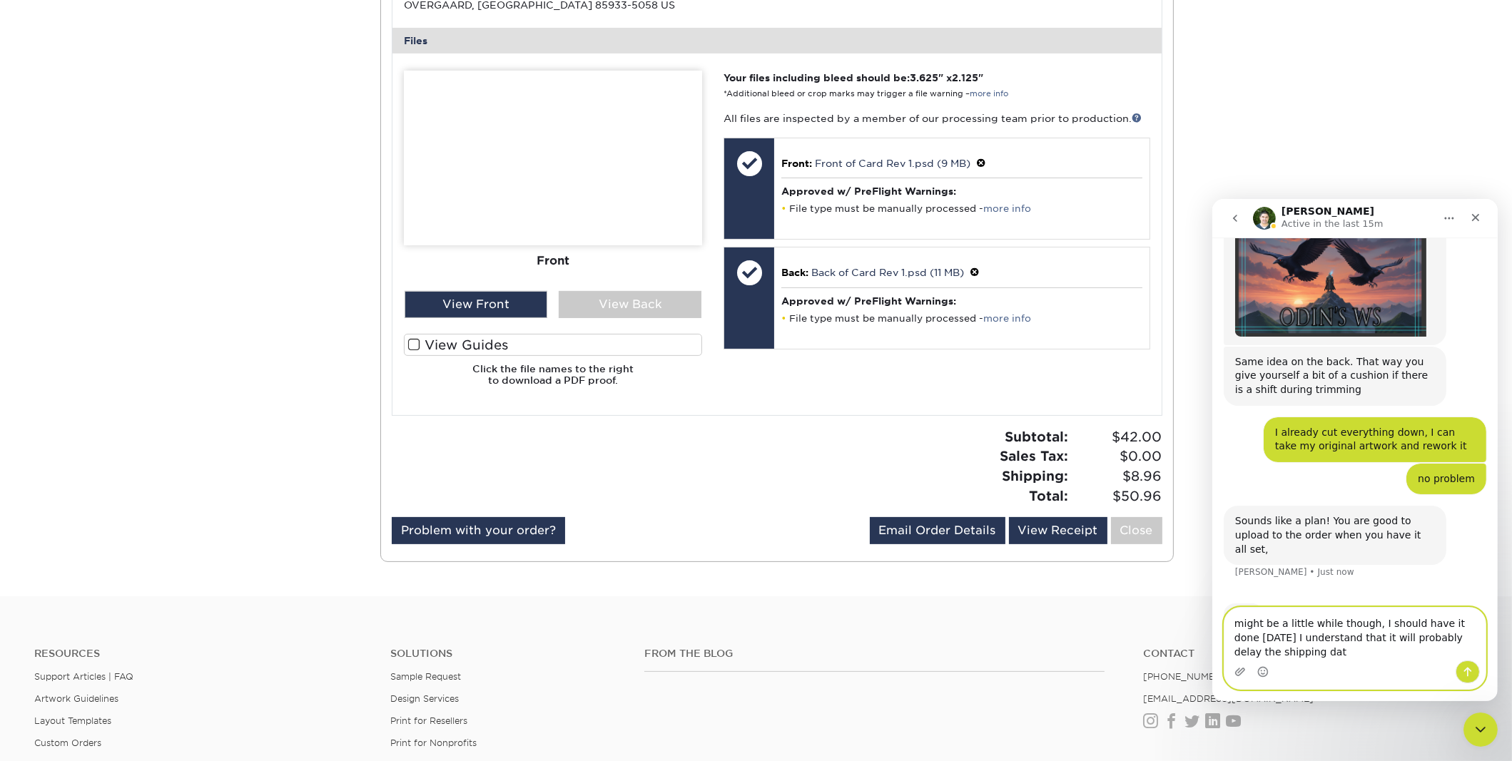
type textarea "might be a little while though, I should have it done today I understand that i…"
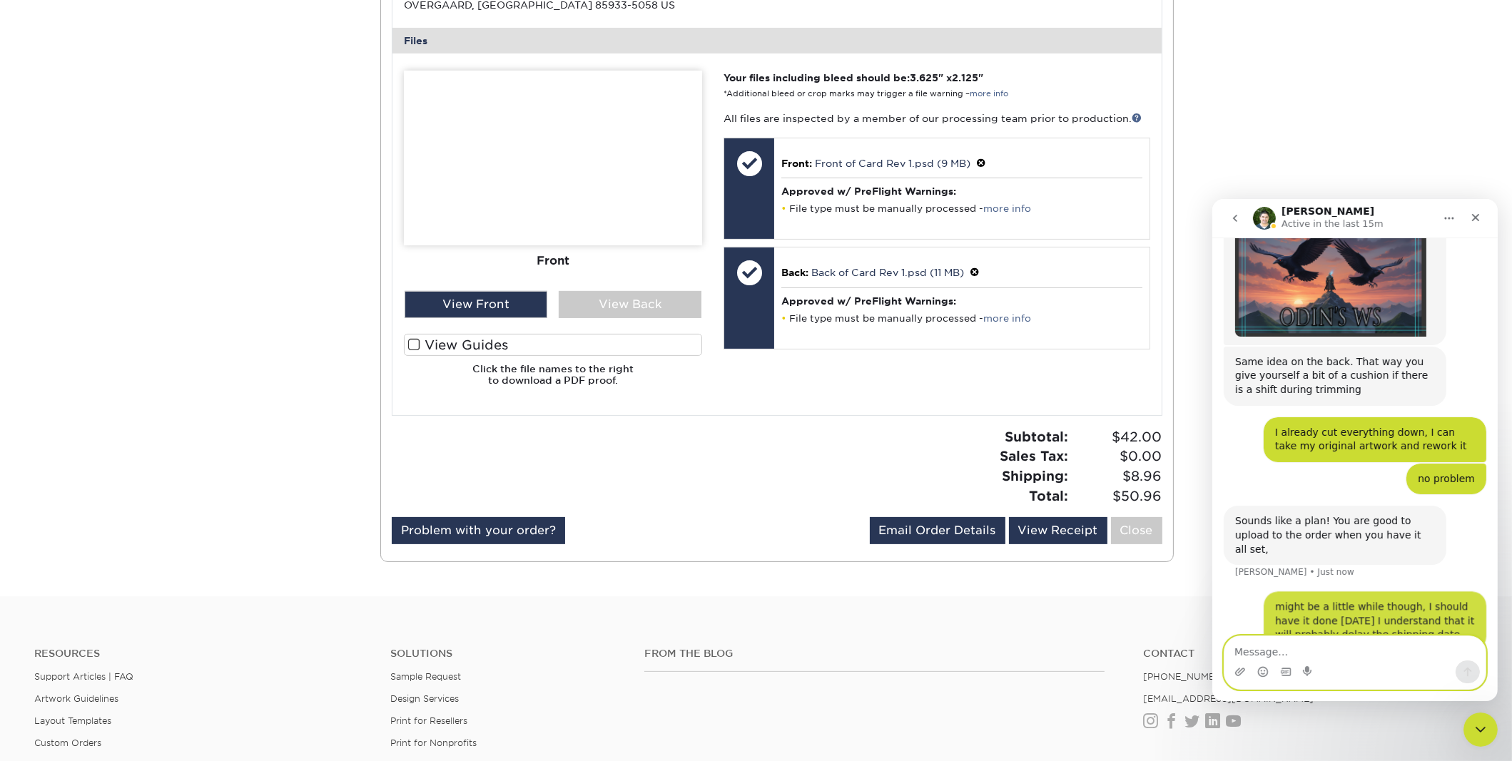
scroll to position [1318, 0]
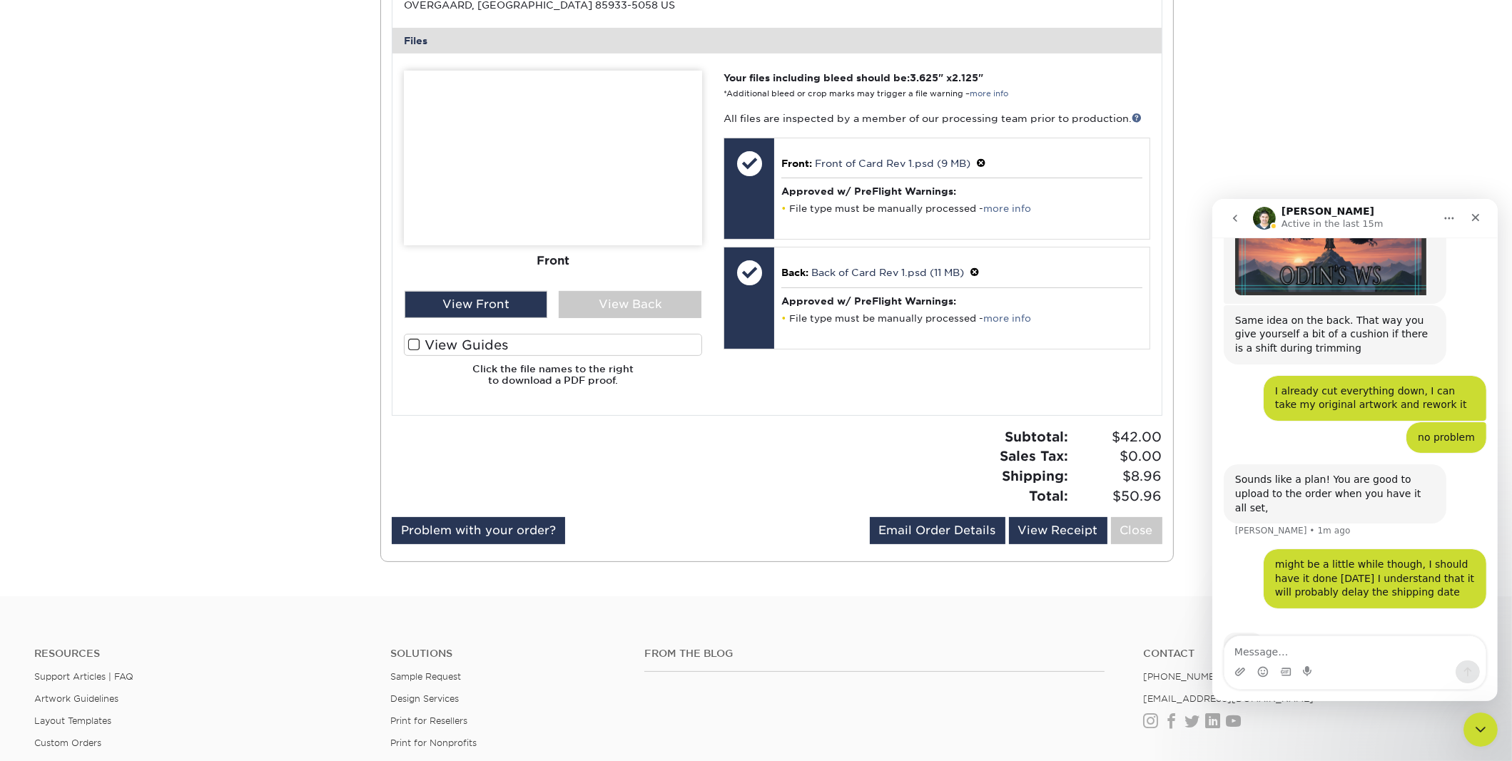
click at [1262, 218] on img "Intercom messenger" at bounding box center [1263, 217] width 23 height 23
click at [1322, 648] on textarea "Message…" at bounding box center [1354, 648] width 261 height 24
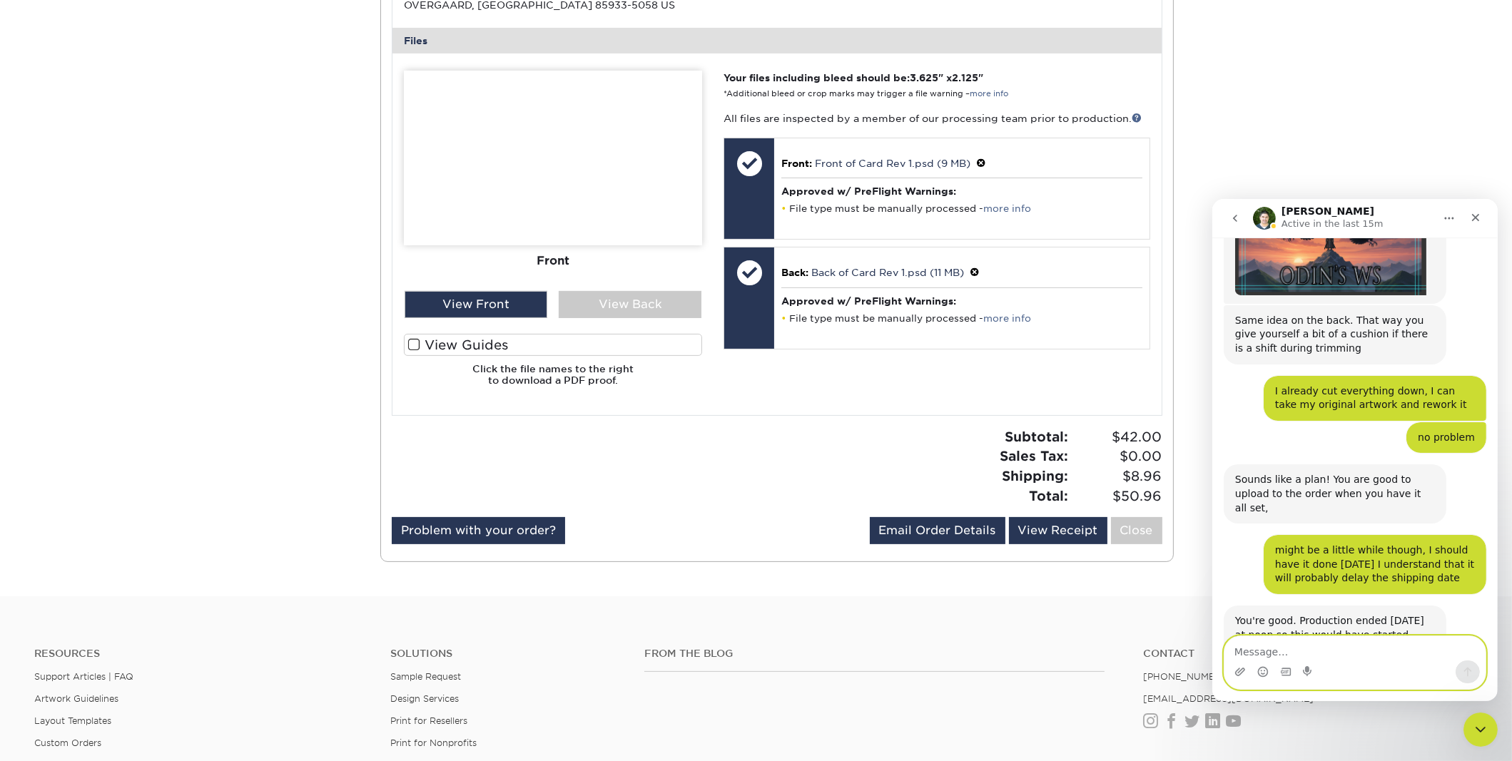
scroll to position [1334, 0]
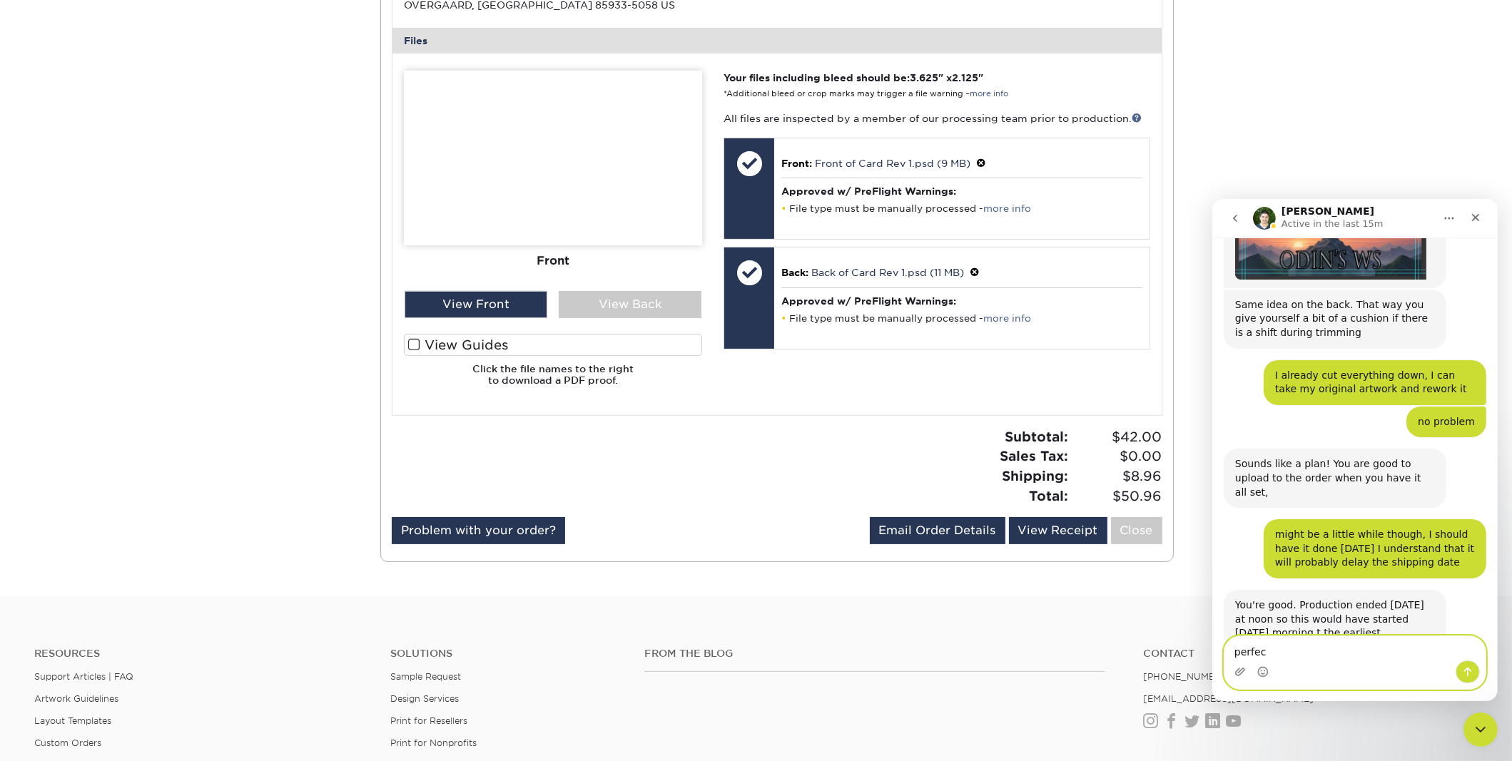
type textarea "perfect"
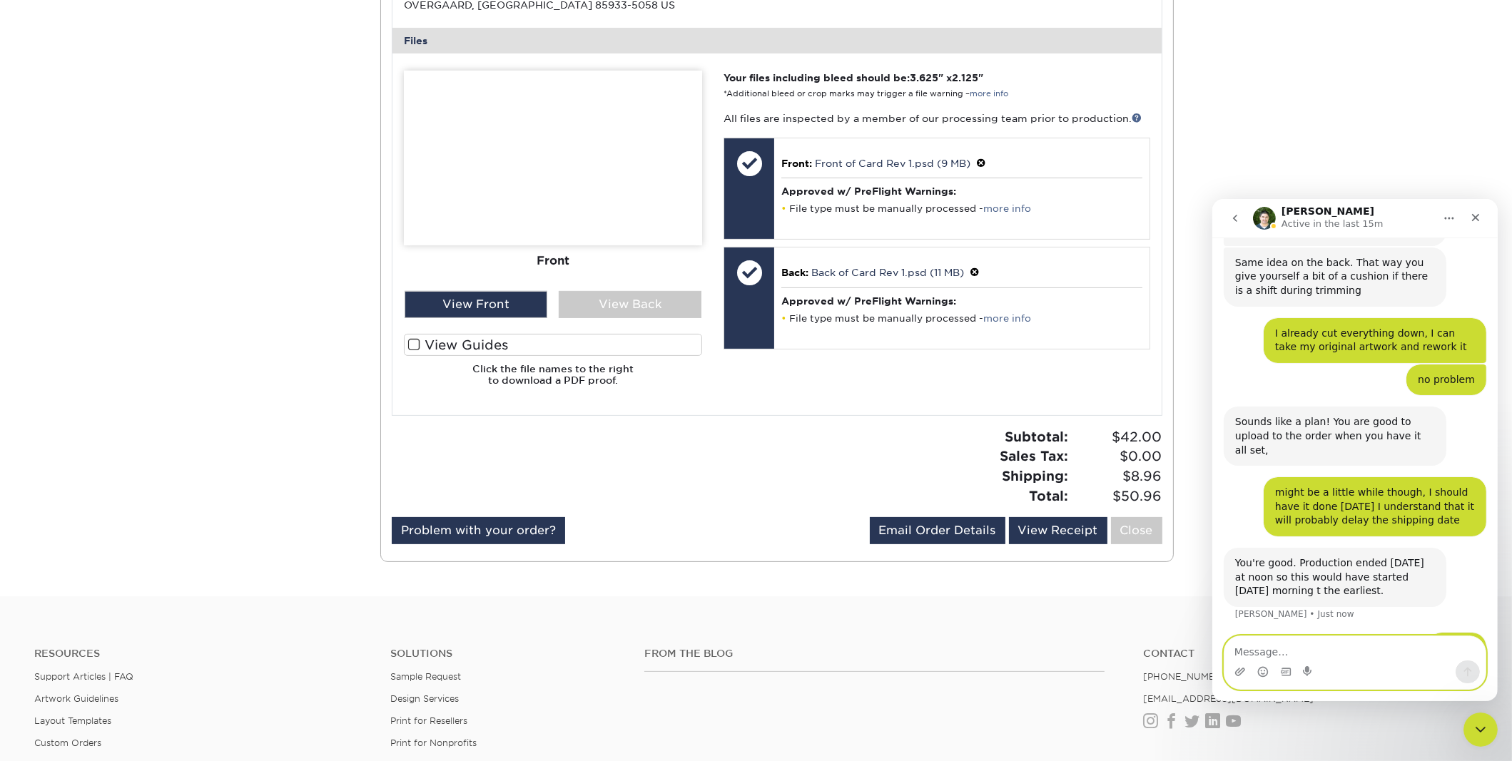
scroll to position [1431, 0]
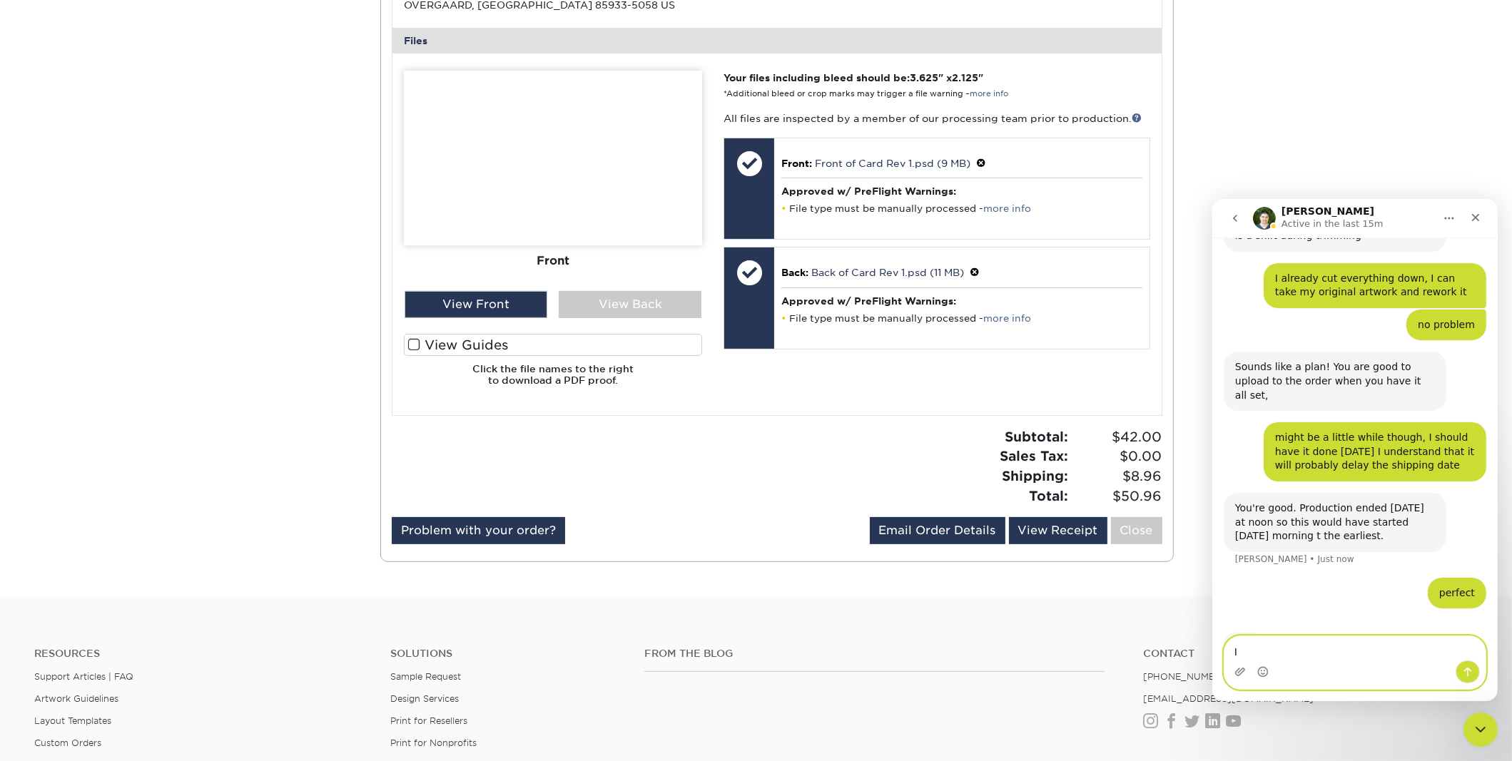
type textarea "I"
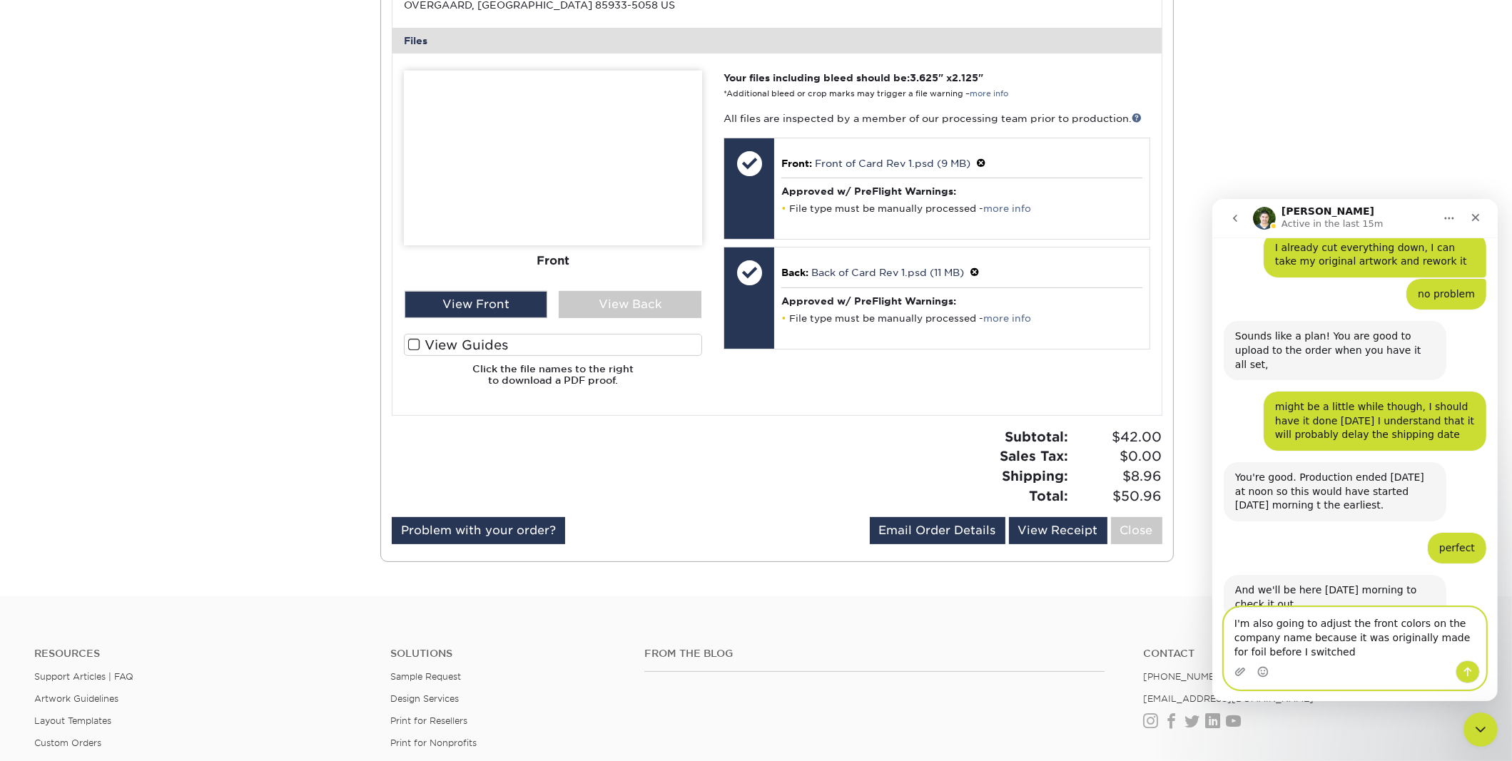
scroll to position [1516, 0]
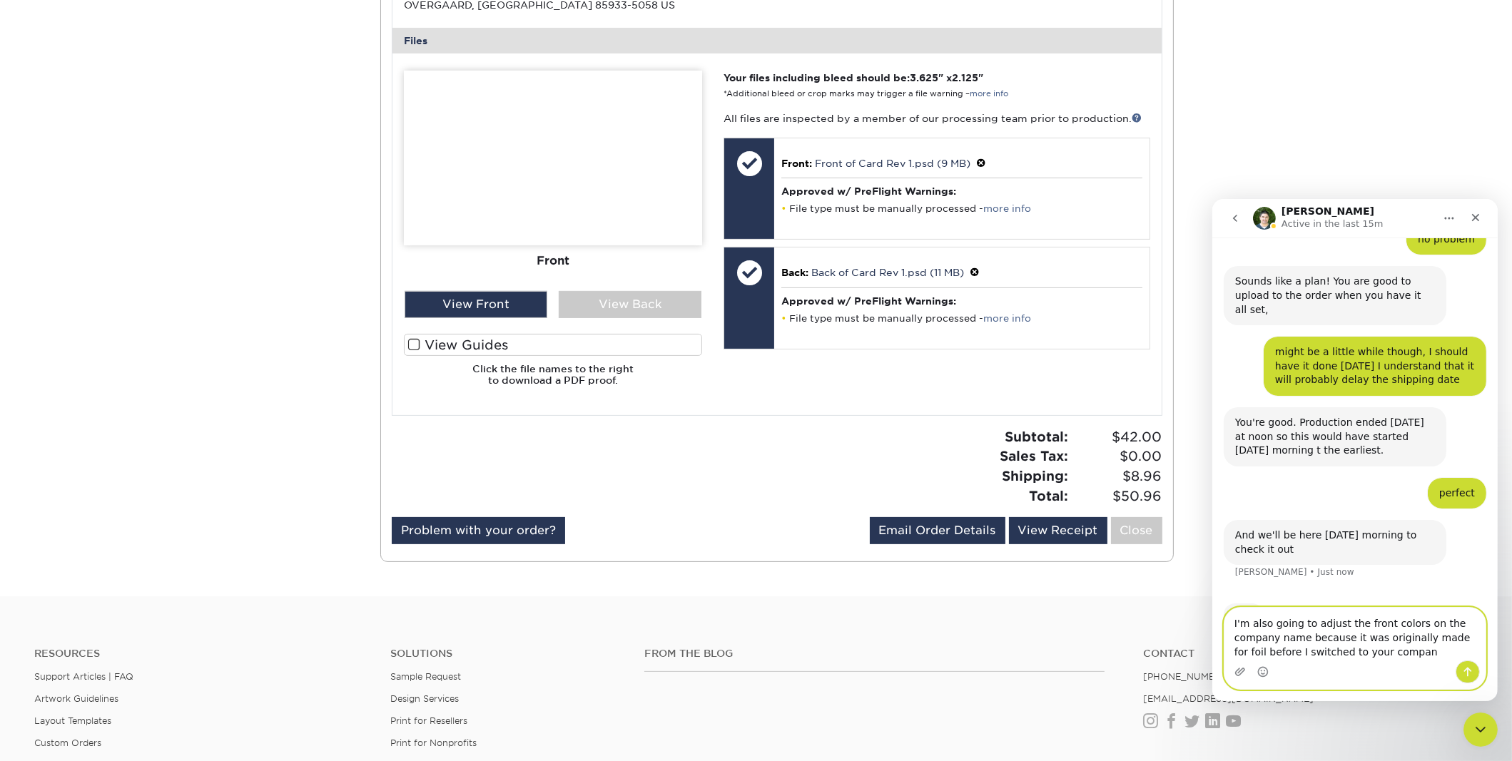
type textarea "I'm also going to adjust the front colors on the company name because it was or…"
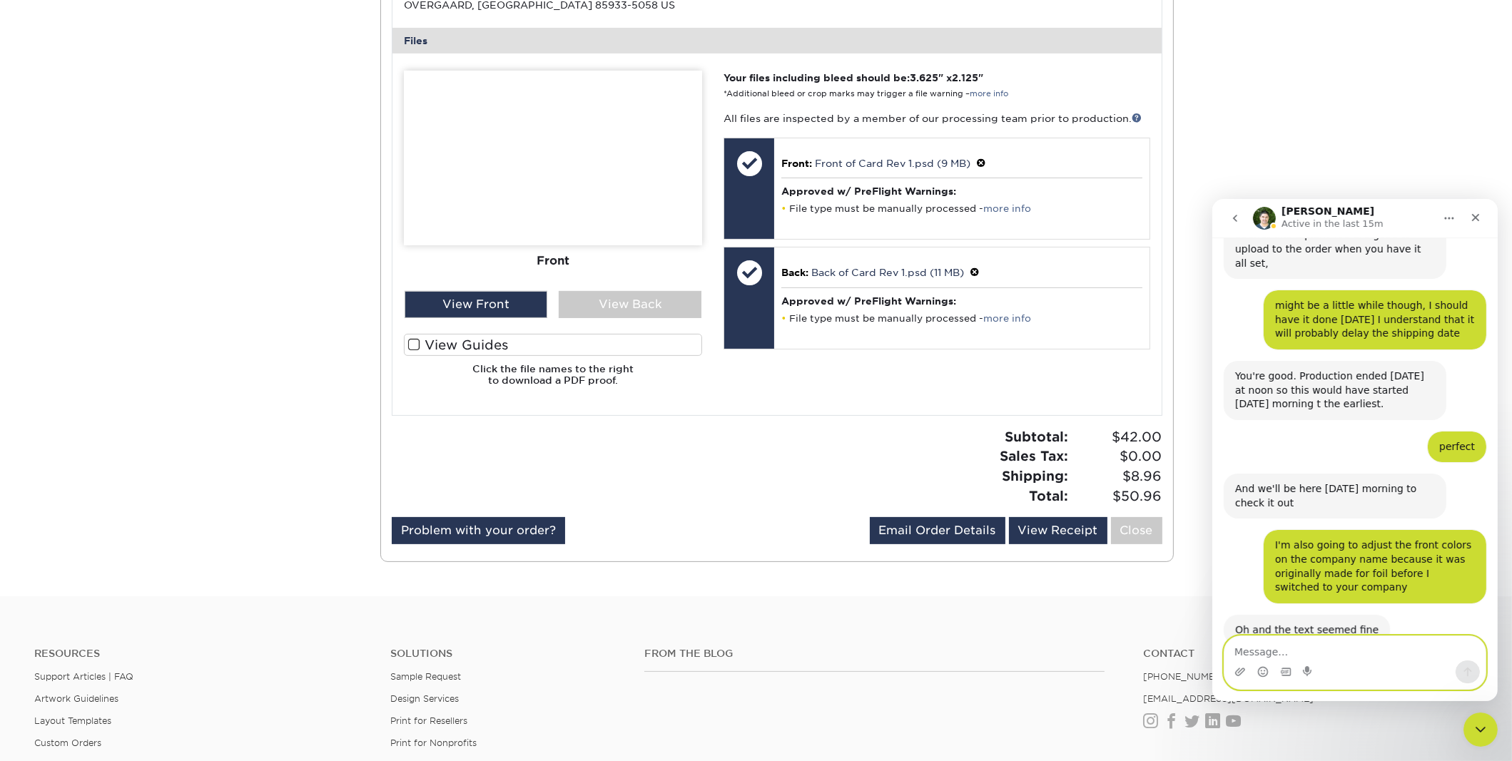
scroll to position [1559, 0]
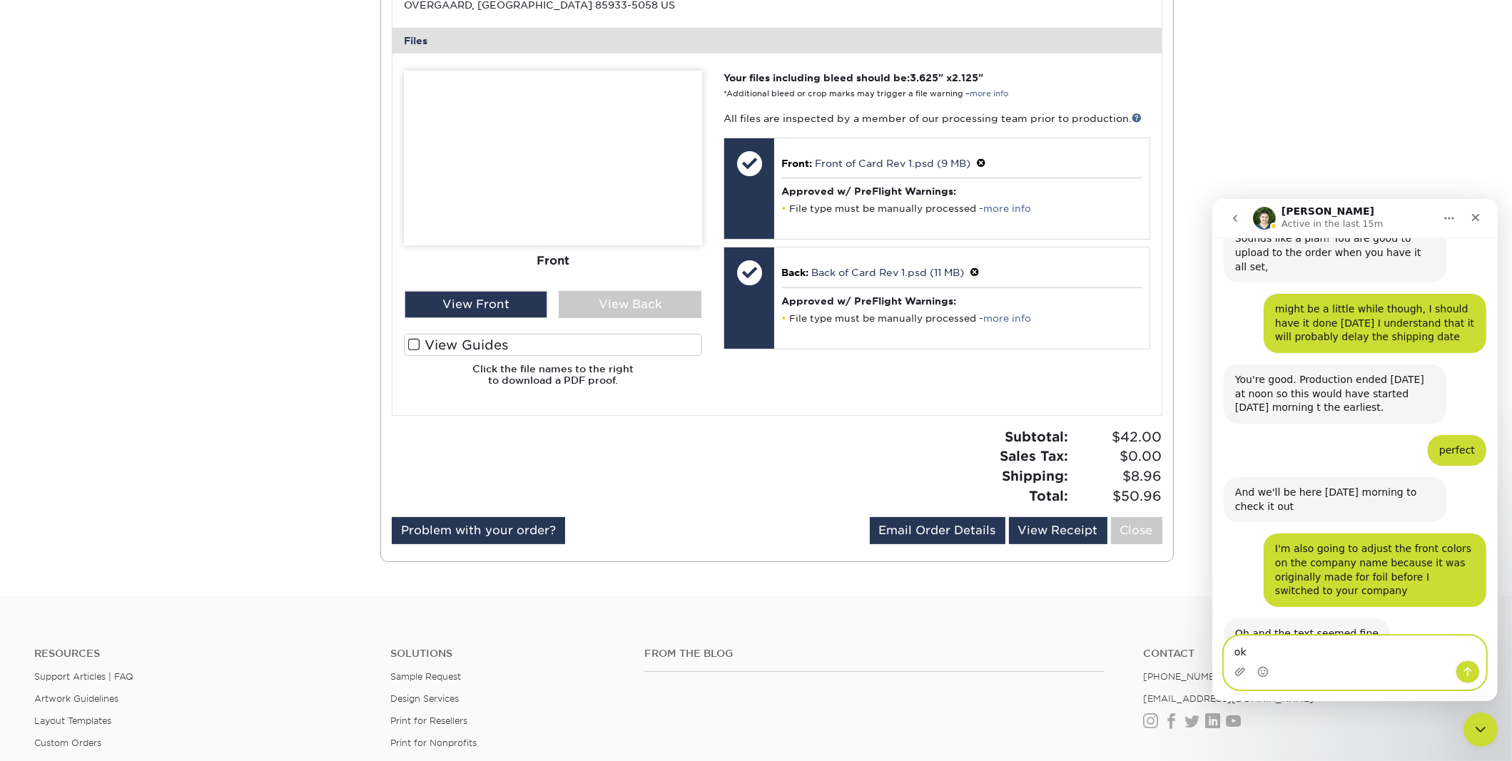
type textarea "o"
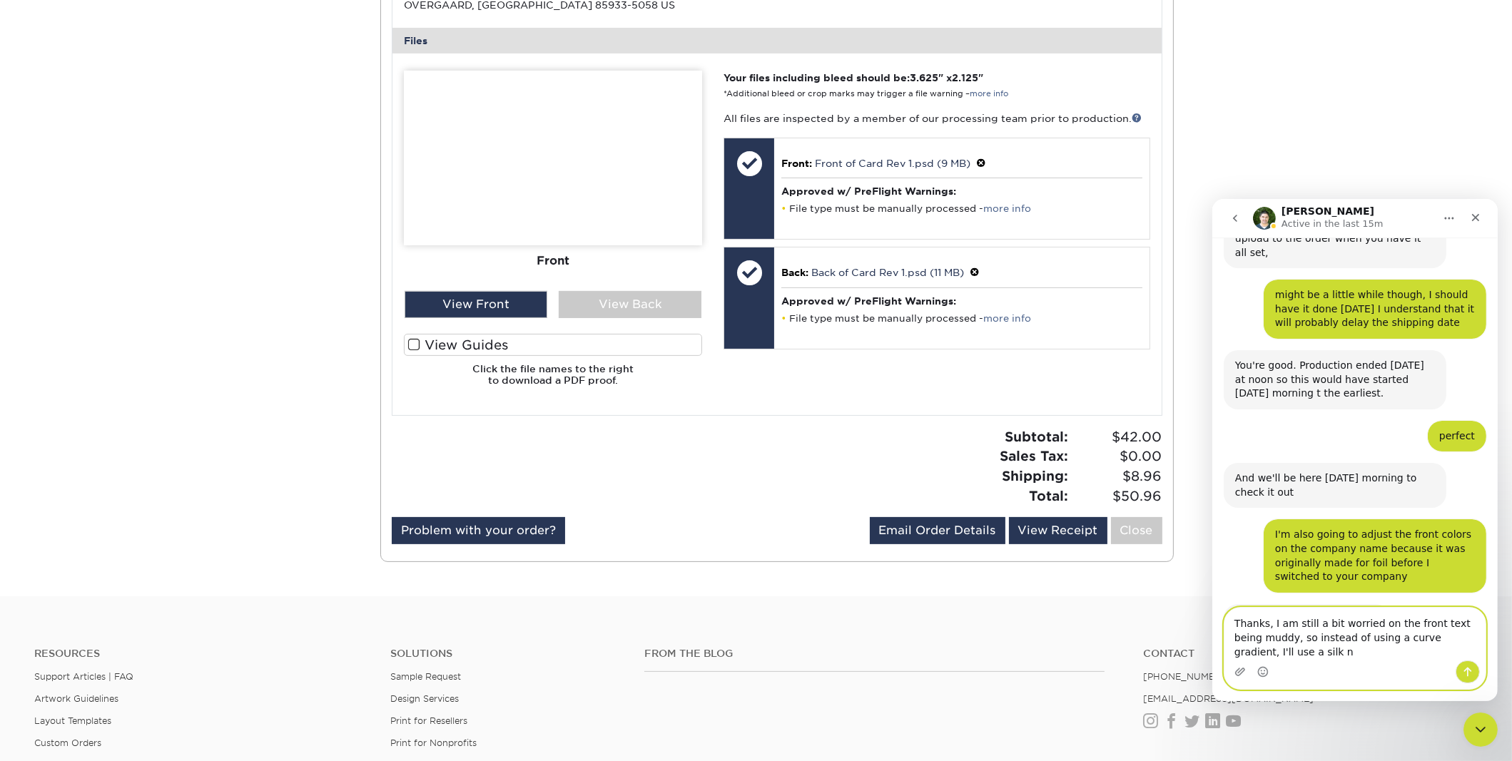
scroll to position [1588, 0]
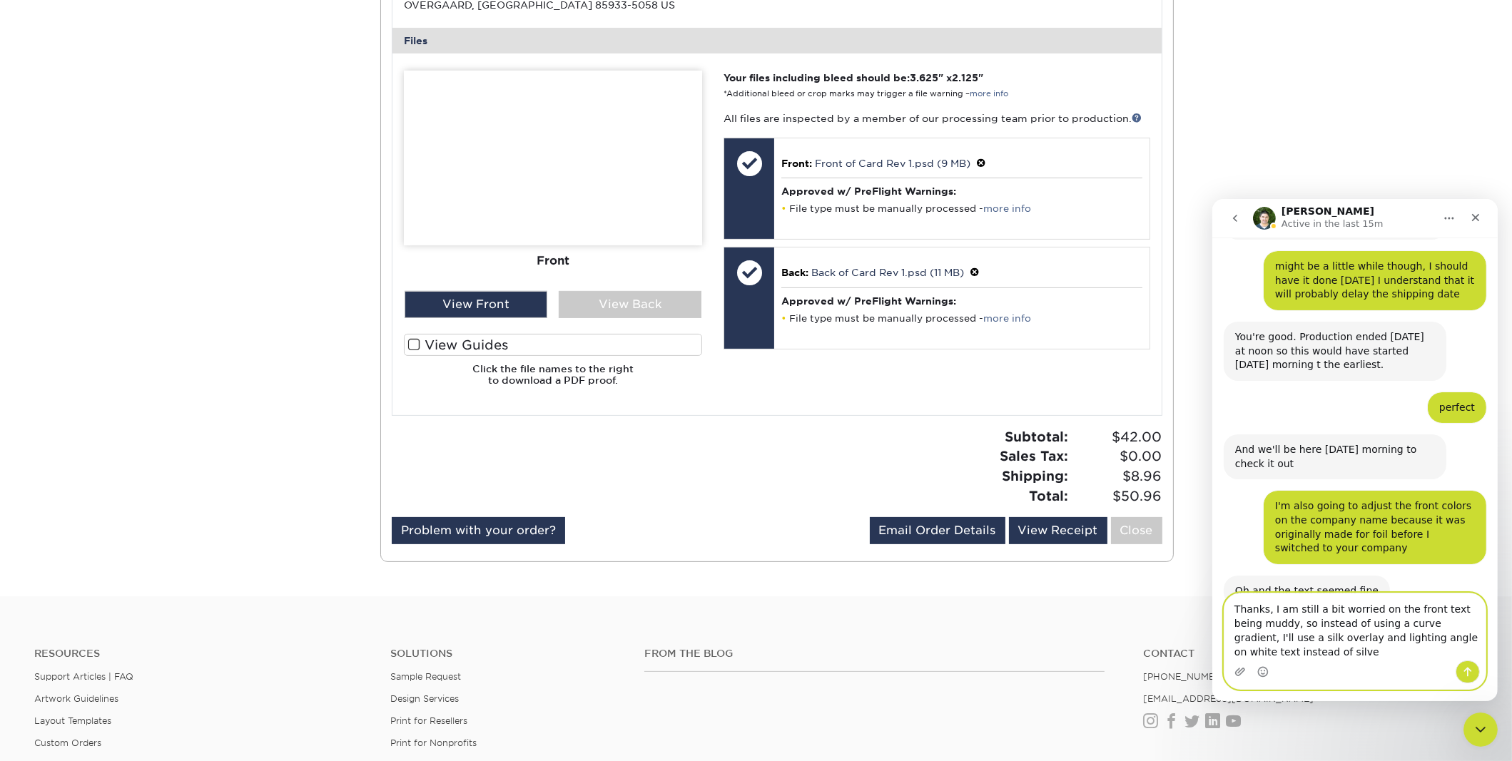
type textarea "Thanks, I am still a bit worried on the front text being muddy, so instead of u…"
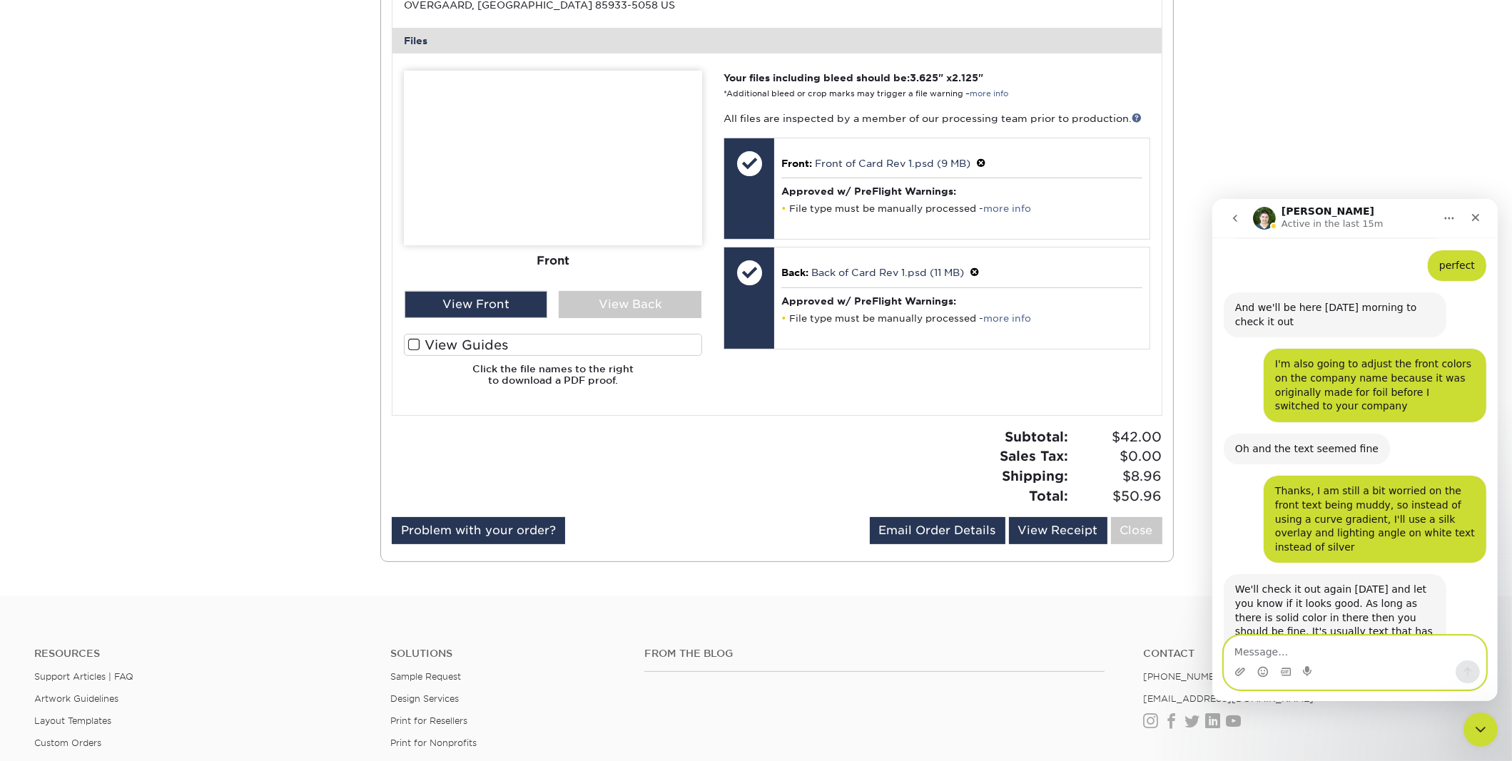
scroll to position [1798, 0]
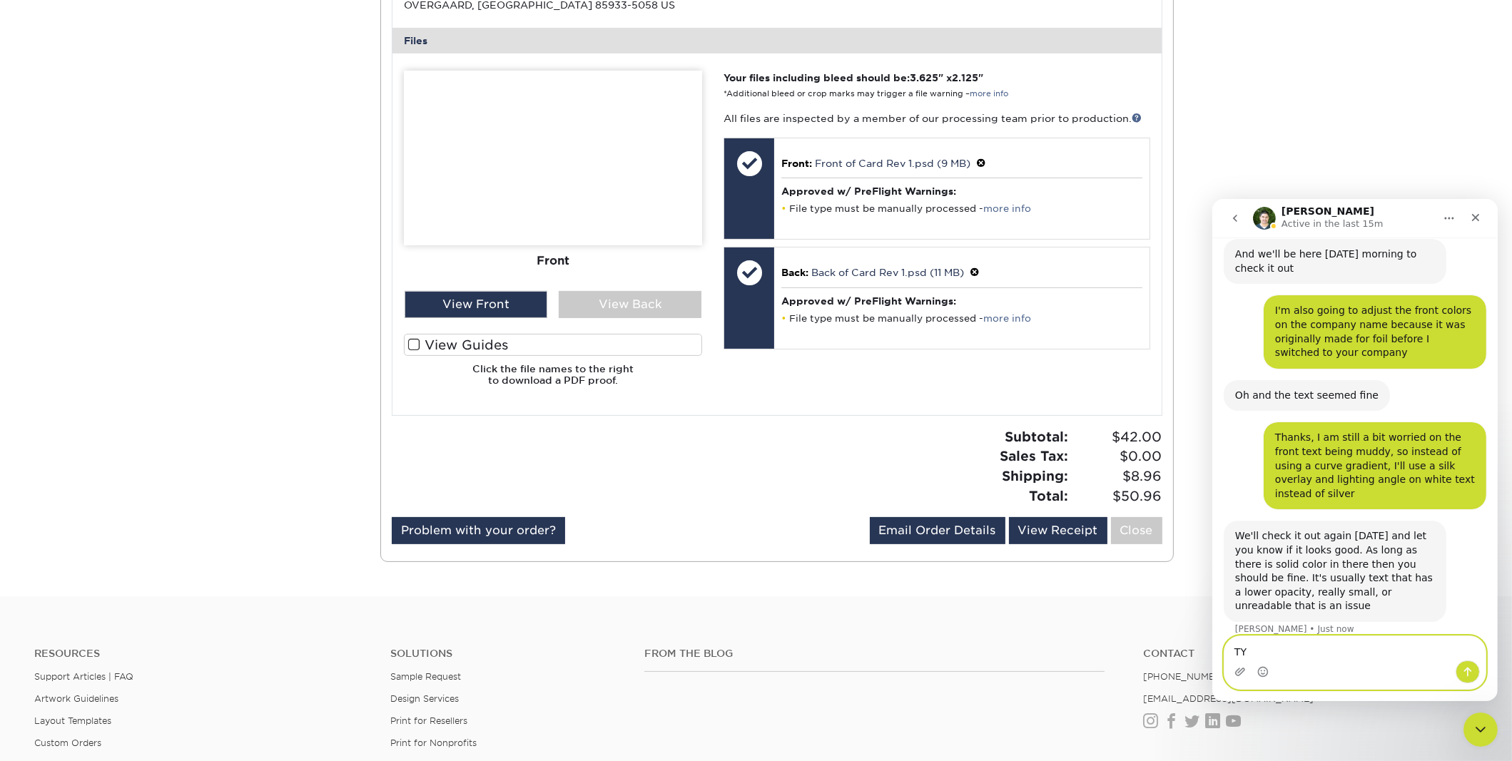
type textarea "T"
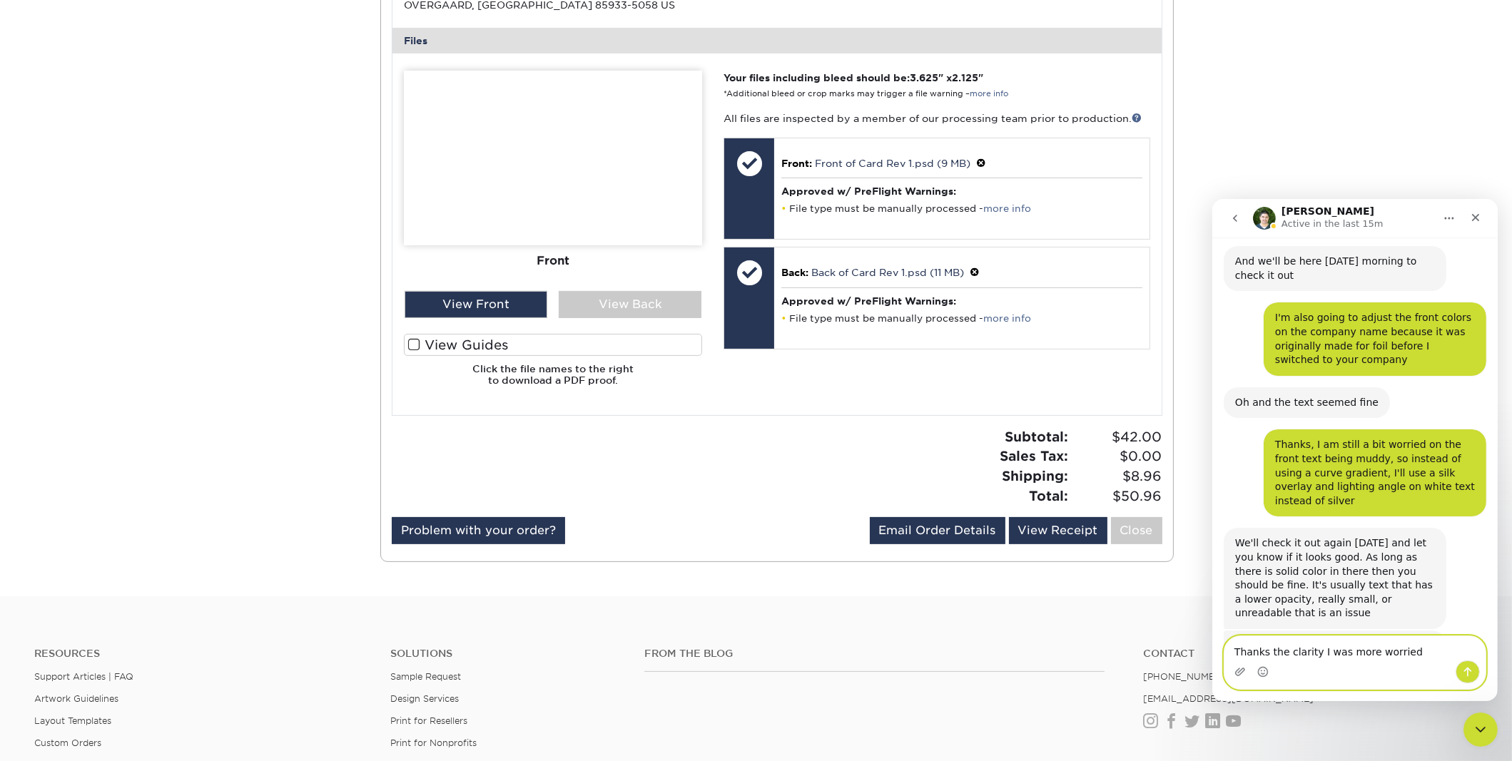
scroll to position [1789, 0]
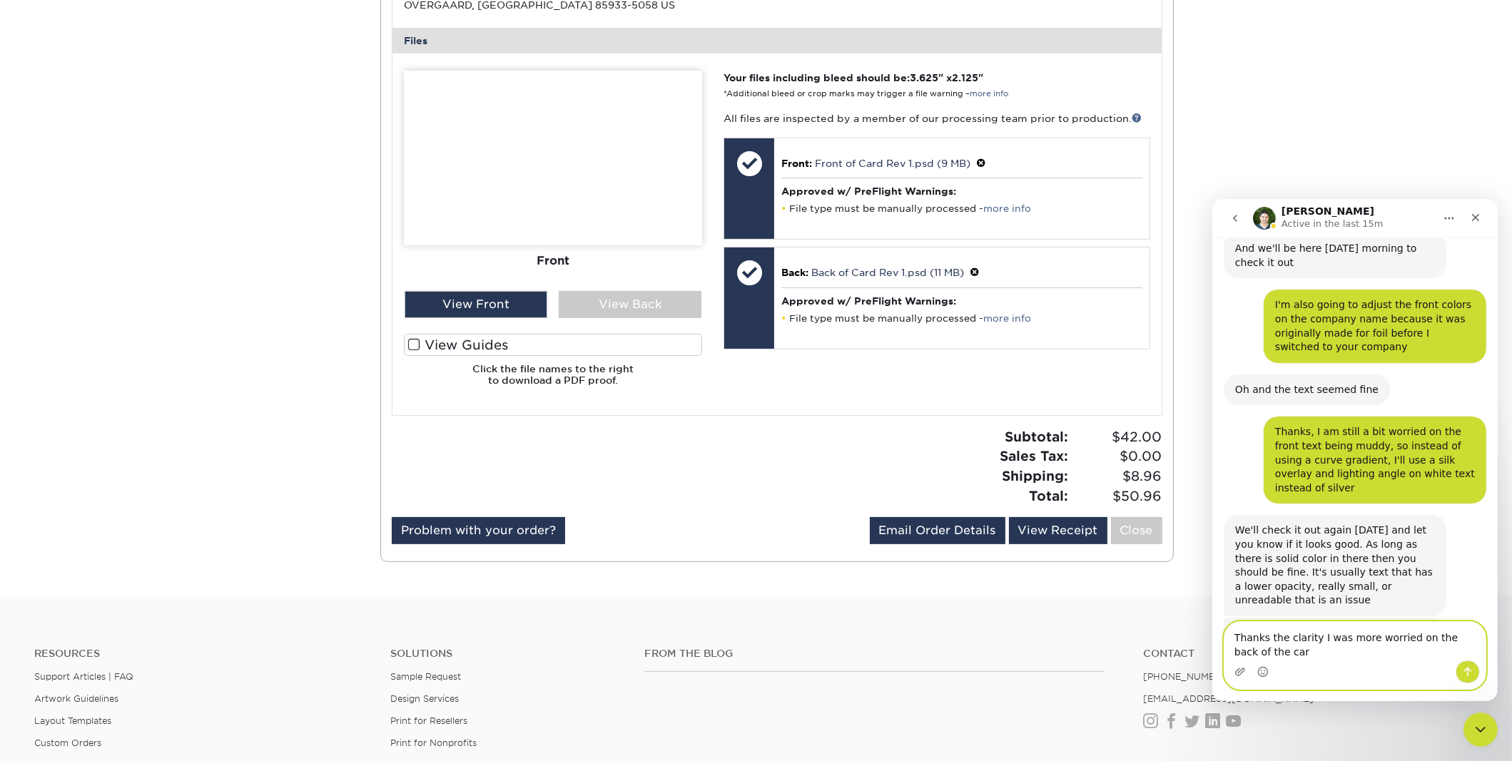
type textarea "Thanks the clarity I was more worried on the back of the card"
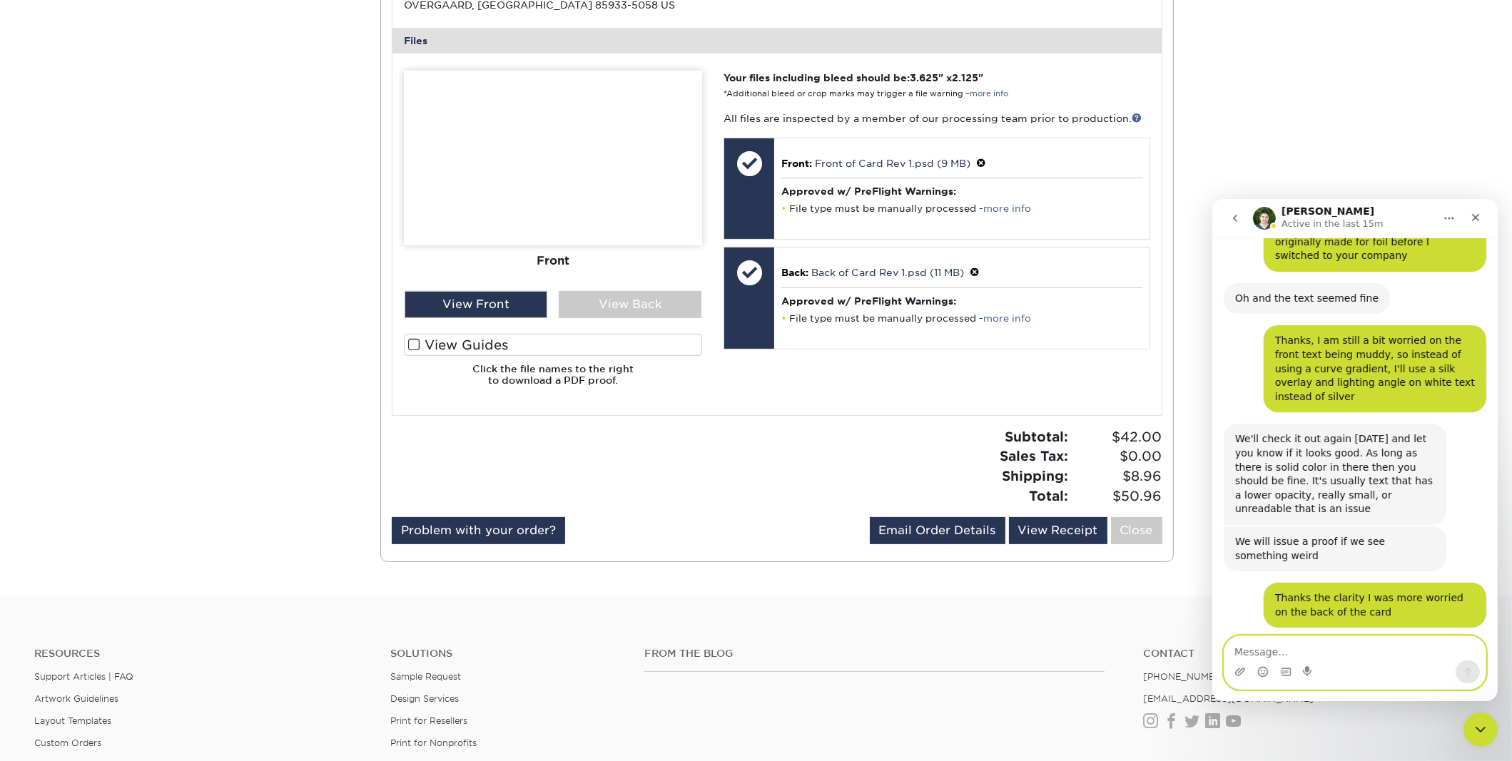
scroll to position [1888, 0]
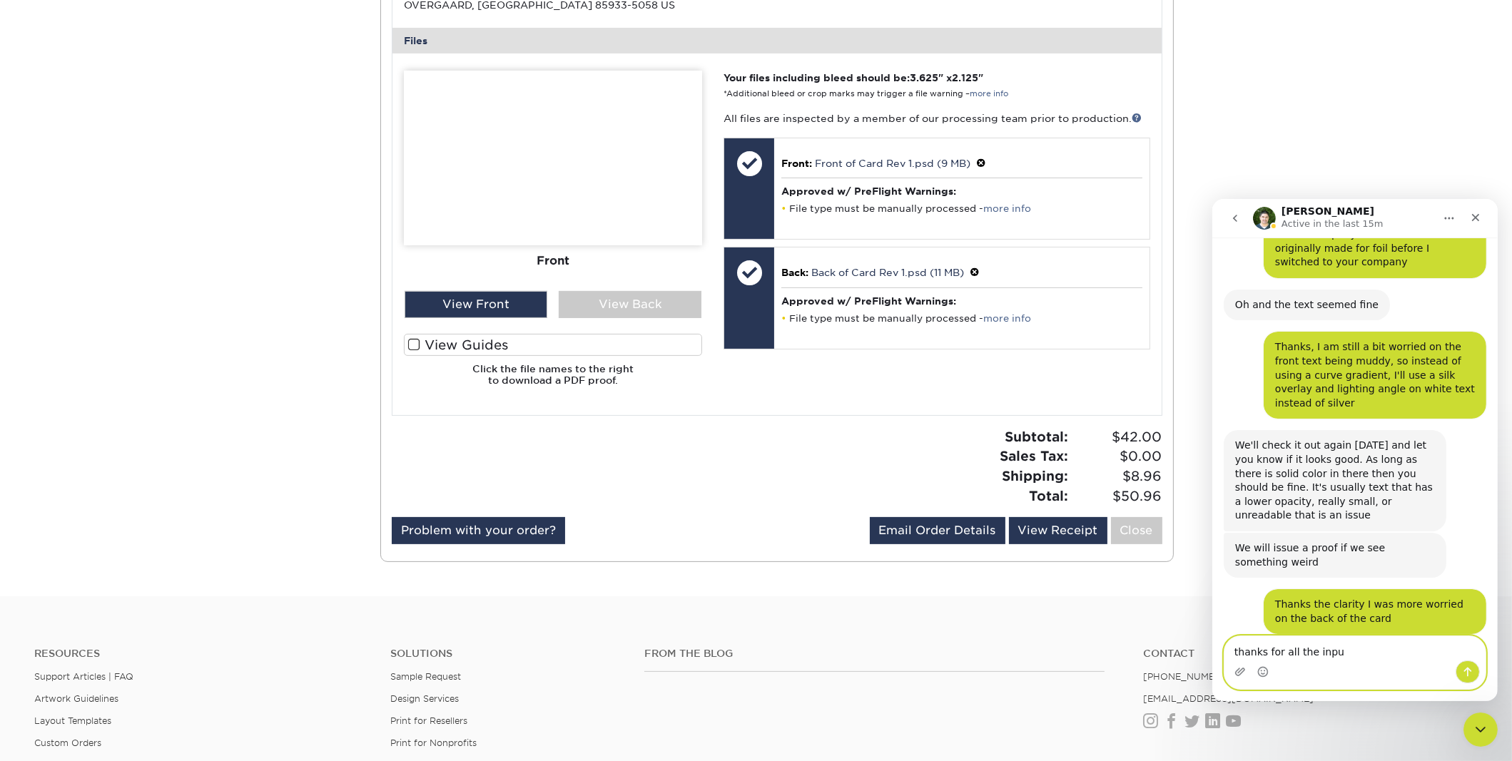
type textarea "thanks for all the input"
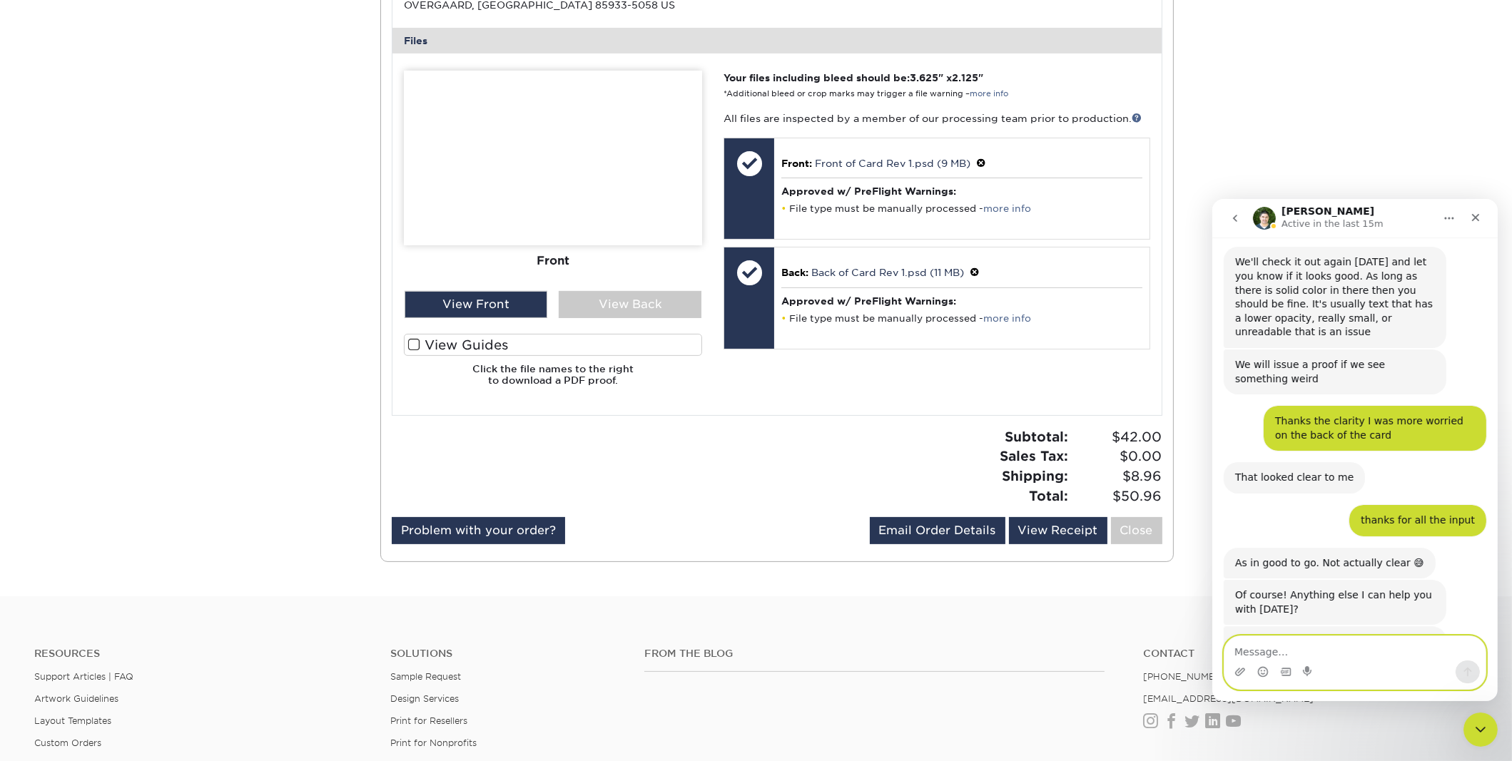
scroll to position [2066, 0]
